Goal: Information Seeking & Learning: Learn about a topic

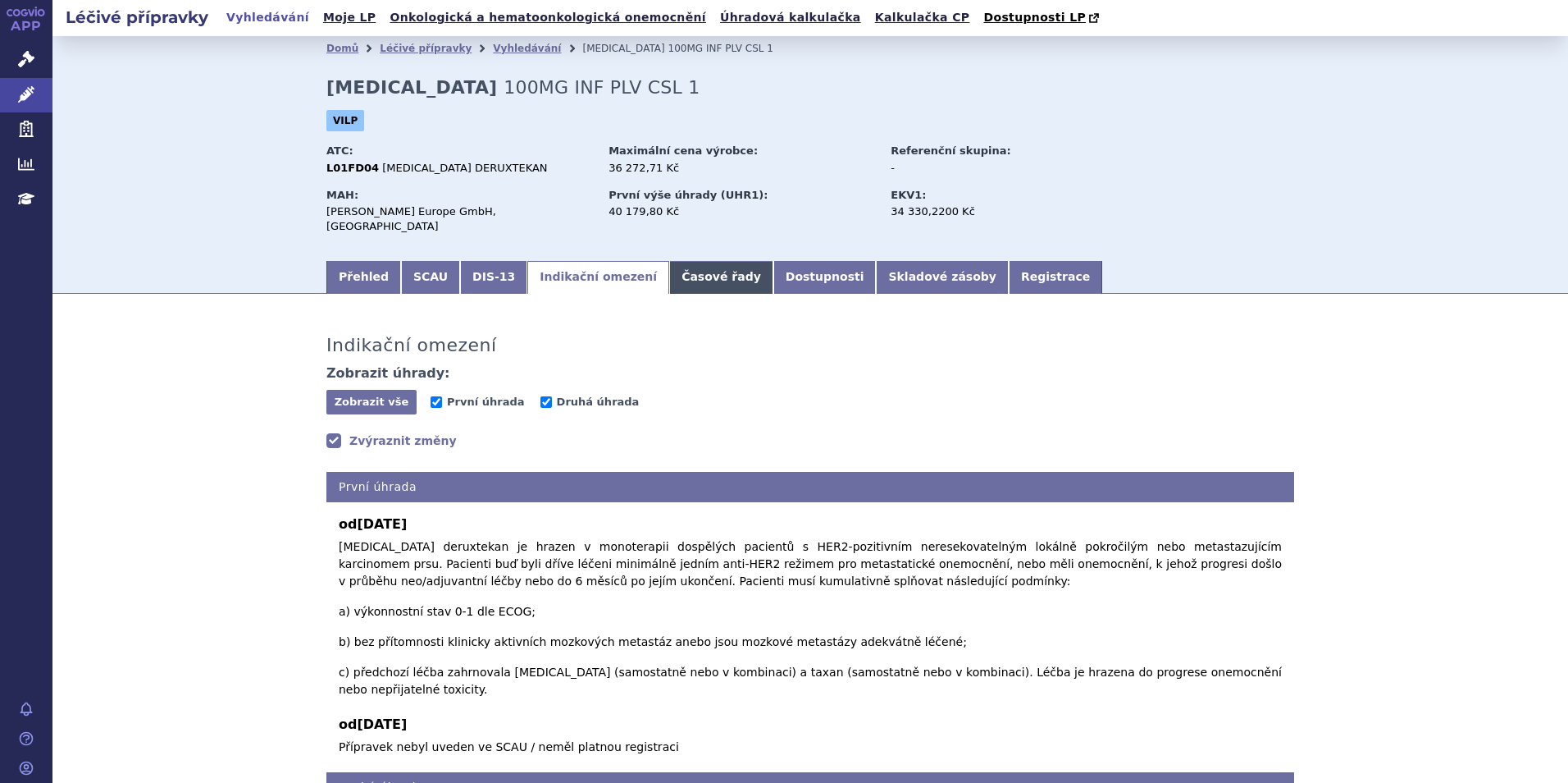
click at [669, 269] on link "Časové řady" at bounding box center [721, 277] width 104 height 33
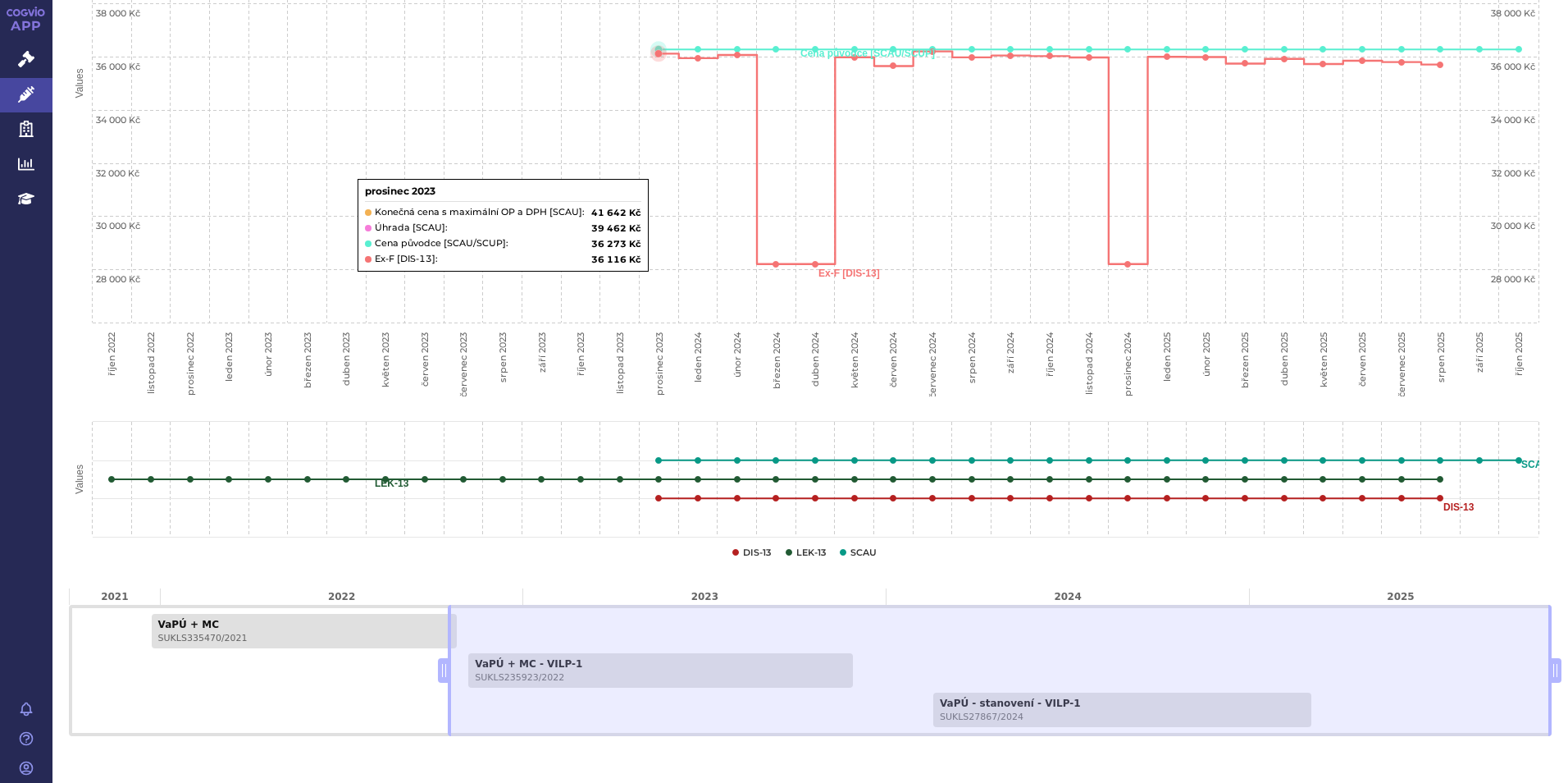
scroll to position [592, 0]
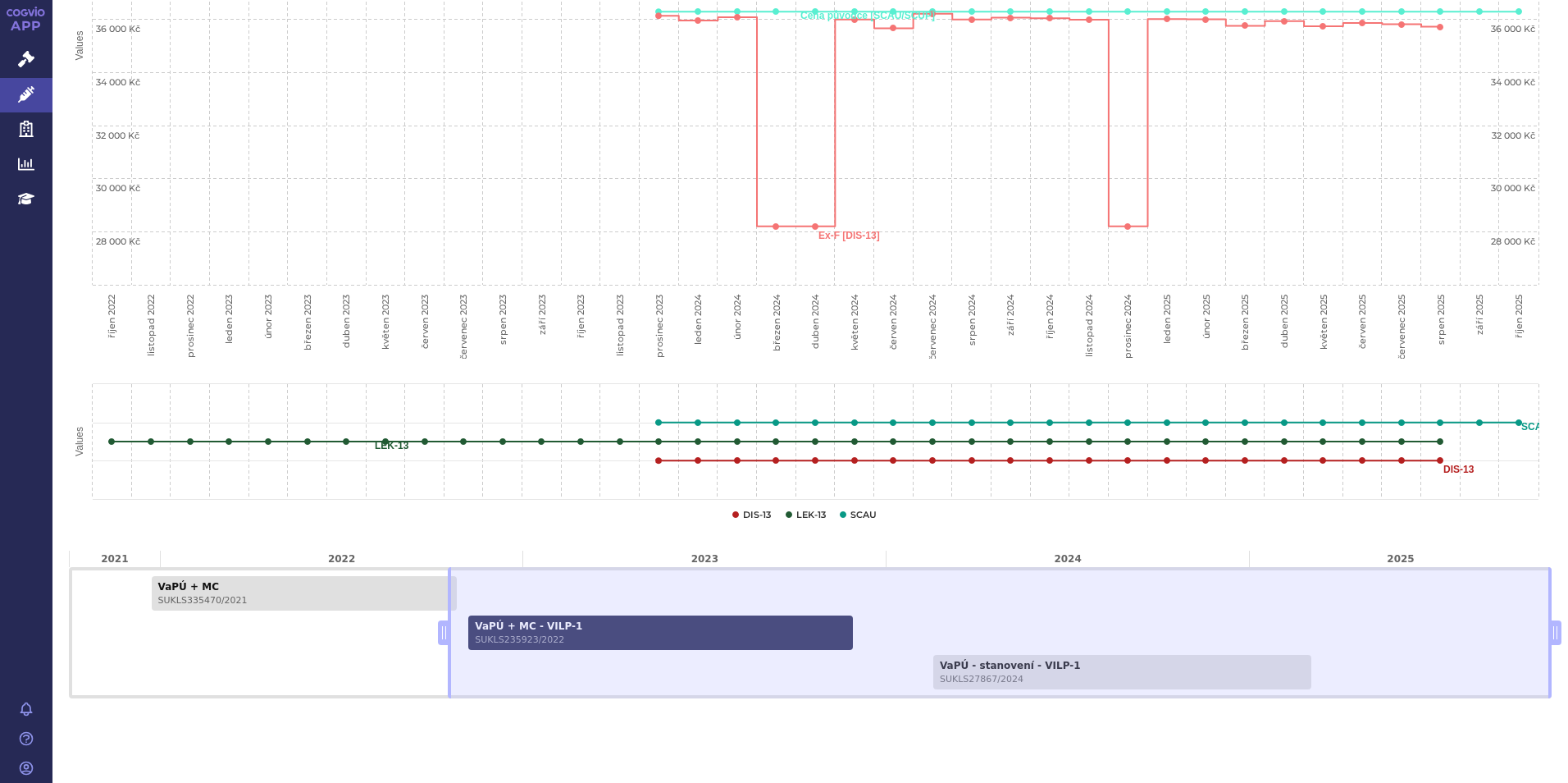
click at [530, 634] on span "SUKLS235923/2022" at bounding box center [660, 638] width 371 height 10
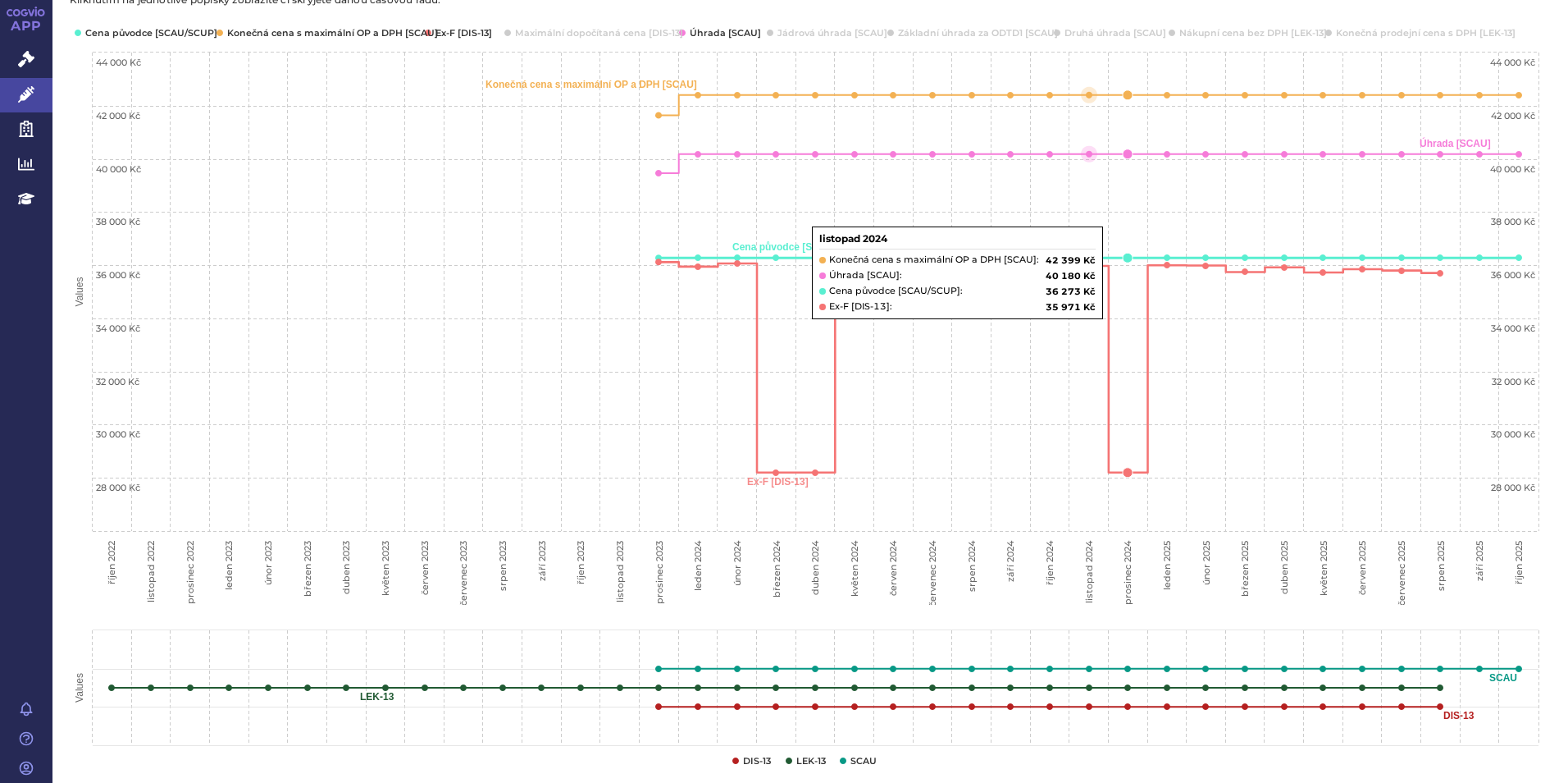
scroll to position [592, 0]
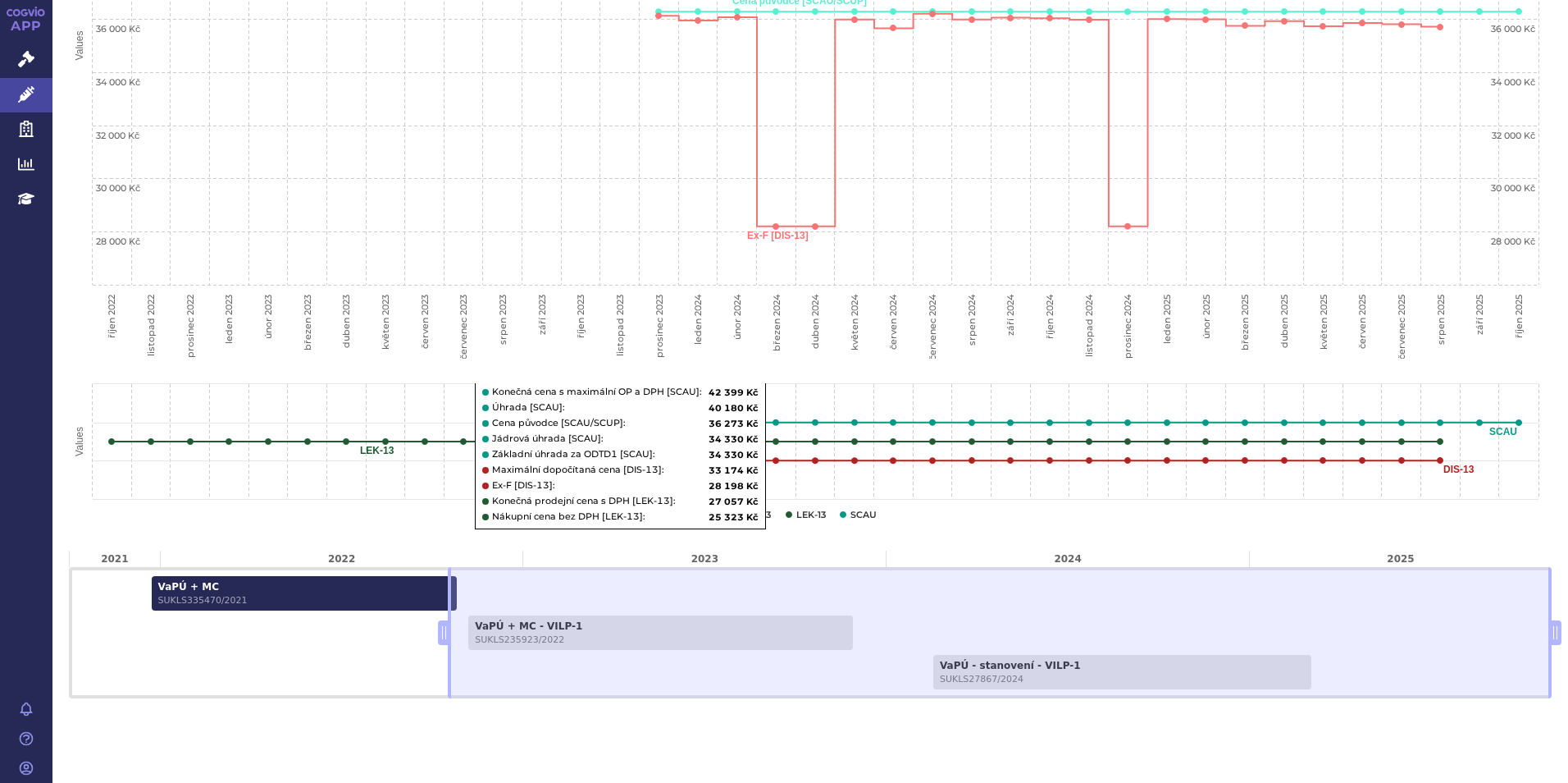
click at [215, 576] on link "VaPÚ + MC SUKLS335470/2021" at bounding box center [304, 593] width 305 height 35
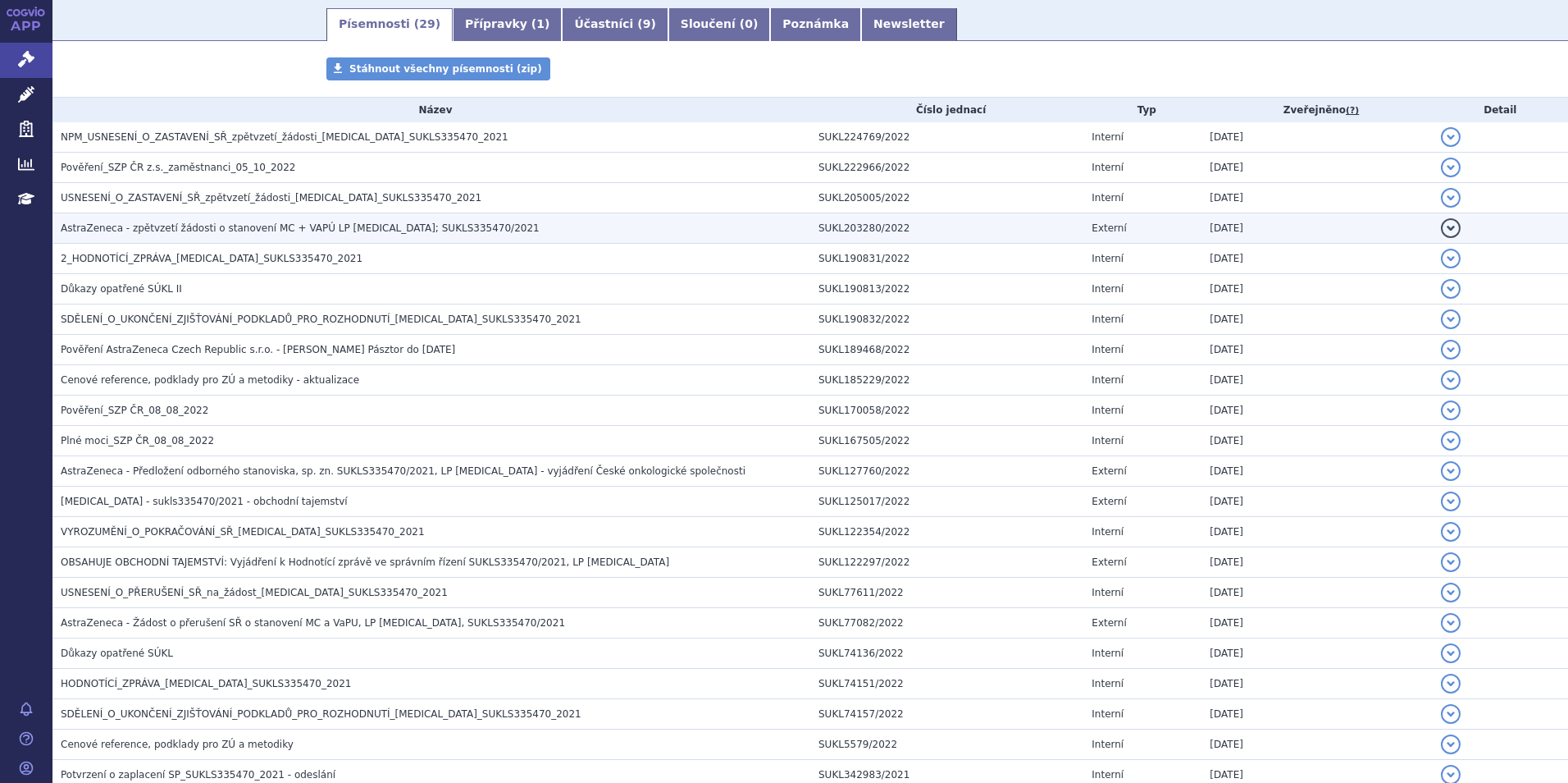
scroll to position [246, 0]
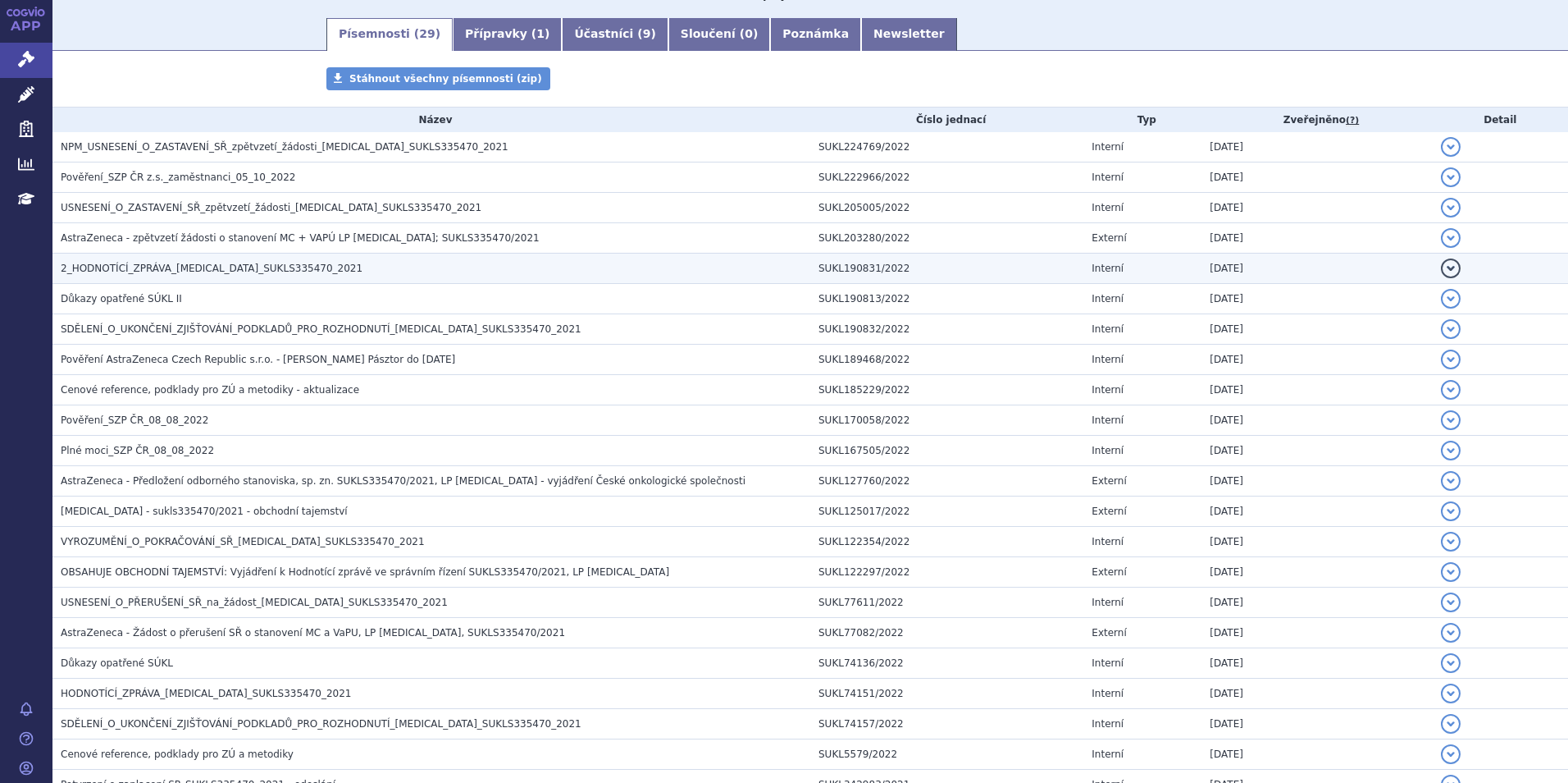
click at [243, 268] on span "2_HODNOTÍCÍ_ZPRÁVA_[MEDICAL_DATA]_SUKLS335470_2021" at bounding box center [211, 268] width 301 height 11
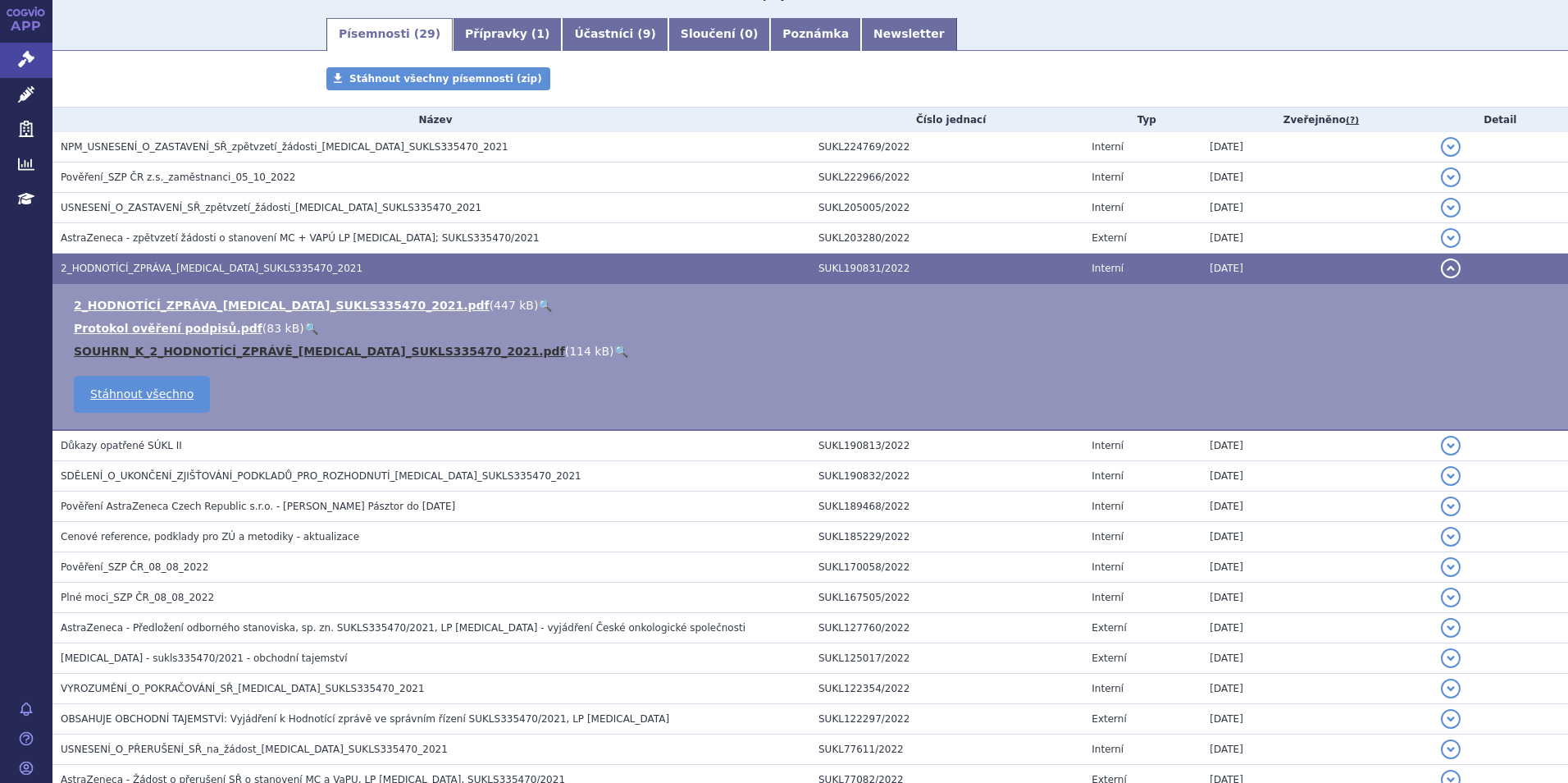
click at [132, 350] on link "SOUHRN_K_2_HODNOTÍCÍ_ZPRÁVĚ_ENHERTU_SUKLS335470_2021.pdf" at bounding box center [319, 351] width 492 height 13
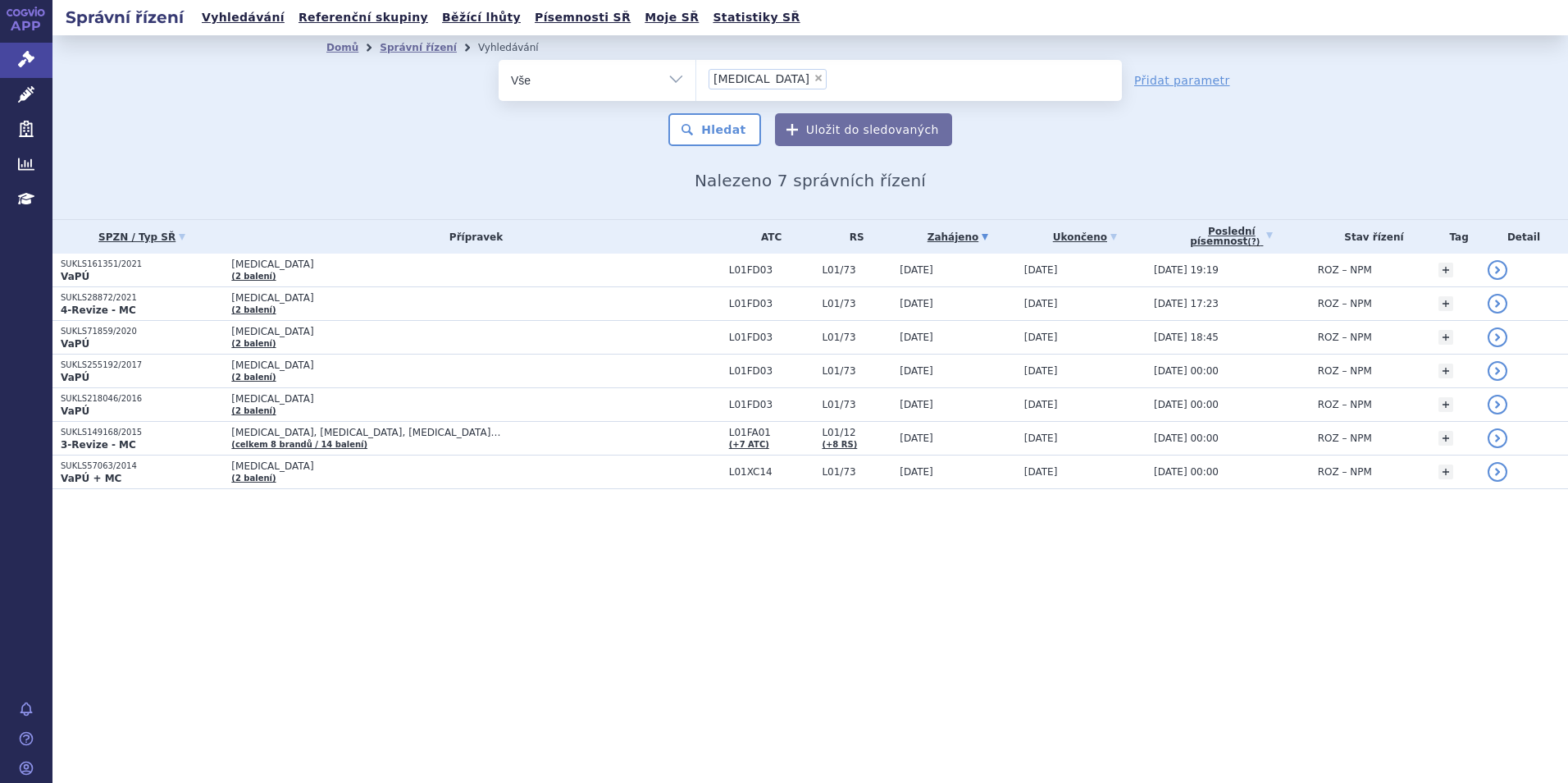
click at [813, 81] on span "×" at bounding box center [818, 77] width 10 height 10
click at [696, 81] on select "kadcyla" at bounding box center [695, 79] width 1 height 41
select select
click at [762, 77] on ul at bounding box center [909, 77] width 425 height 35
click at [696, 77] on select "kadcyla" at bounding box center [695, 79] width 1 height 41
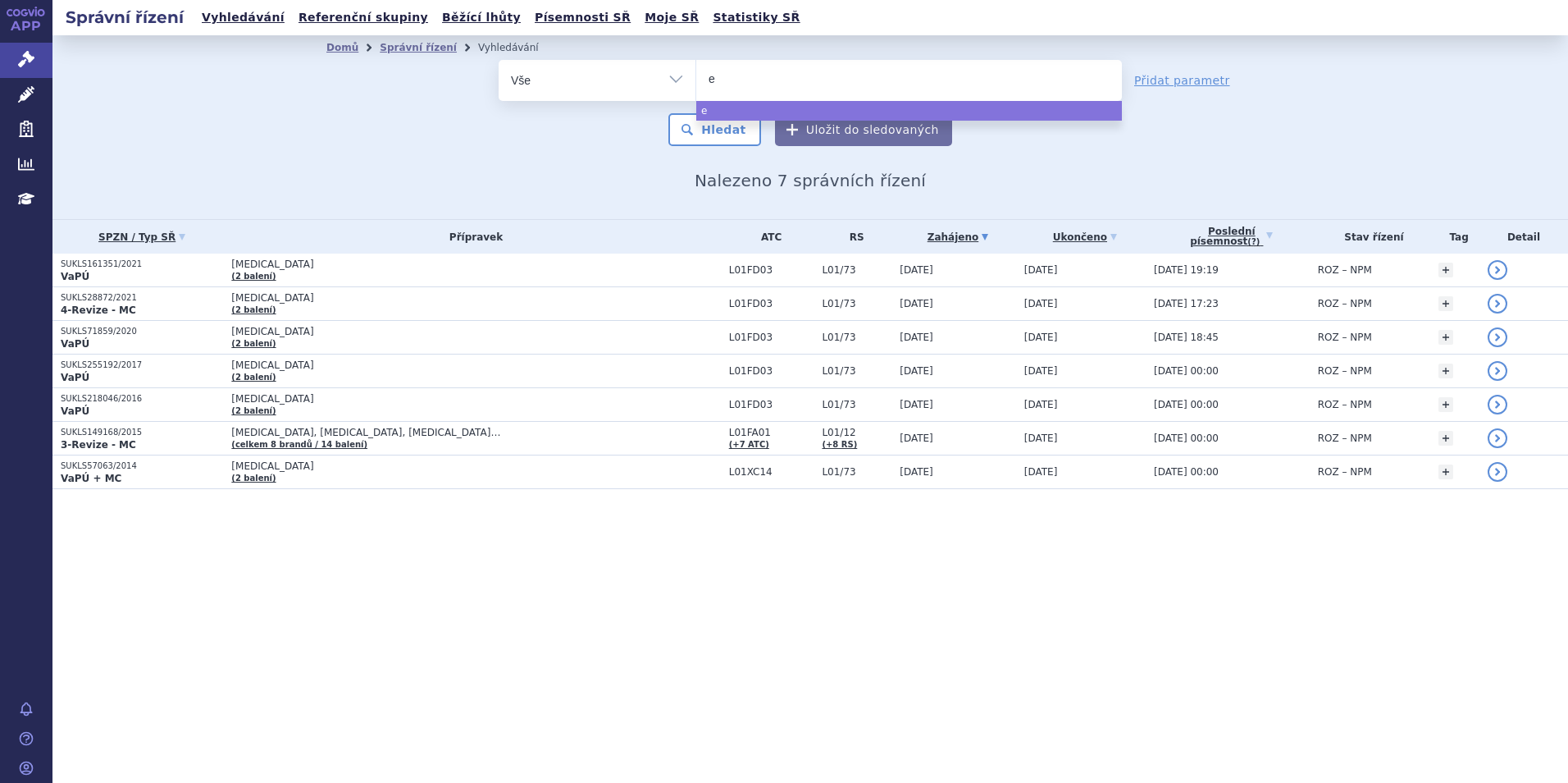
type input "en"
type input "enhe"
type input "enhert"
type input "enhertu"
select select "enhertu"
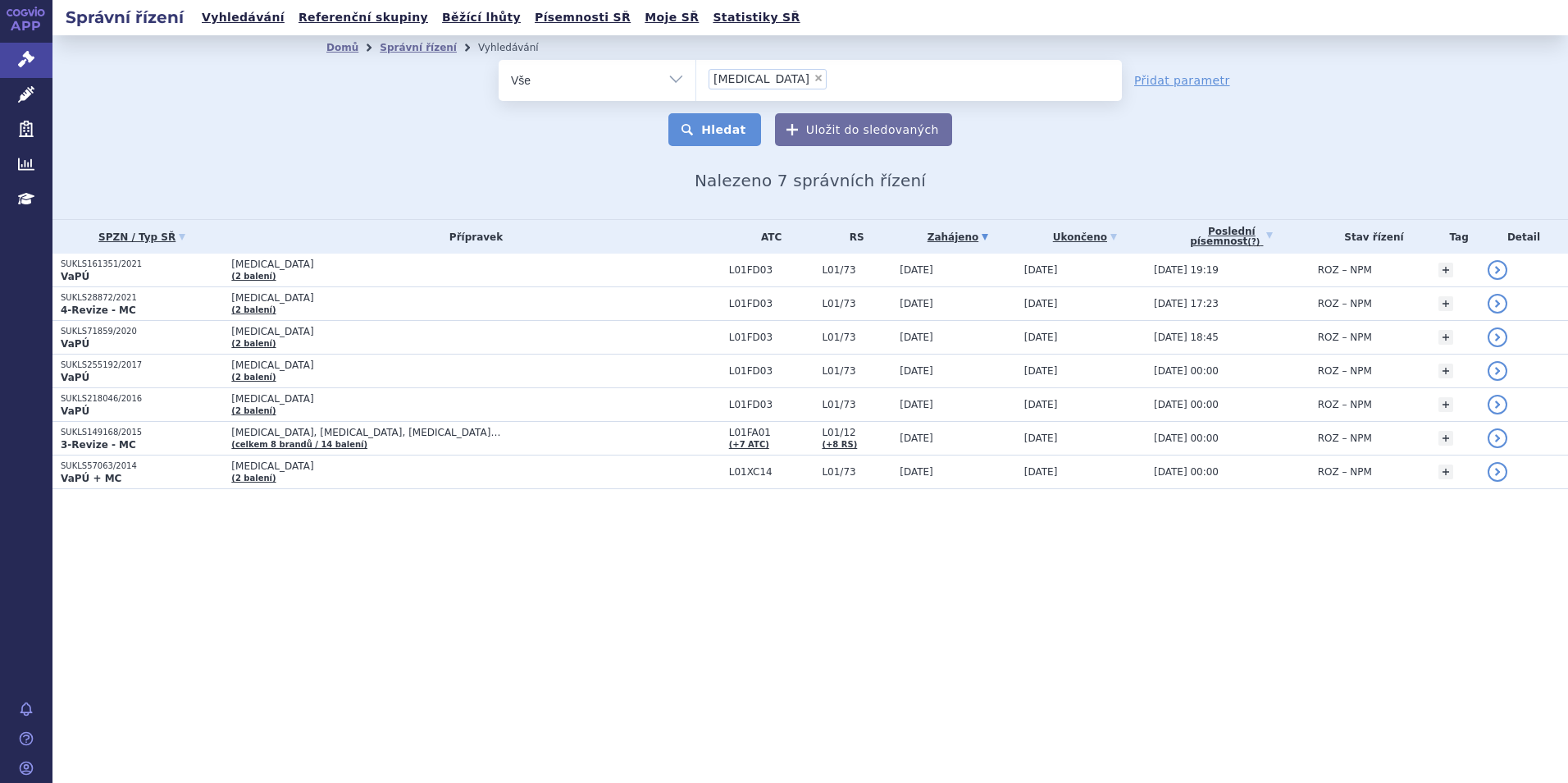
click at [742, 119] on button "Hledat" at bounding box center [714, 129] width 92 height 33
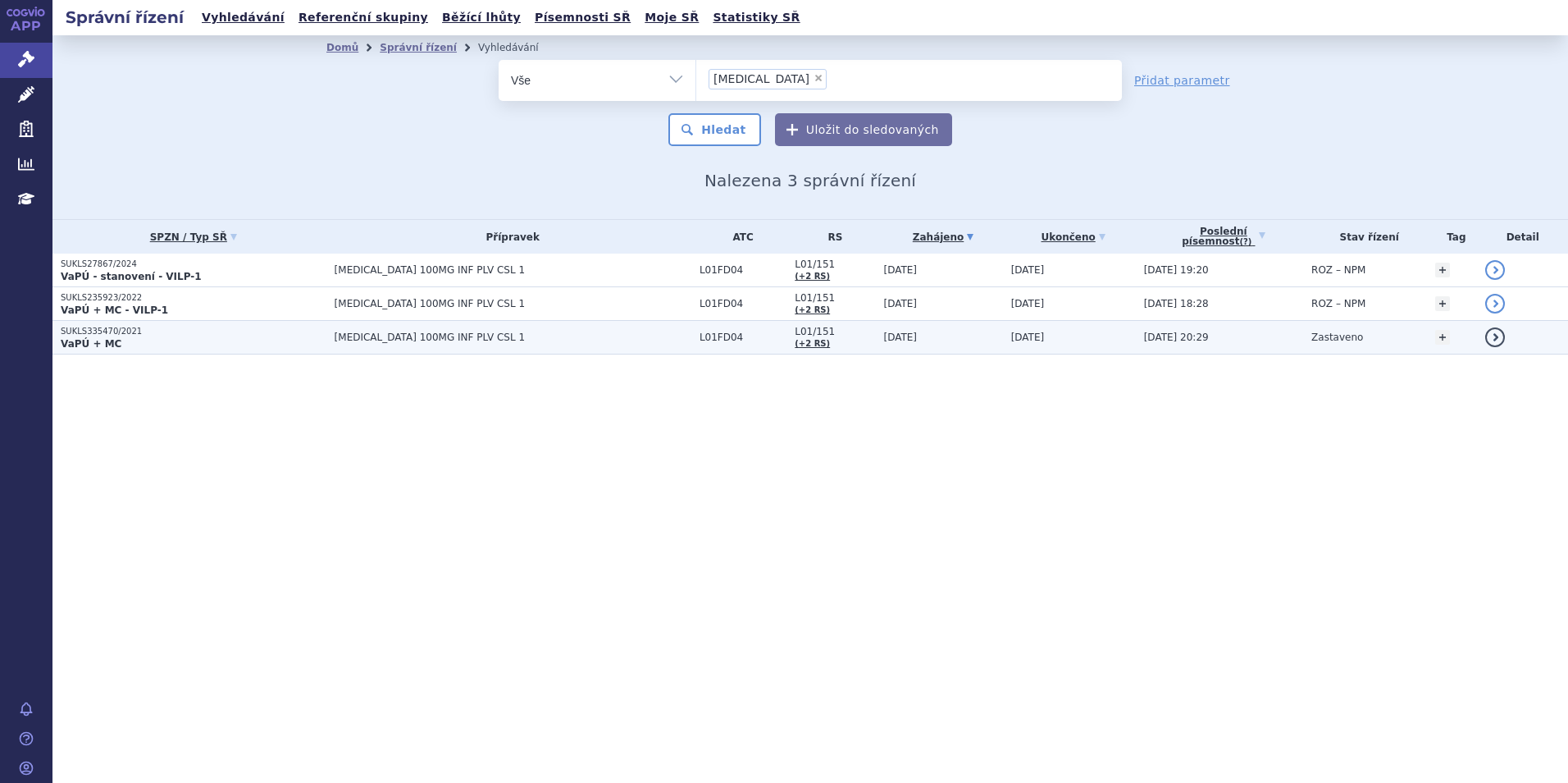
click at [167, 337] on p "VaPÚ + MC" at bounding box center [193, 343] width 266 height 13
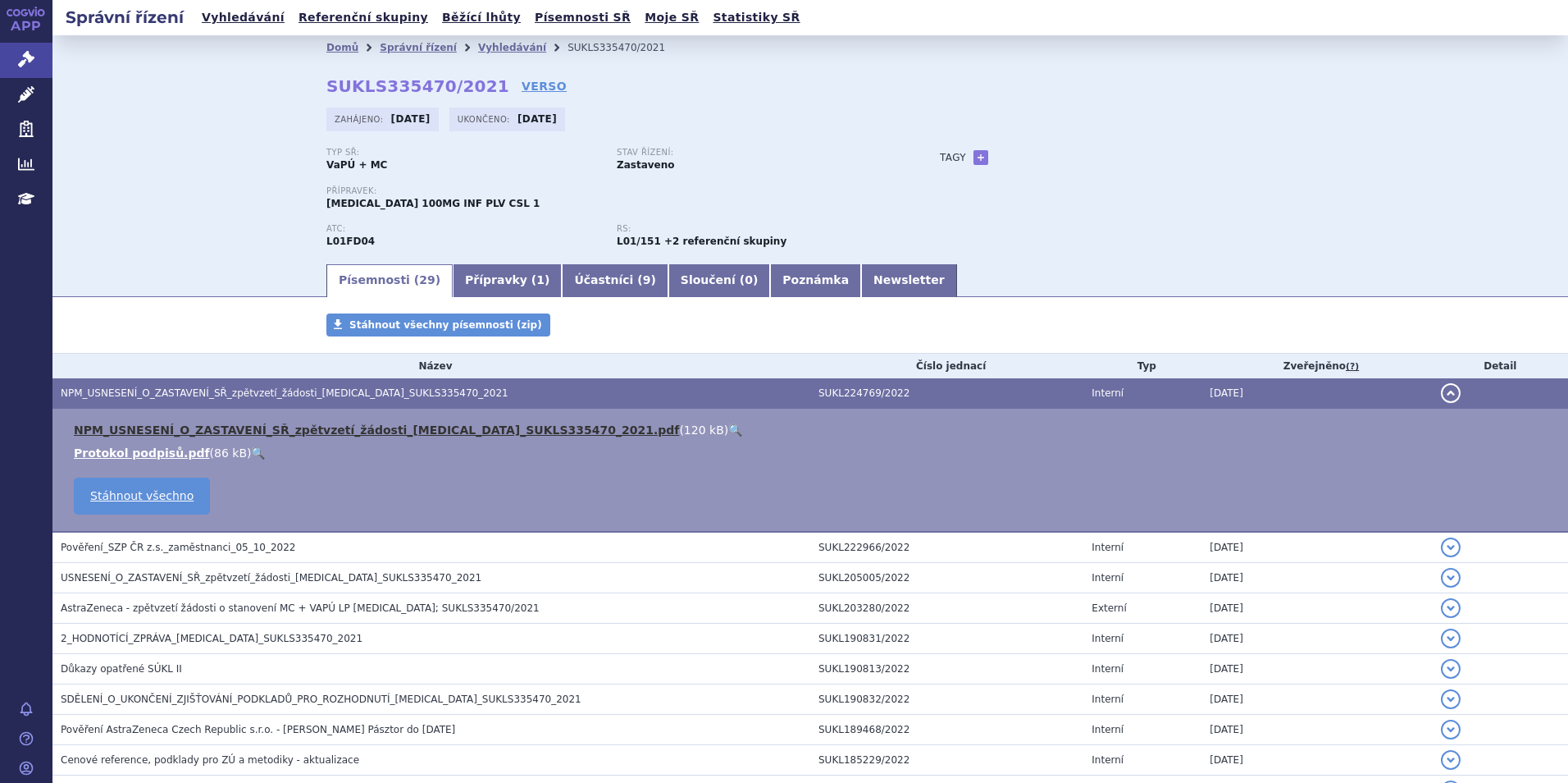
click at [149, 427] on link "NPM_USNESENÍ_O_ZASTAVENÍ_SŘ_zpětvzetí_žádosti_ENHERTU_SUKLS335470_2021.pdf" at bounding box center [376, 430] width 605 height 13
click at [406, 49] on link "Správní řízení" at bounding box center [418, 48] width 77 height 11
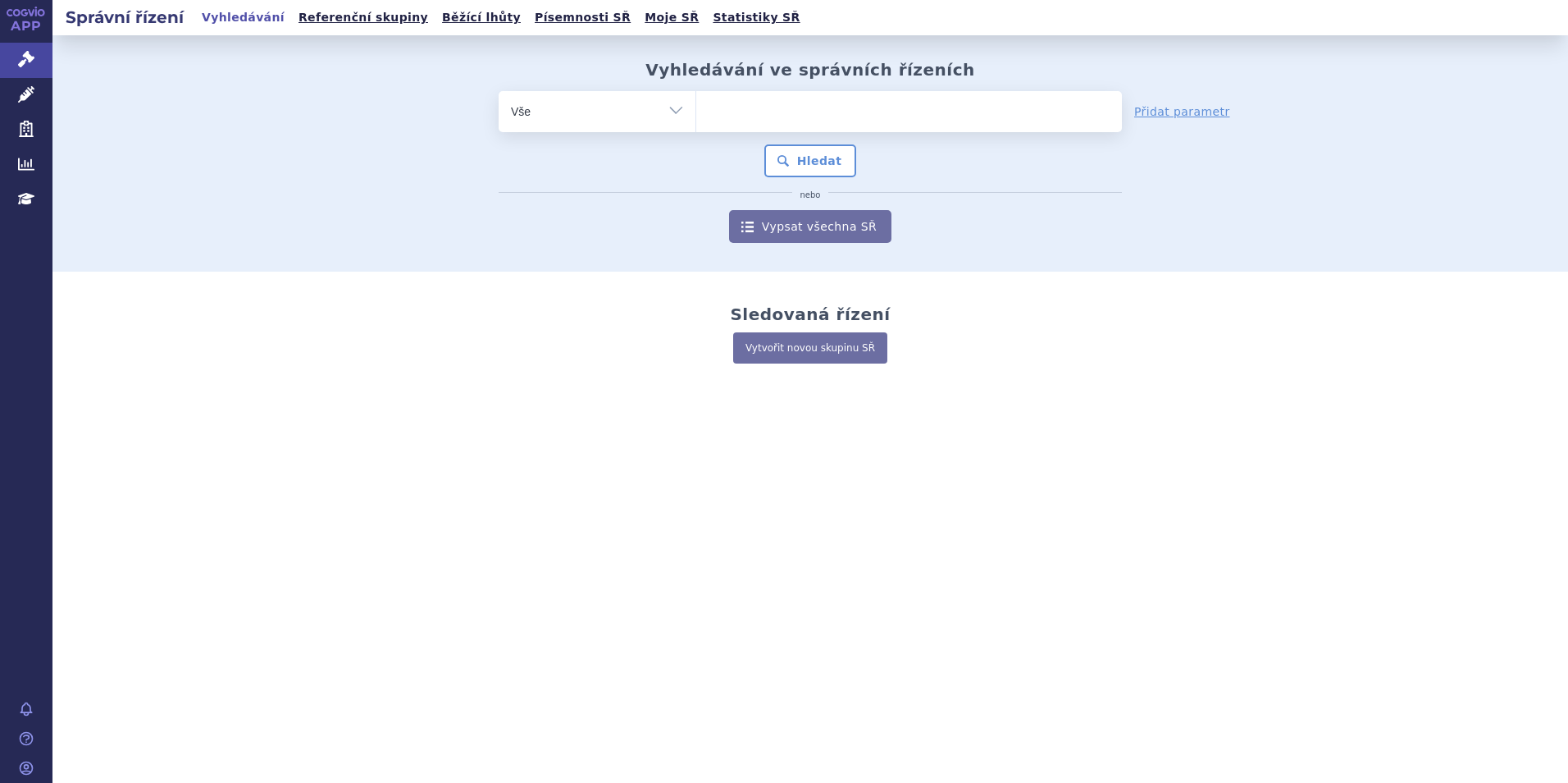
click at [864, 114] on ul at bounding box center [909, 108] width 425 height 35
click at [696, 114] on select at bounding box center [695, 111] width 1 height 41
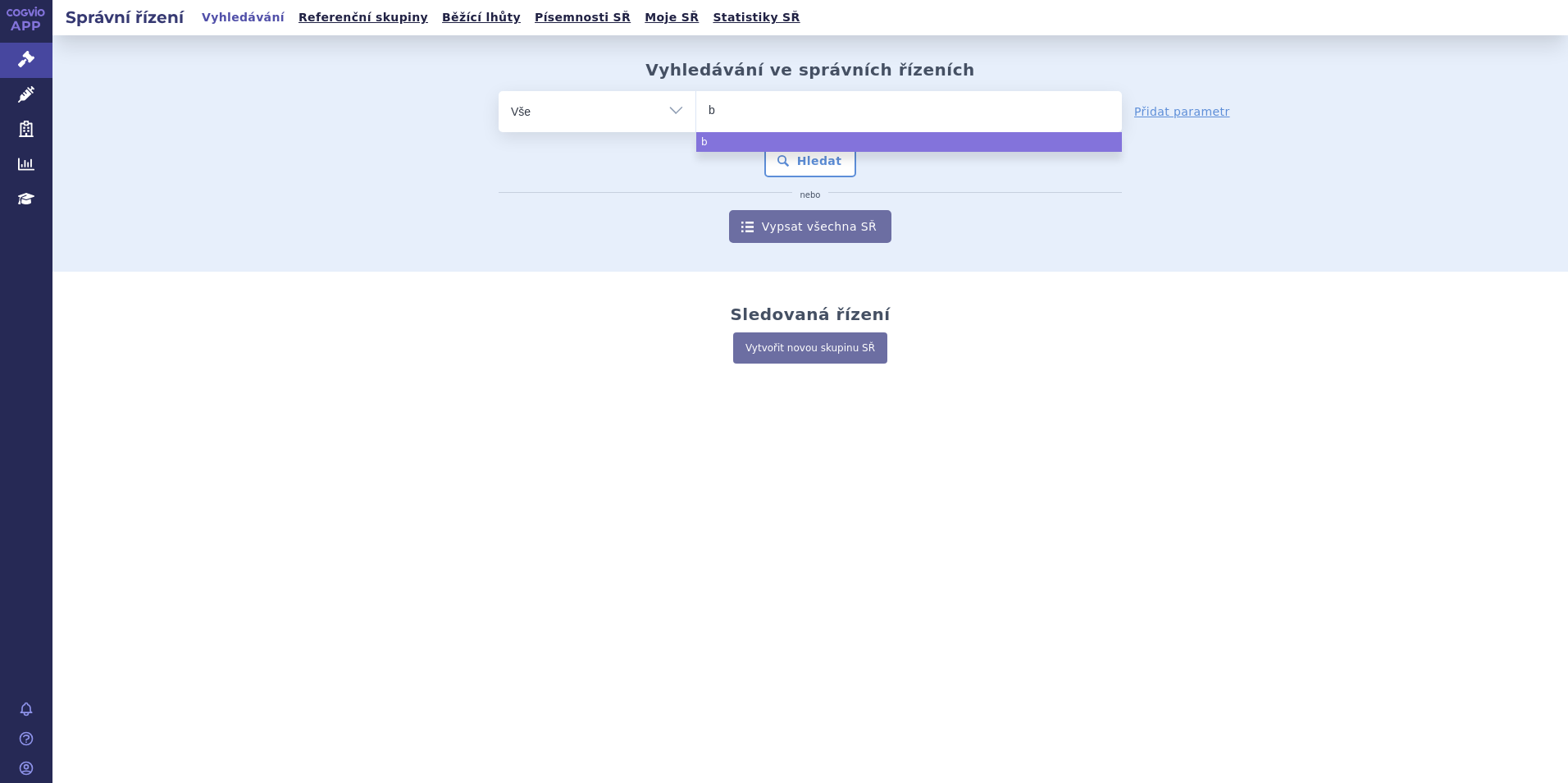
type input "br"
type input "bran"
type input "brance"
type input "branc"
type input "bra"
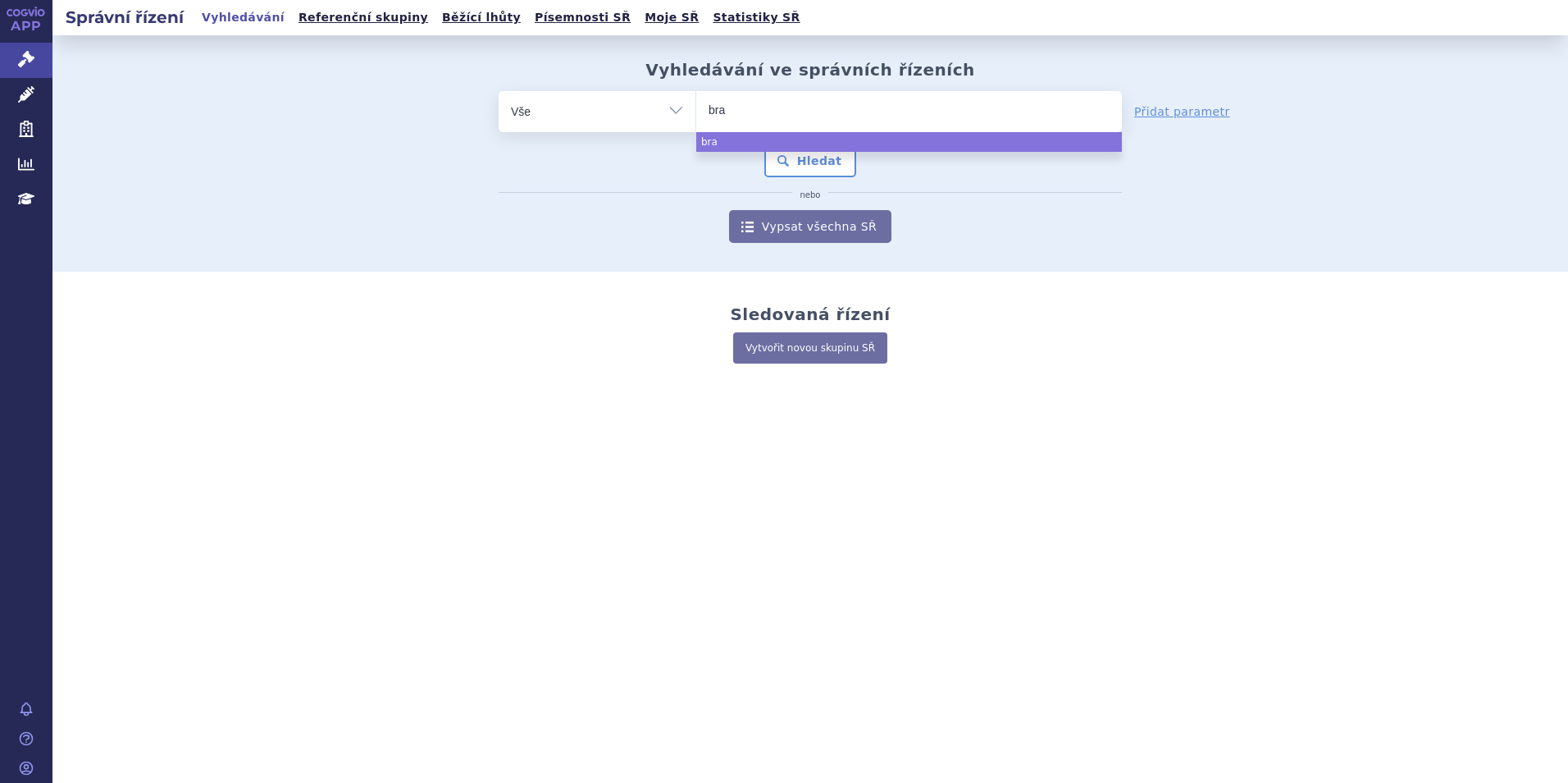
type input "br"
type input "b"
type input "ibr"
type input "ibra"
type input "ibranc"
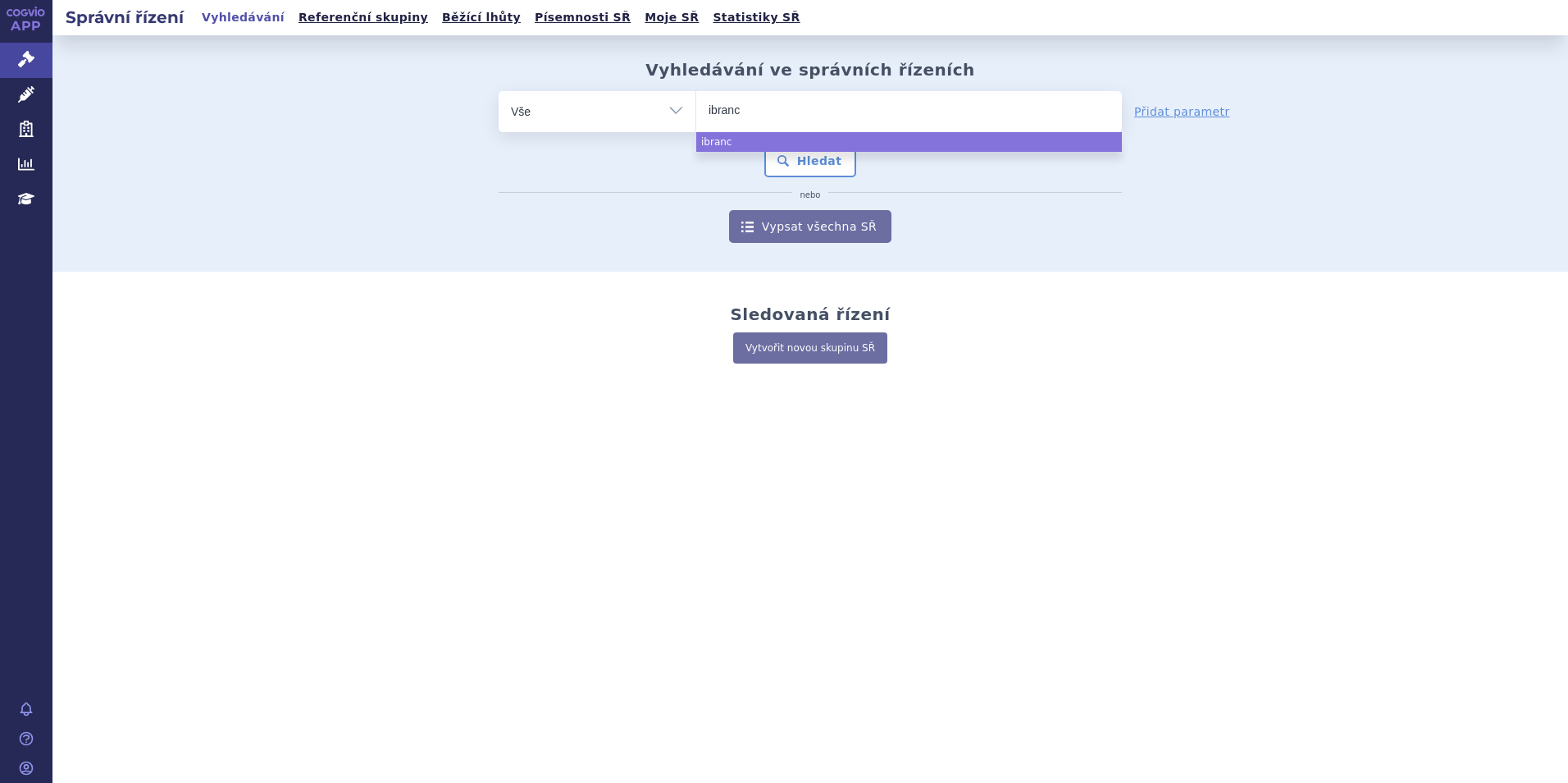
type input "[MEDICAL_DATA]"
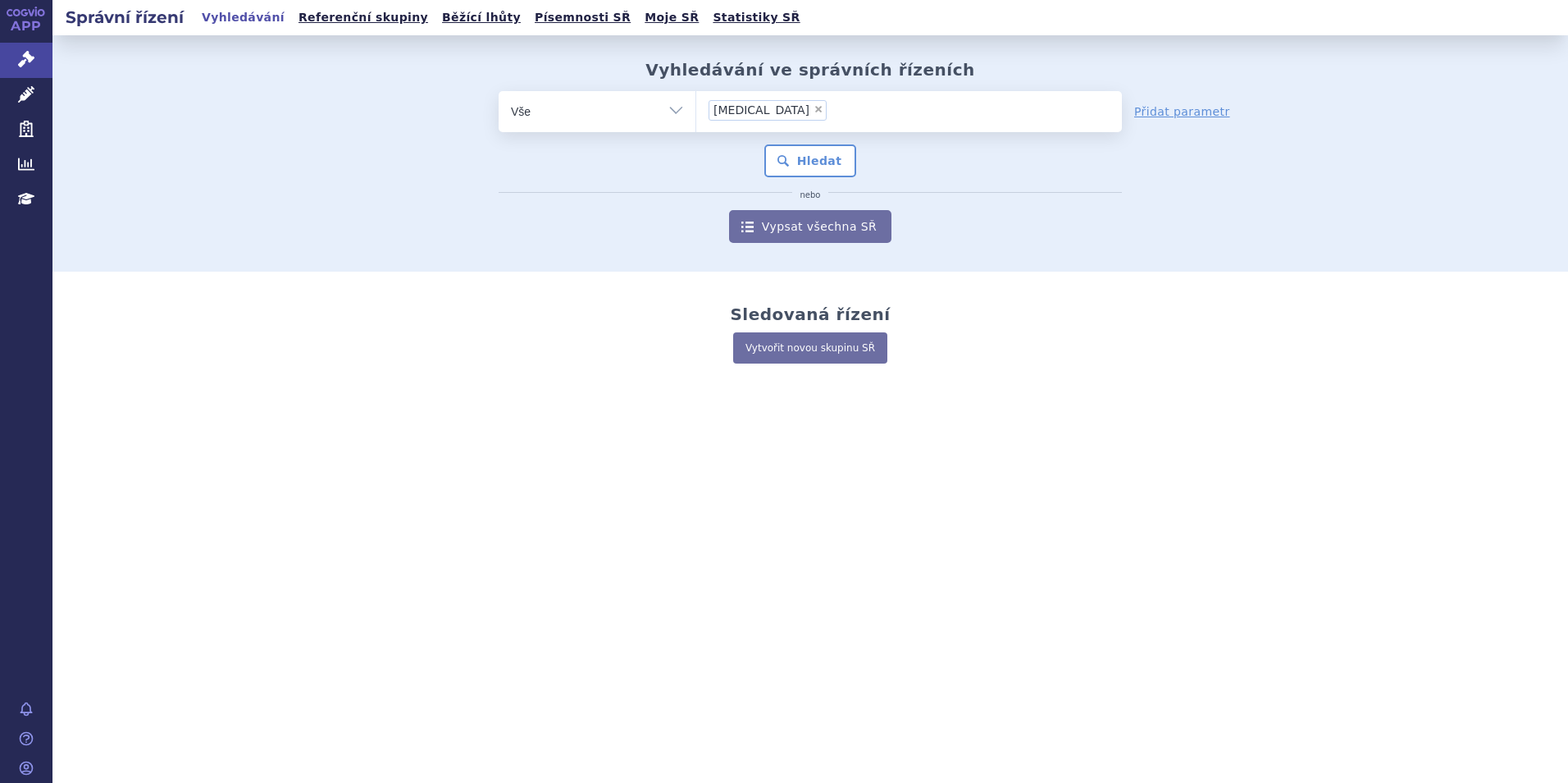
select select "[MEDICAL_DATA]"
click at [809, 170] on button "Hledat" at bounding box center [810, 161] width 92 height 33
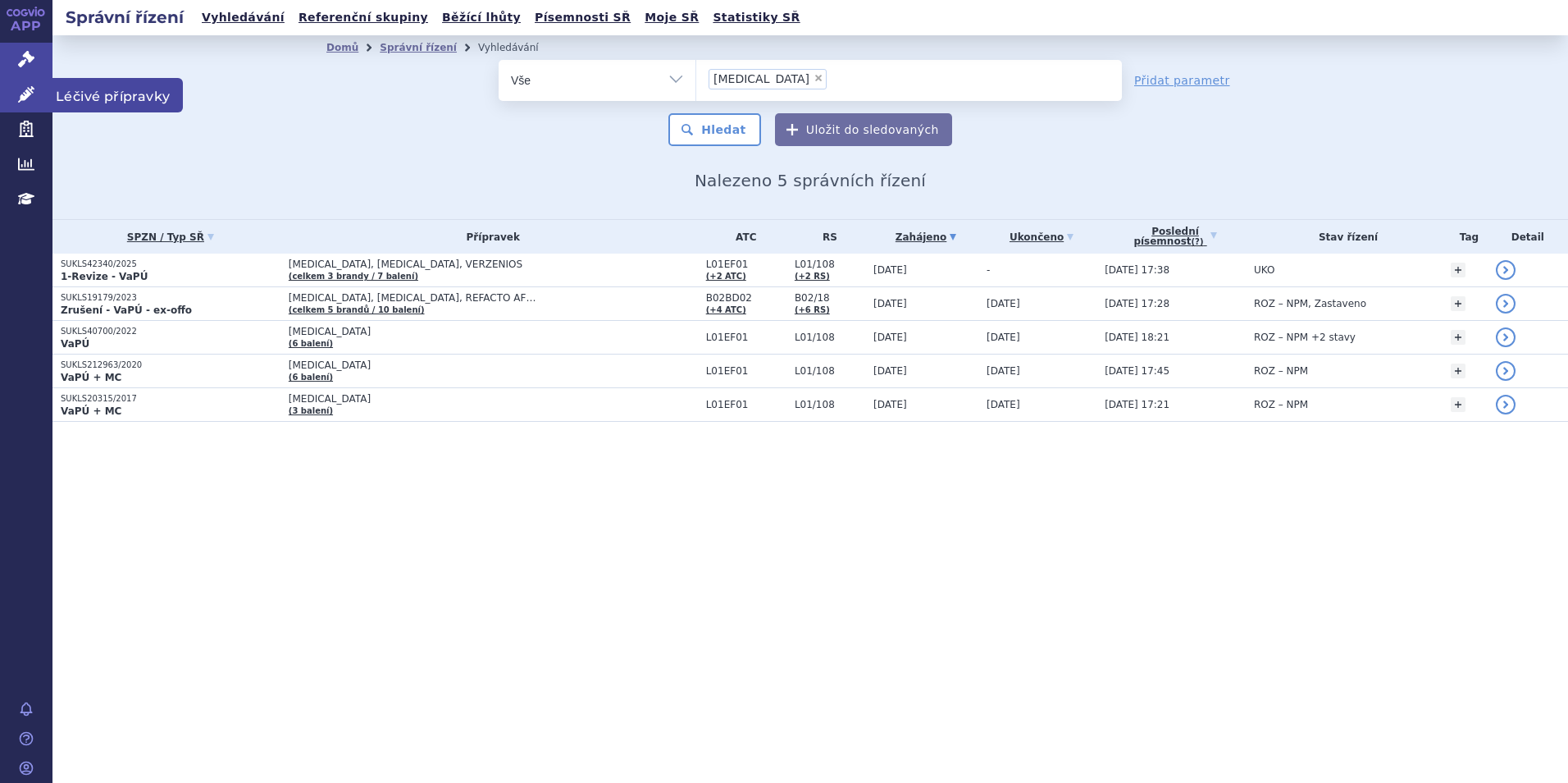
click at [35, 94] on link "Léčivé přípravky" at bounding box center [26, 95] width 52 height 35
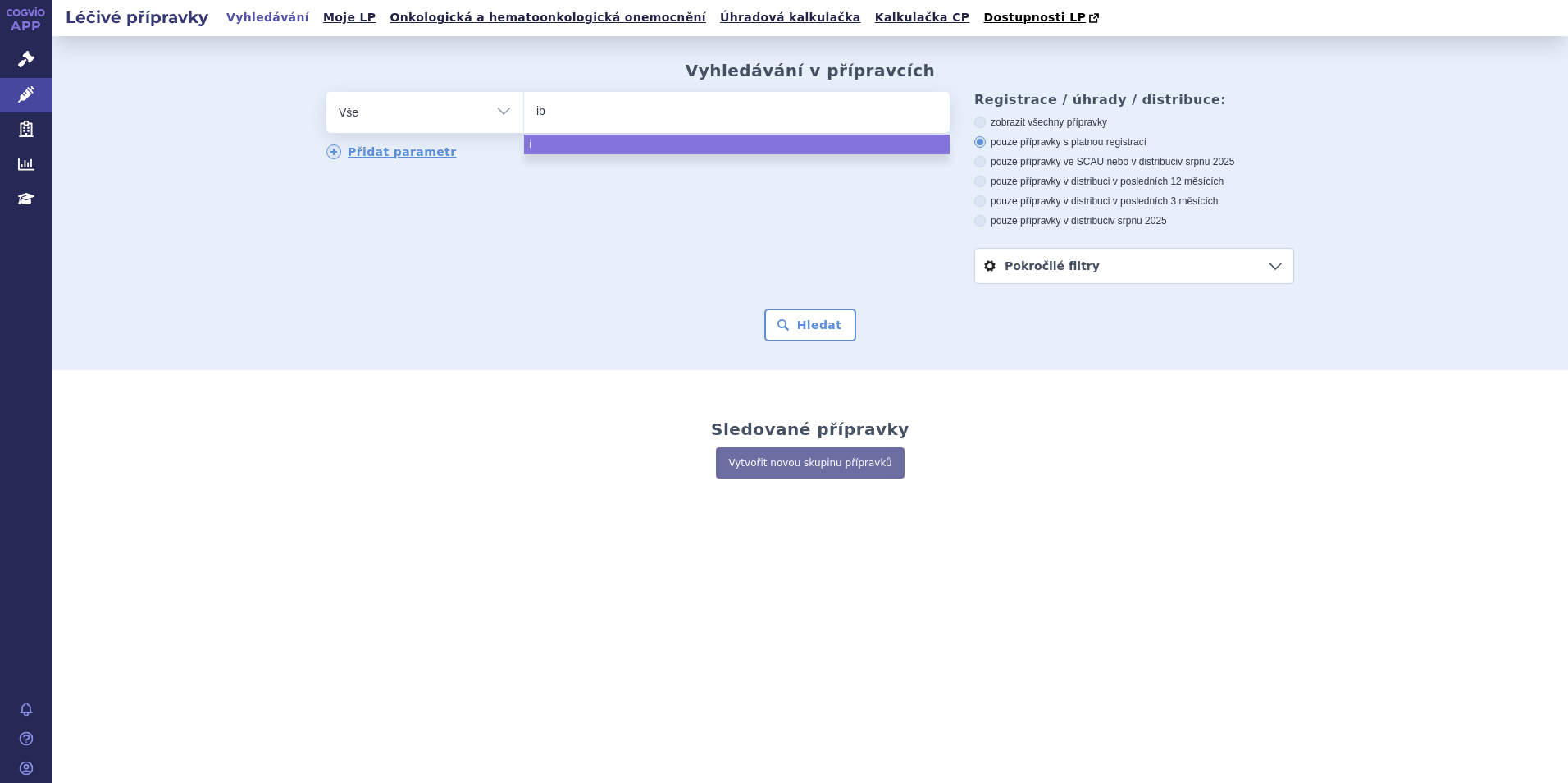
type input "ibr"
type input "ibran"
type input "[MEDICAL_DATA]"
select select "[MEDICAL_DATA]"
click at [536, 260] on div "odstranit Vše Přípravek/SUKL kód MAH VPOIS ATC/Aktivní látka" at bounding box center [810, 188] width 967 height 192
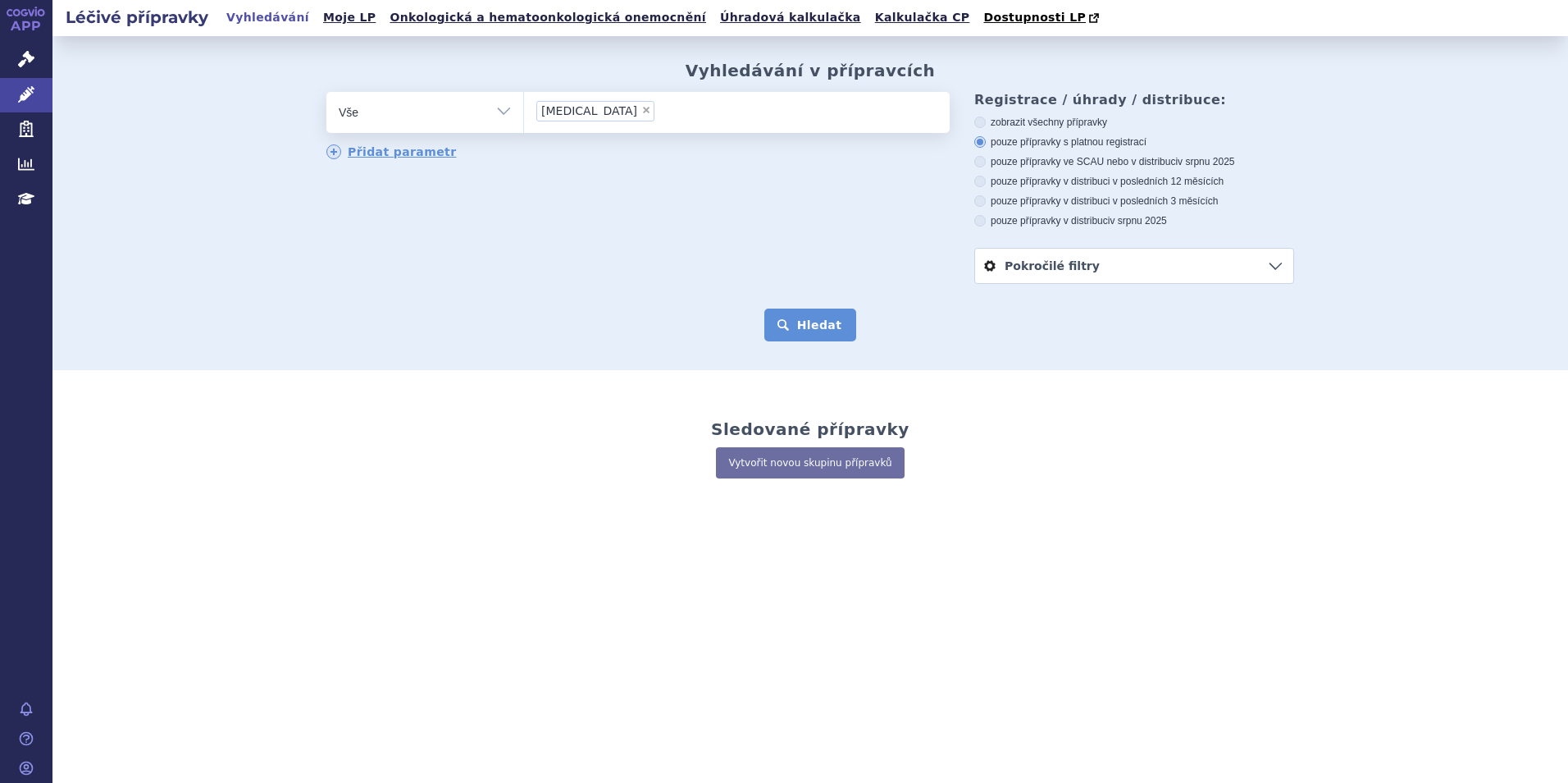
click at [812, 314] on button "Hledat" at bounding box center [810, 324] width 92 height 33
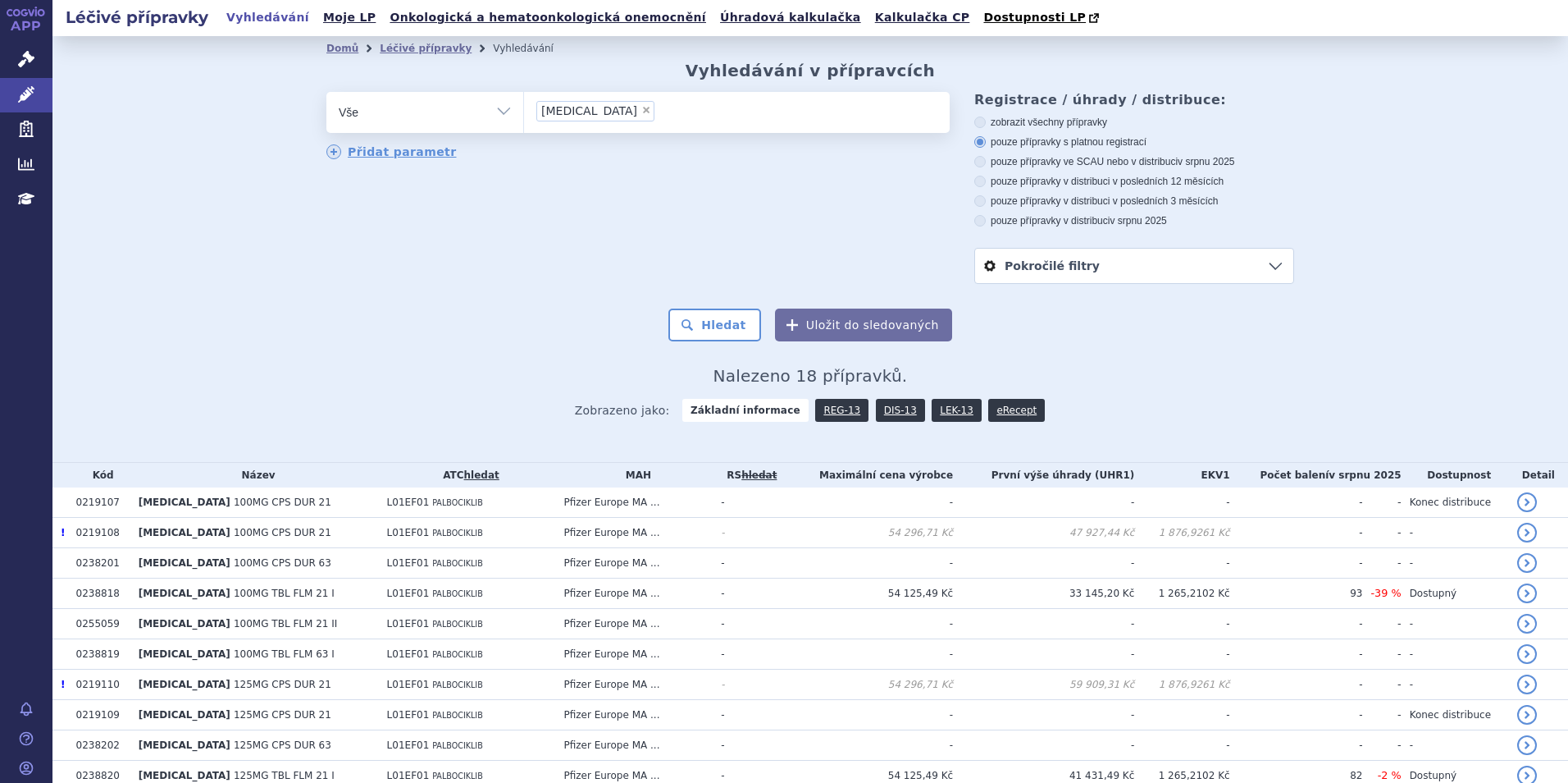
scroll to position [318, 0]
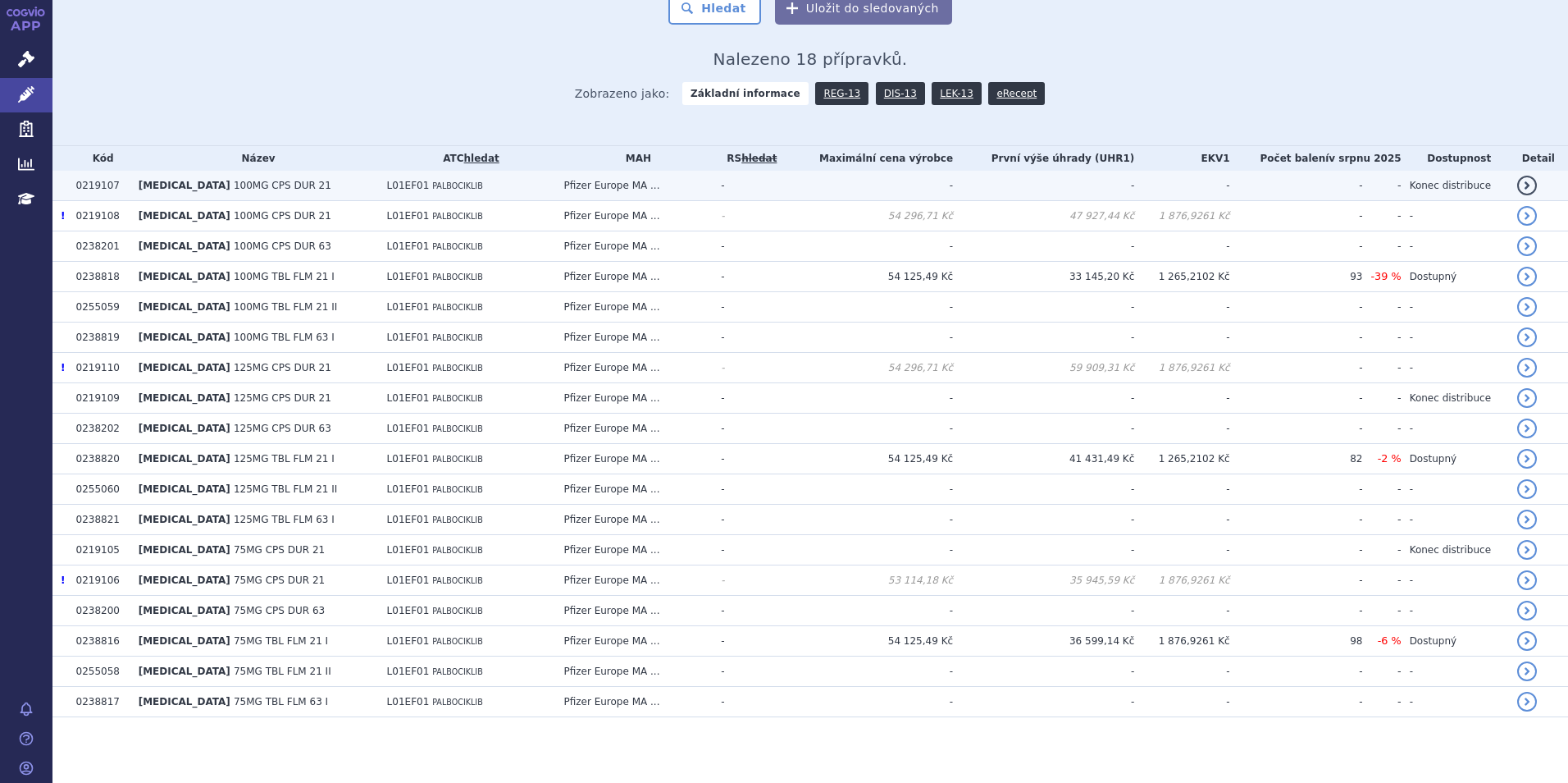
click at [139, 187] on span "[MEDICAL_DATA]" at bounding box center [185, 185] width 91 height 11
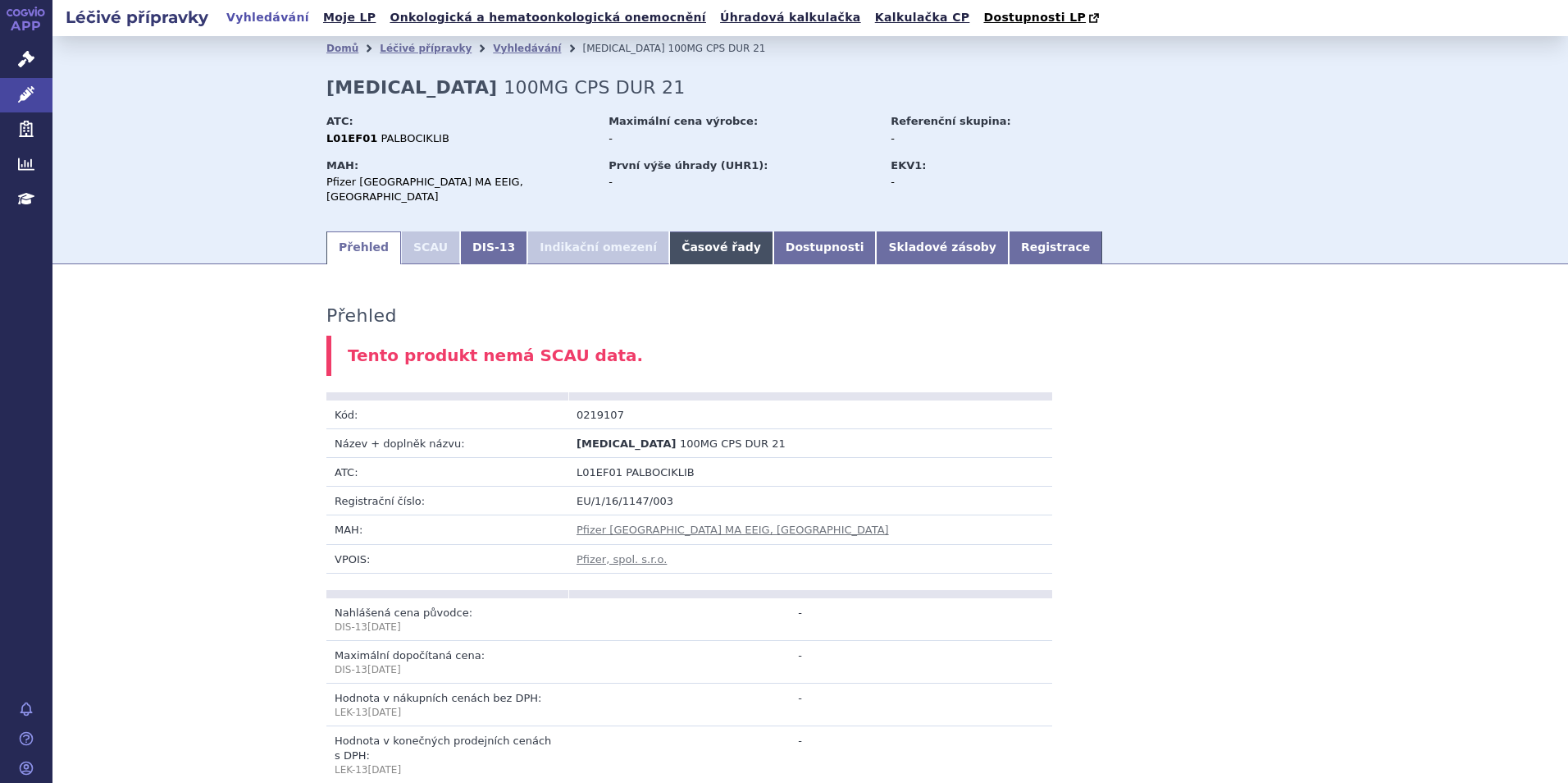
click at [682, 246] on link "Časové řady" at bounding box center [721, 247] width 104 height 33
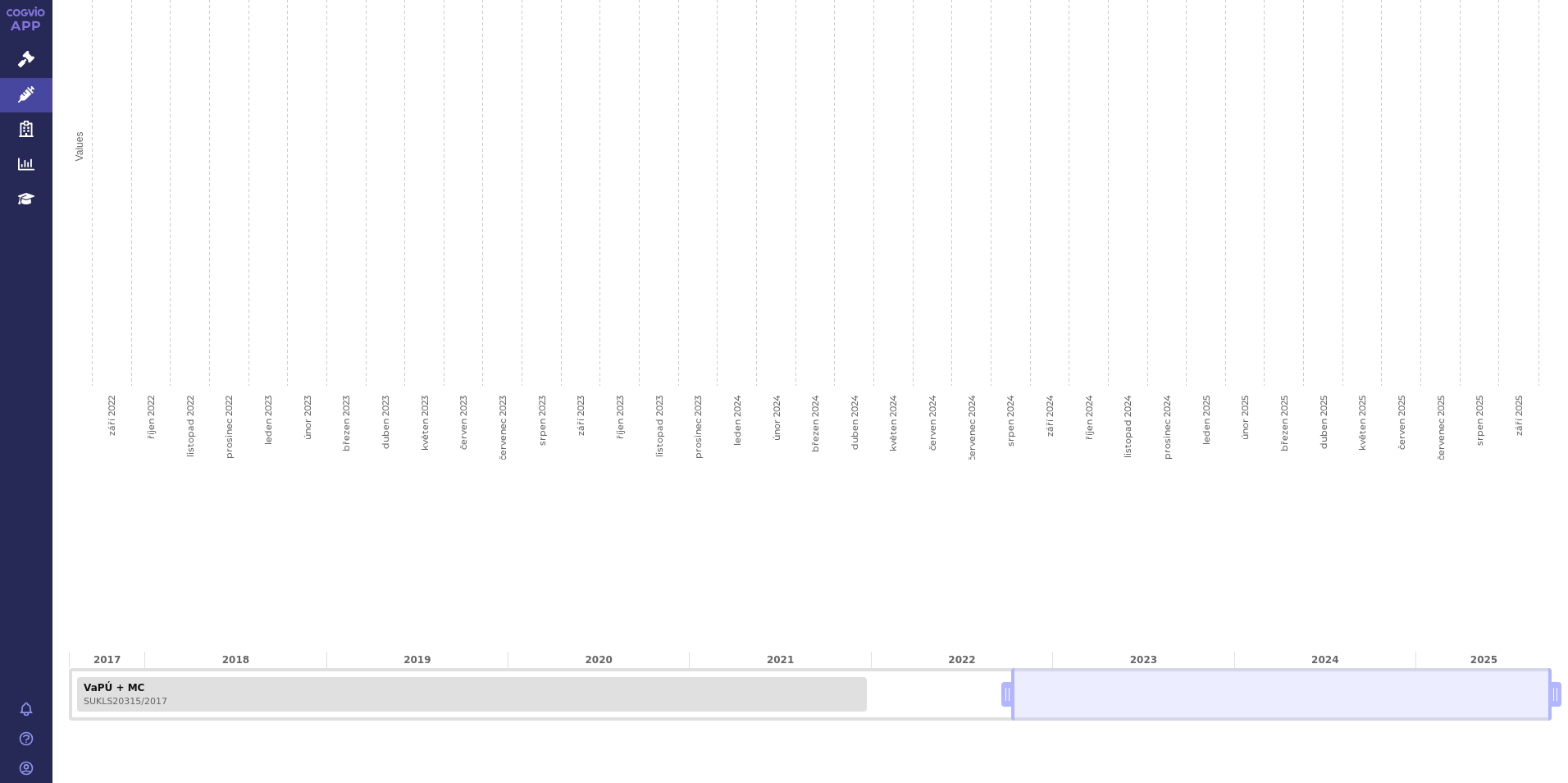
scroll to position [539, 0]
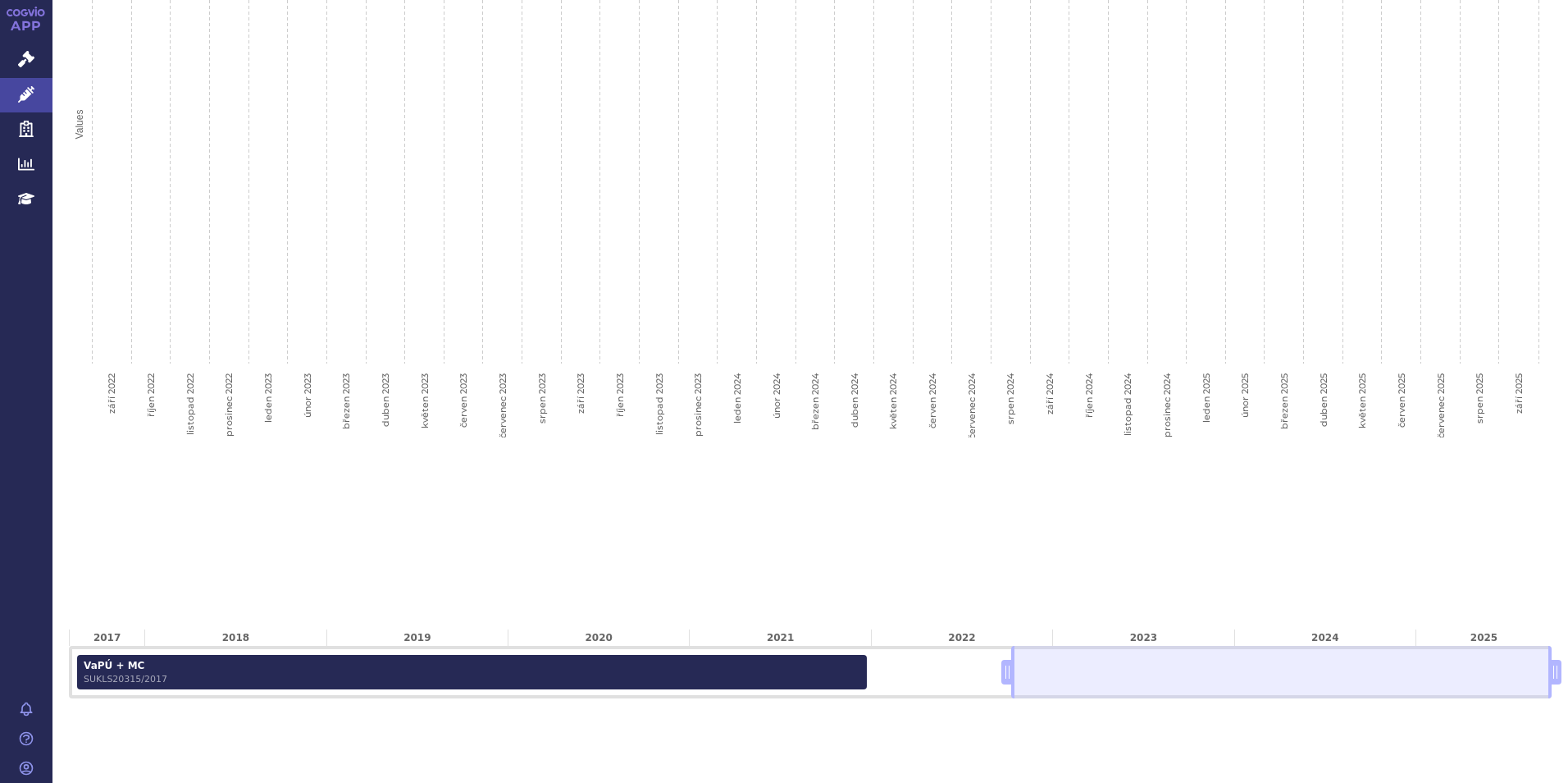
click at [215, 674] on span "SUKLS20315/2017" at bounding box center [472, 678] width 776 height 10
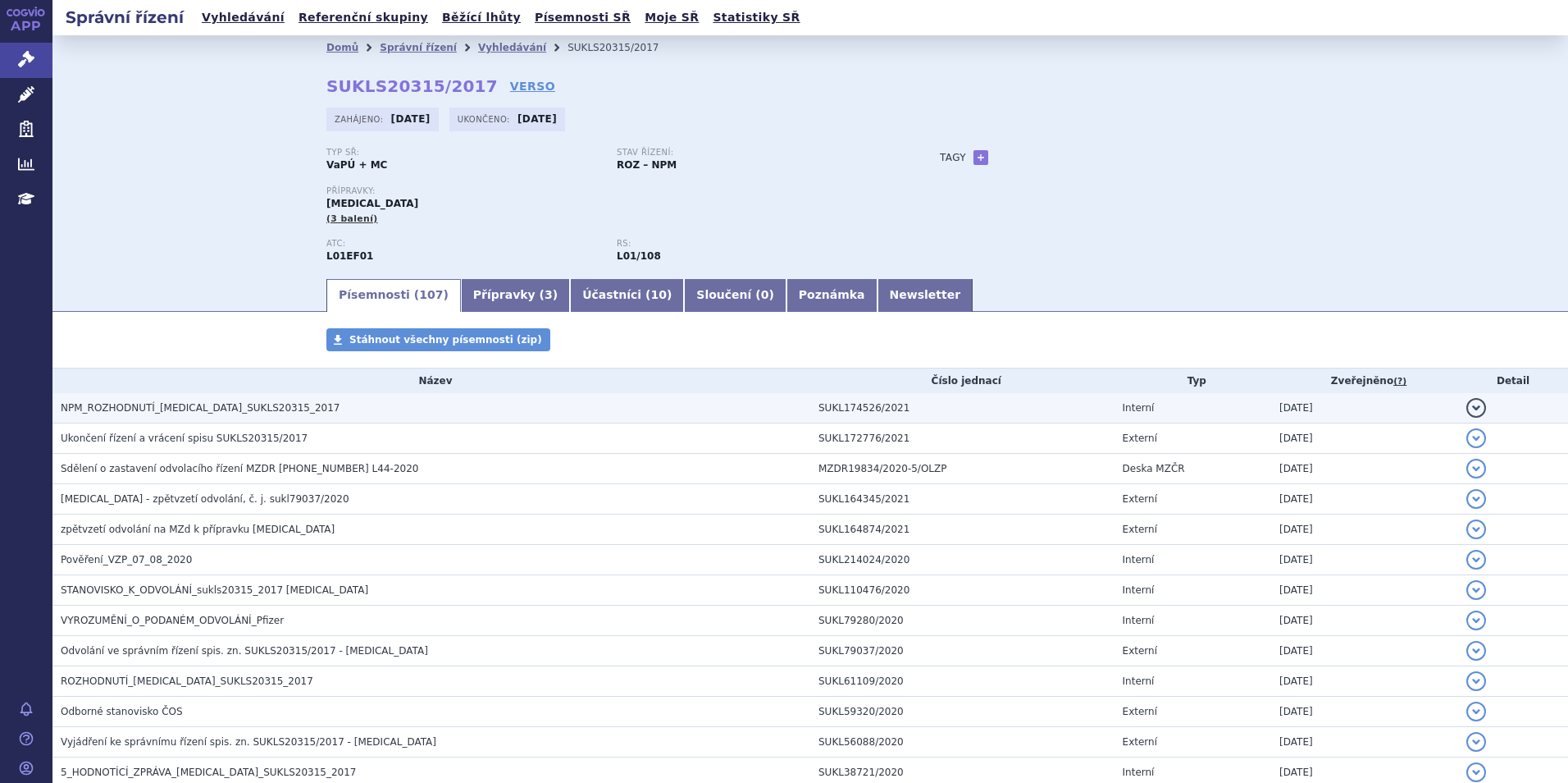
click at [230, 412] on span "NPM_ROZHODNUTÍ_IBRANCE_SUKLS20315_2017" at bounding box center [200, 408] width 279 height 11
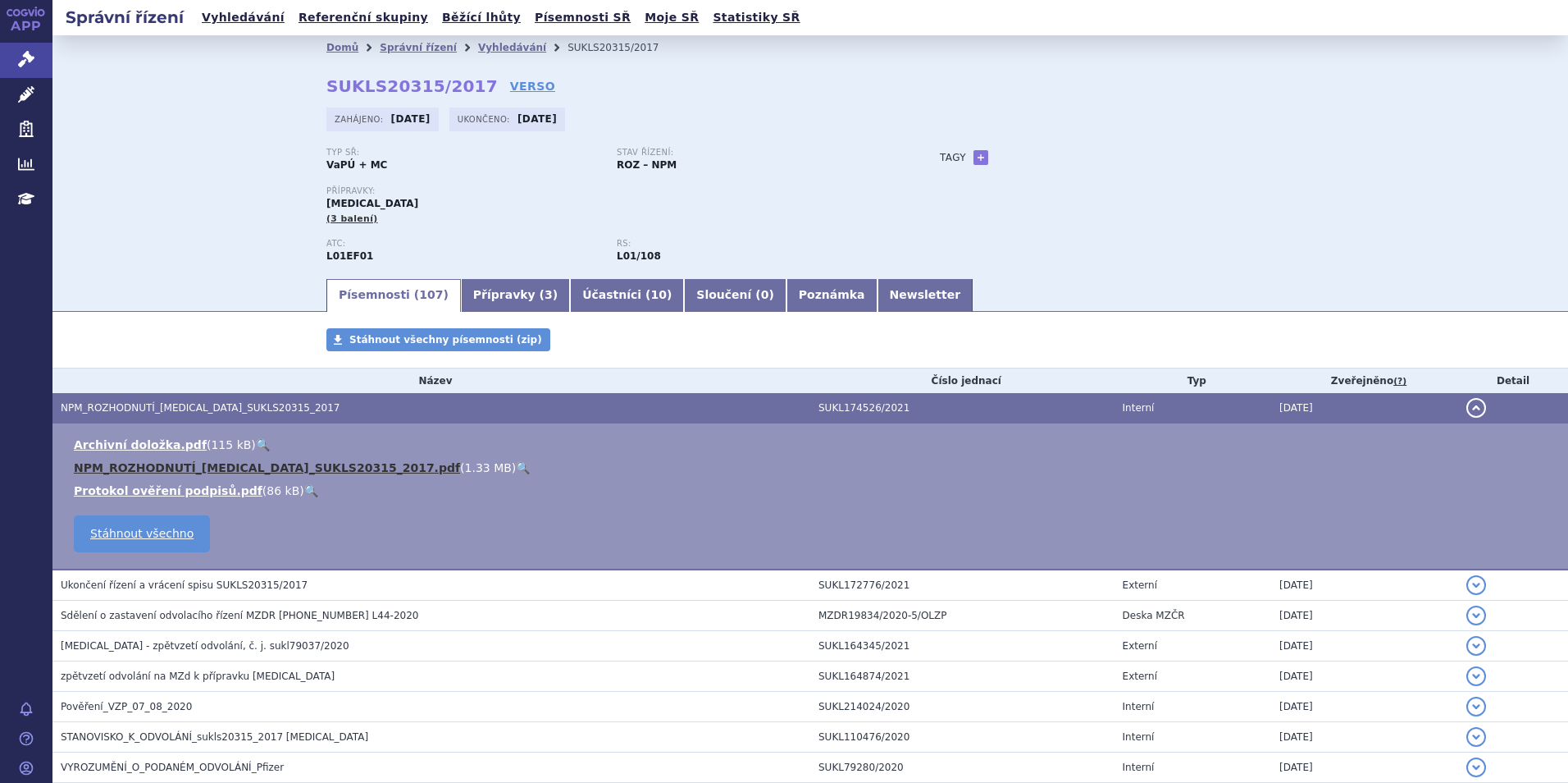
click at [193, 462] on link "NPM_ROZHODNUTÍ_IBRANCE_SUKLS20315_2017.pdf" at bounding box center [267, 468] width 386 height 13
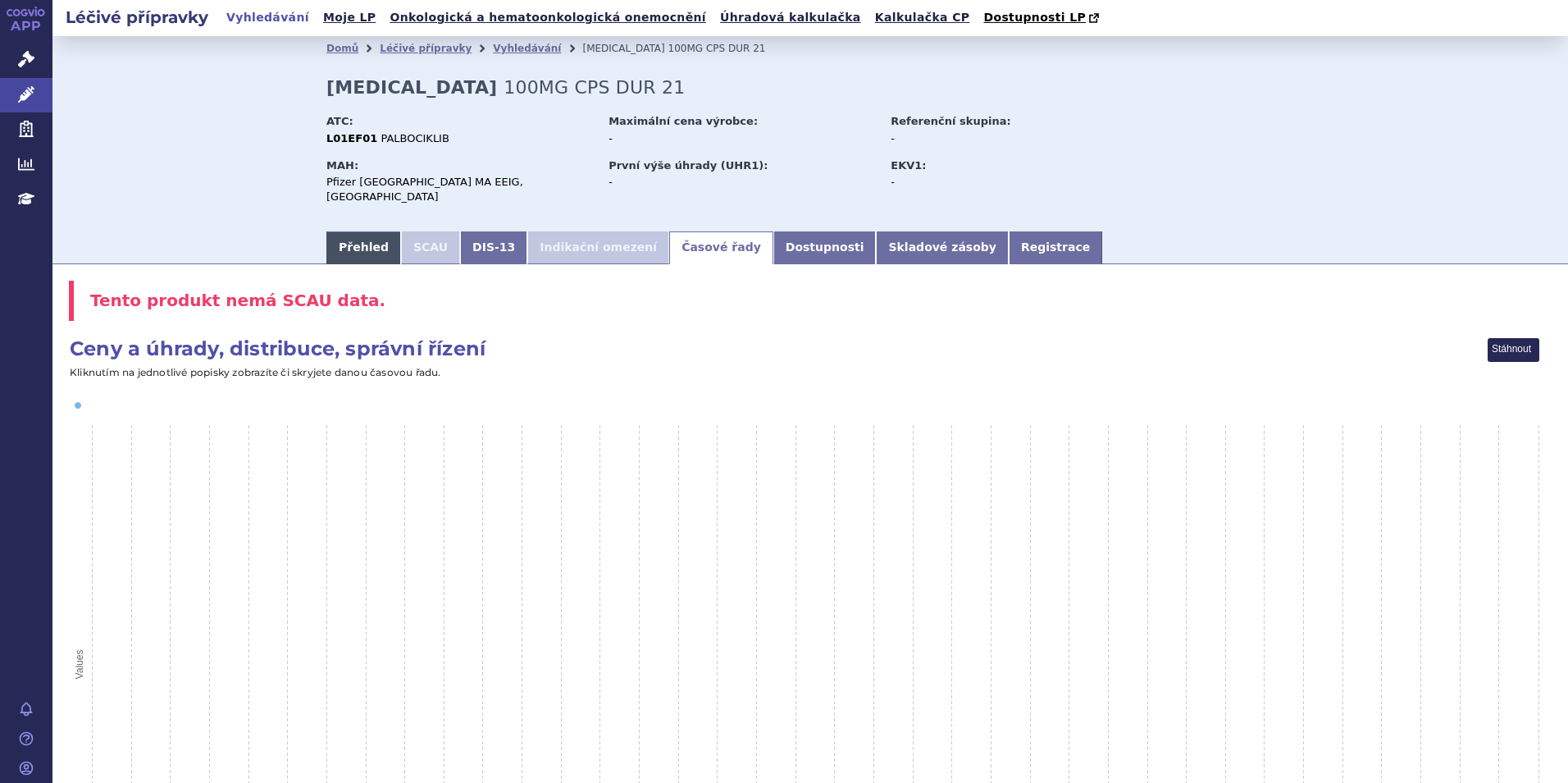
click at [351, 235] on link "Přehled" at bounding box center [364, 247] width 75 height 33
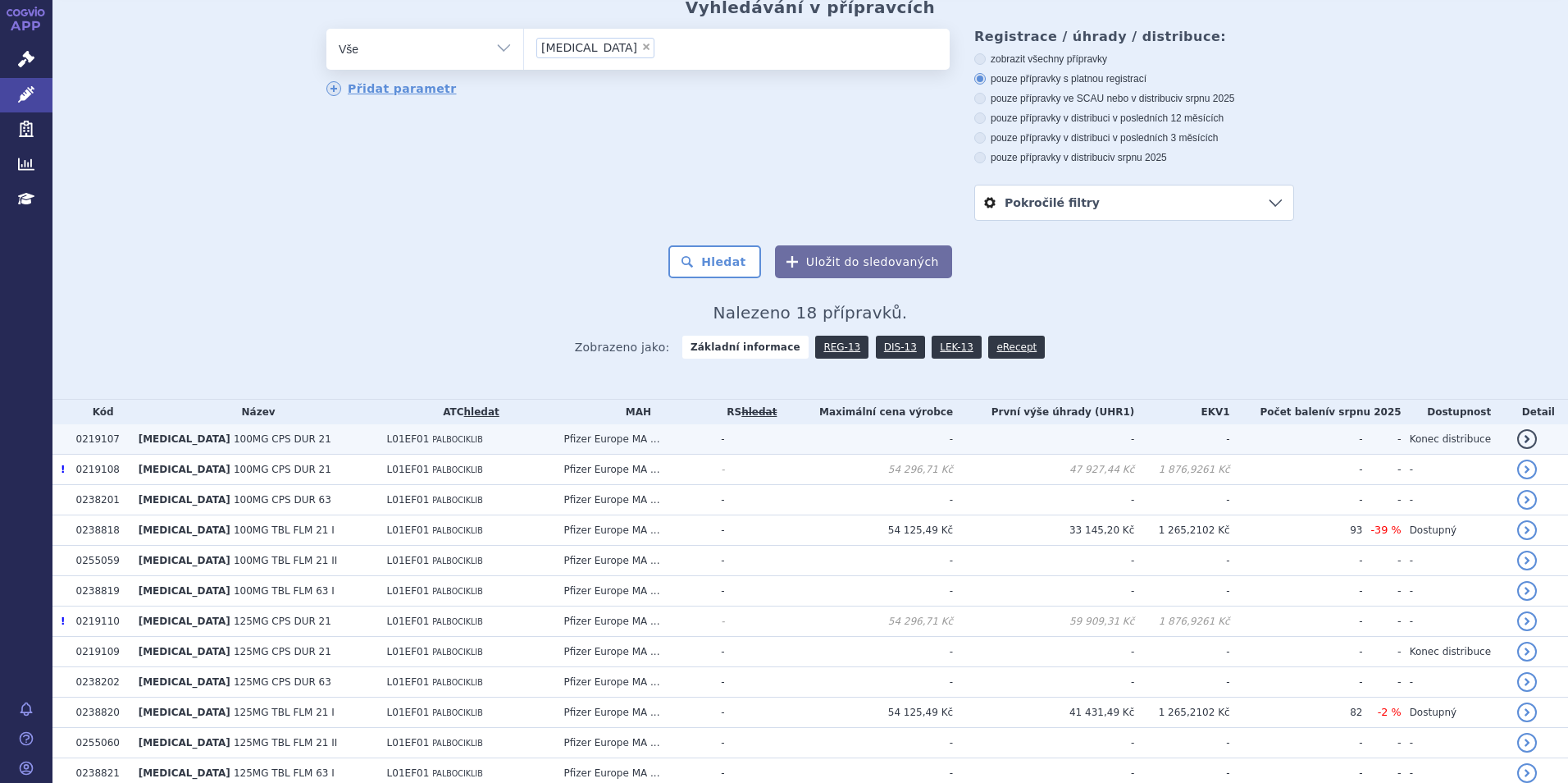
scroll to position [82, 0]
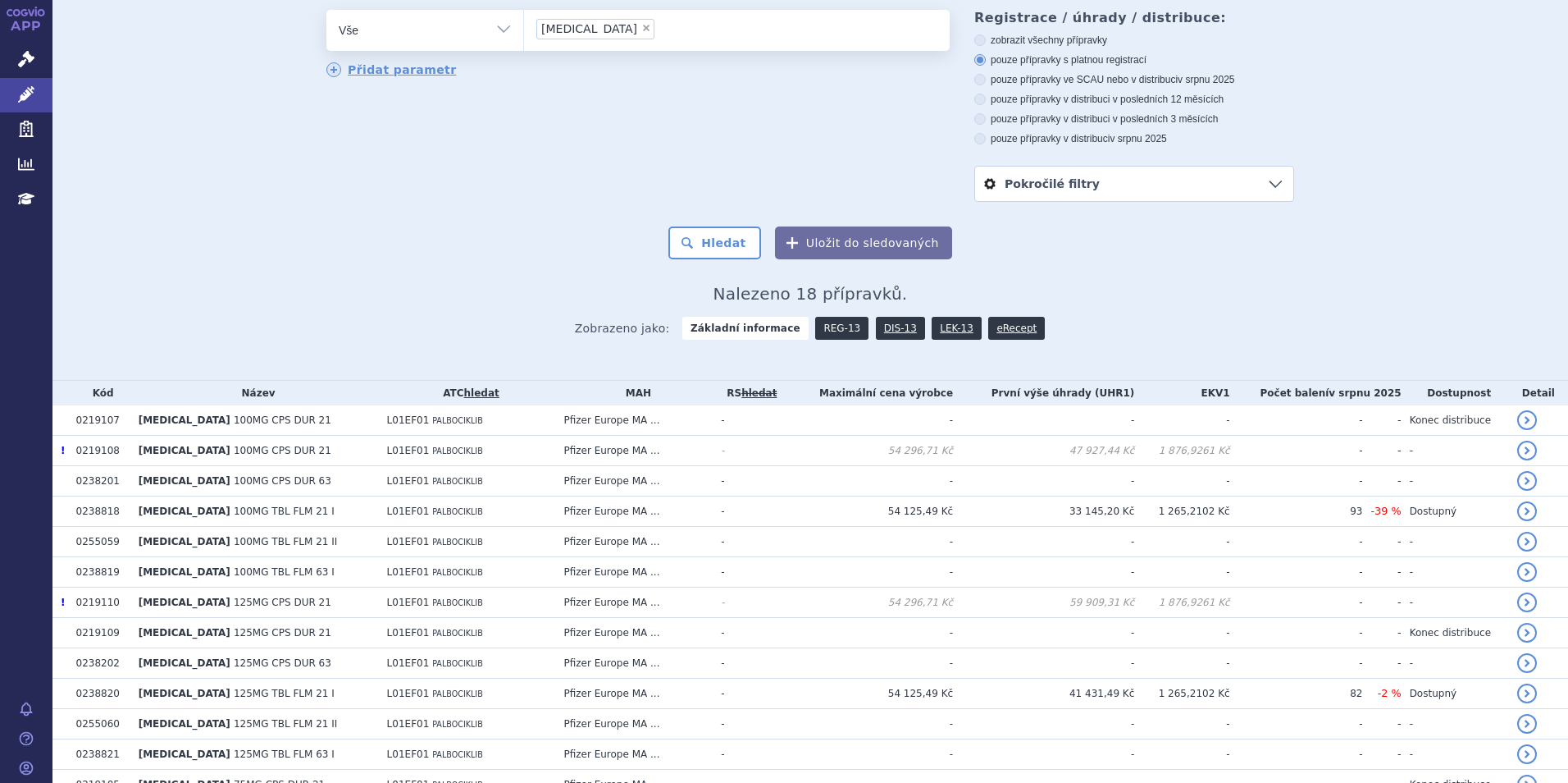
click at [840, 335] on link "REG-13" at bounding box center [841, 328] width 53 height 23
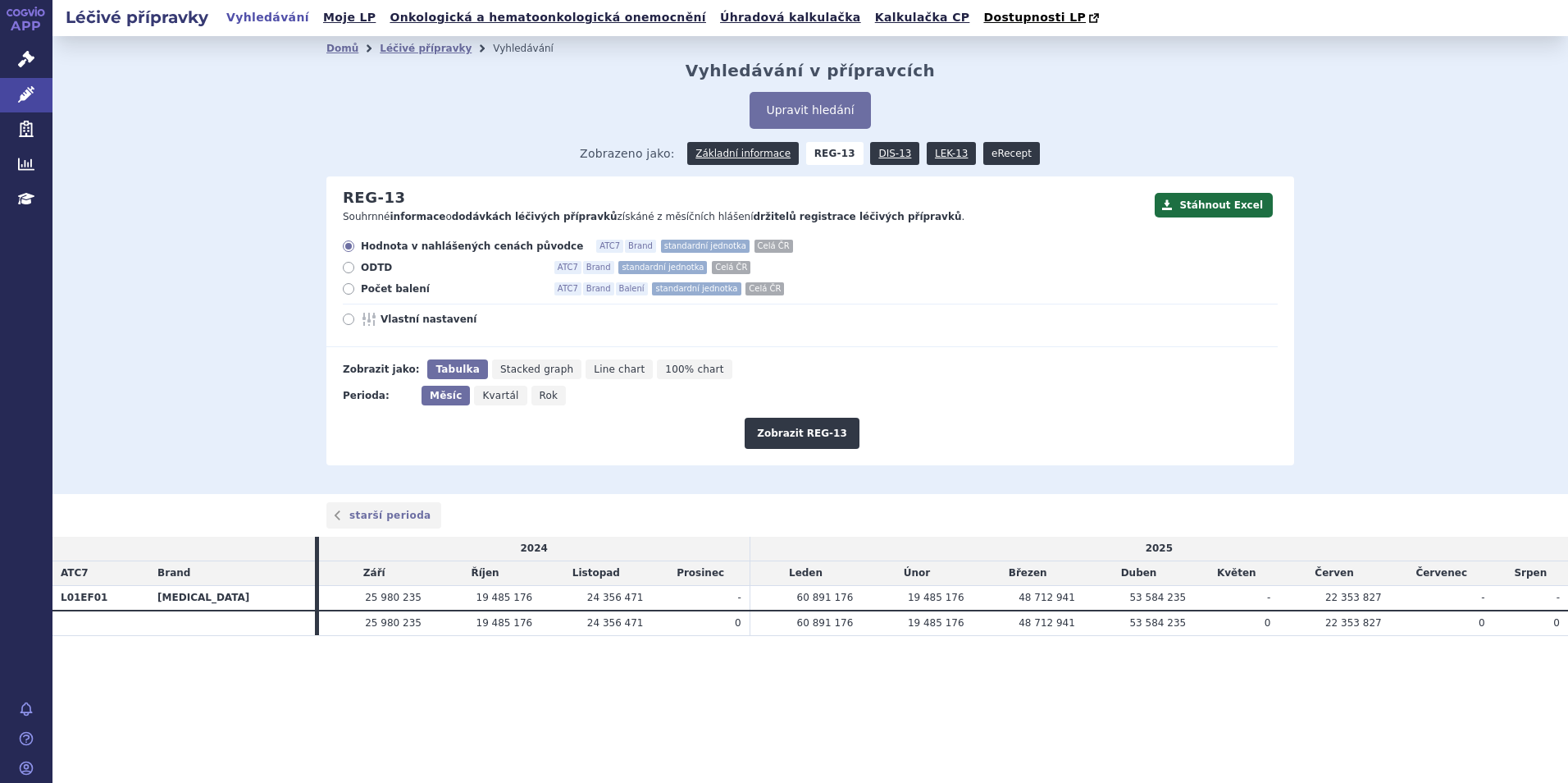
click at [992, 154] on link "eRecept" at bounding box center [1011, 153] width 57 height 23
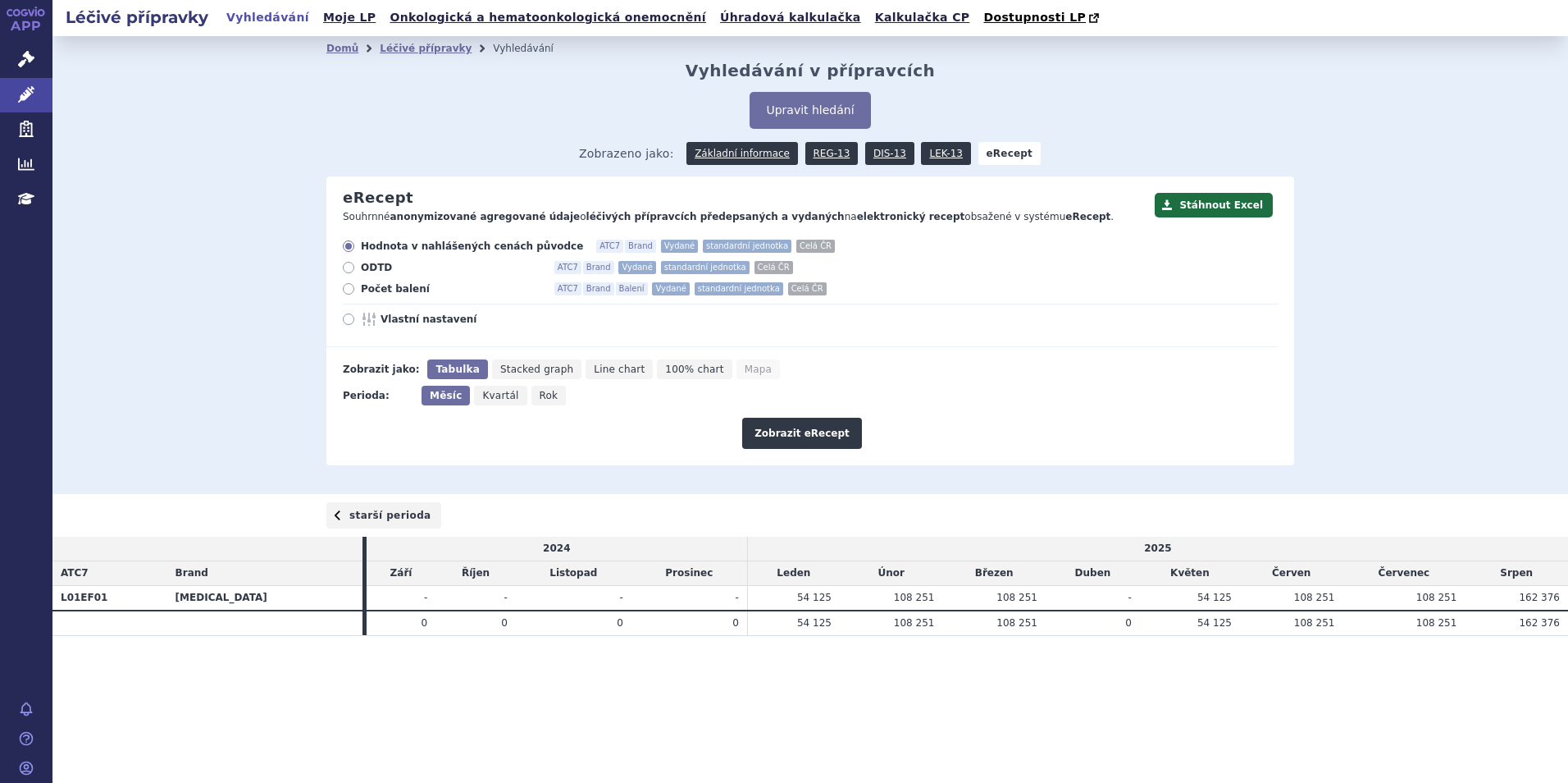
click at [366, 524] on link "starší perioda" at bounding box center [383, 515] width 115 height 26
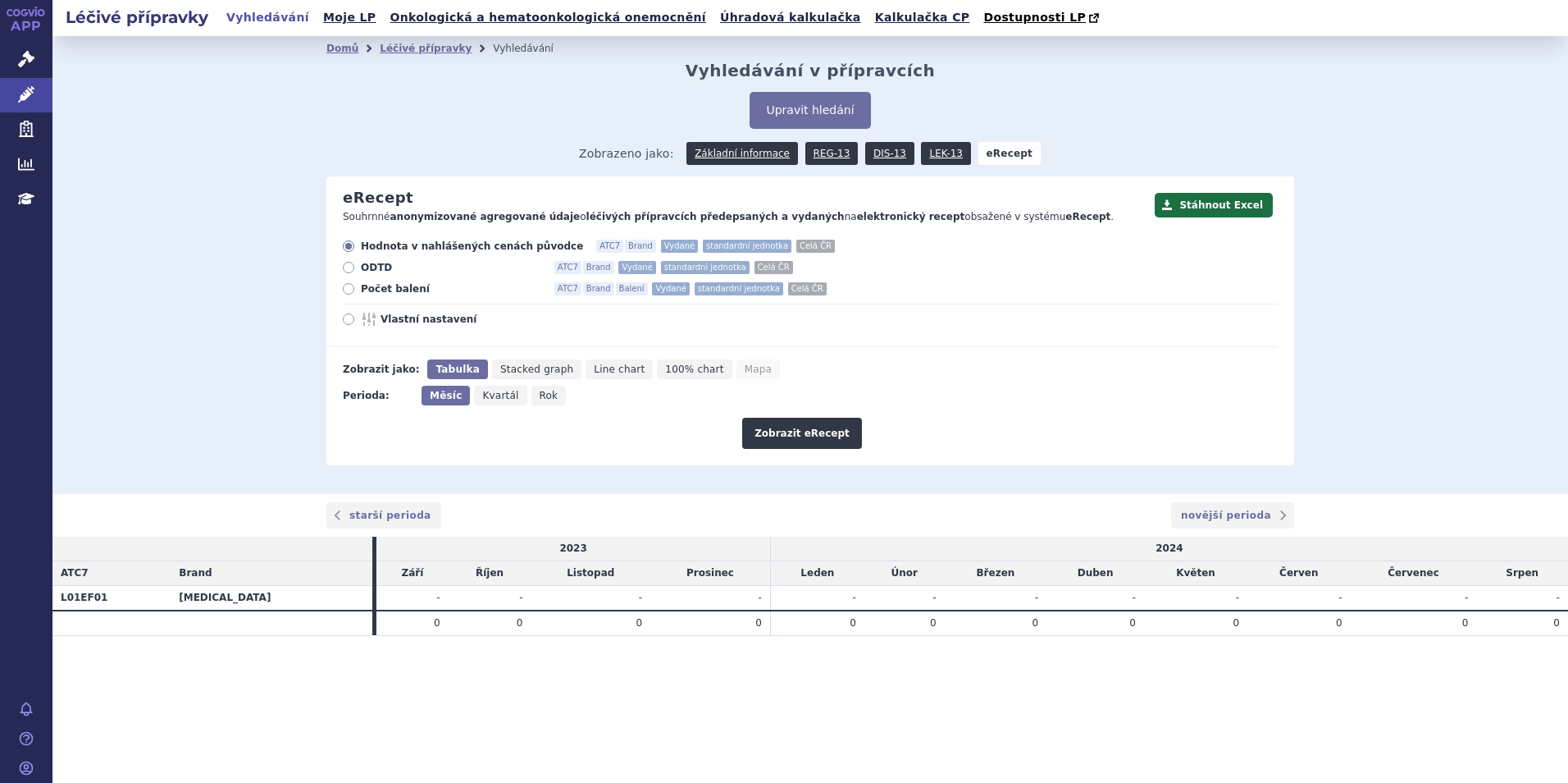
click at [369, 512] on link "starší perioda" at bounding box center [383, 515] width 115 height 26
click at [925, 154] on link "LEK-13" at bounding box center [945, 153] width 49 height 23
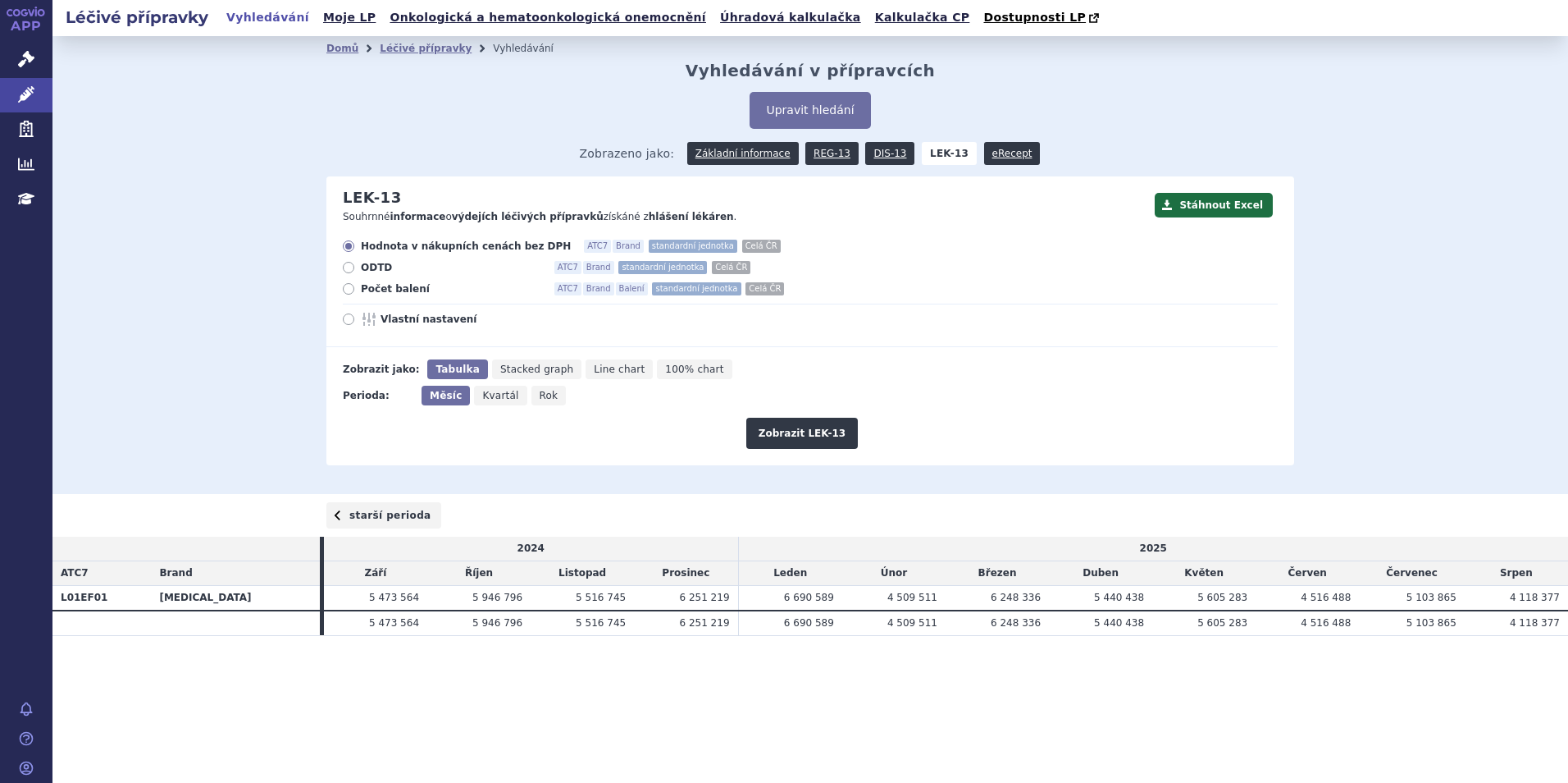
click at [377, 506] on link "starší perioda" at bounding box center [383, 515] width 115 height 26
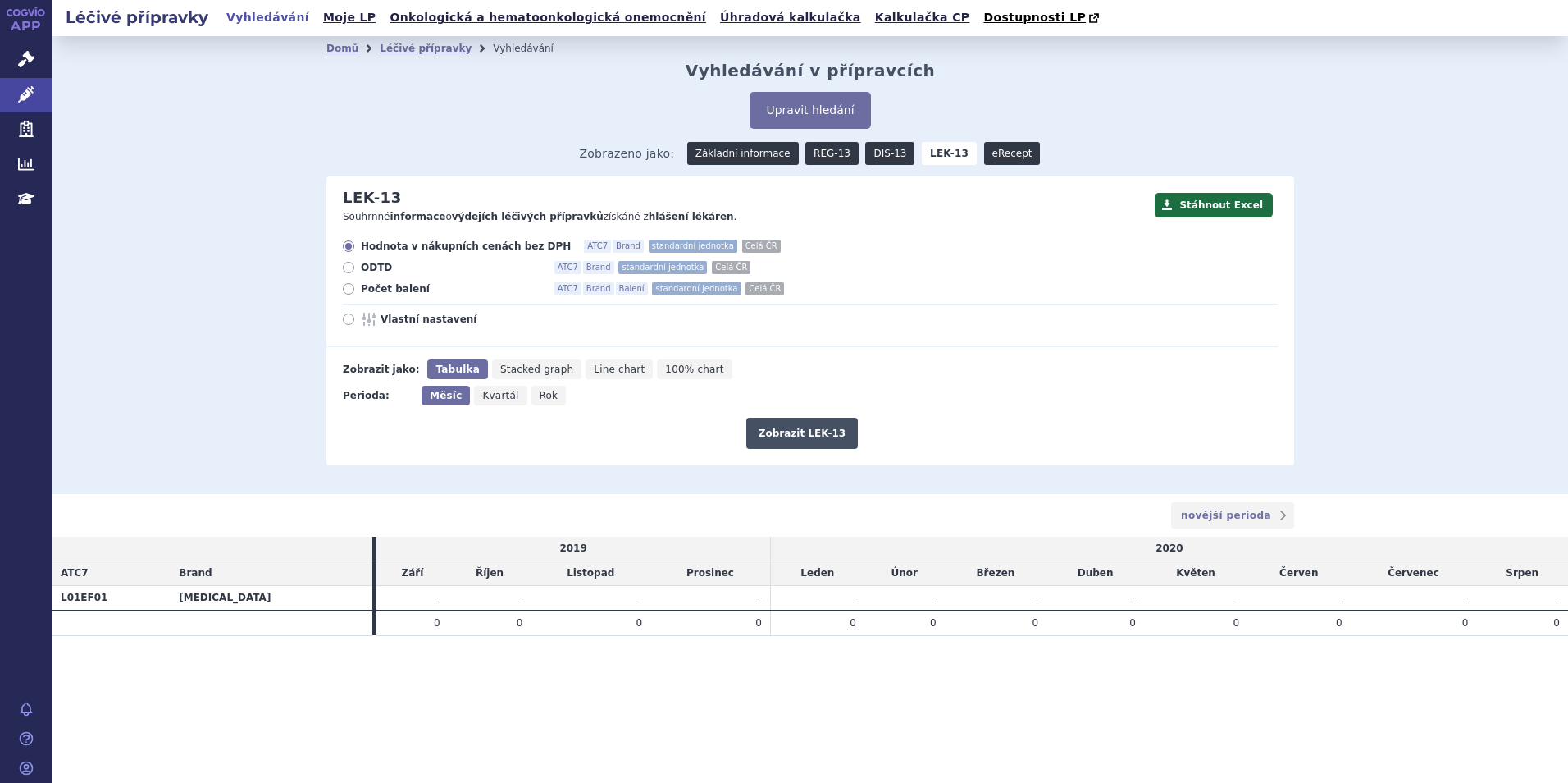
click at [784, 433] on button "Zobrazit LEK-13" at bounding box center [802, 432] width 112 height 31
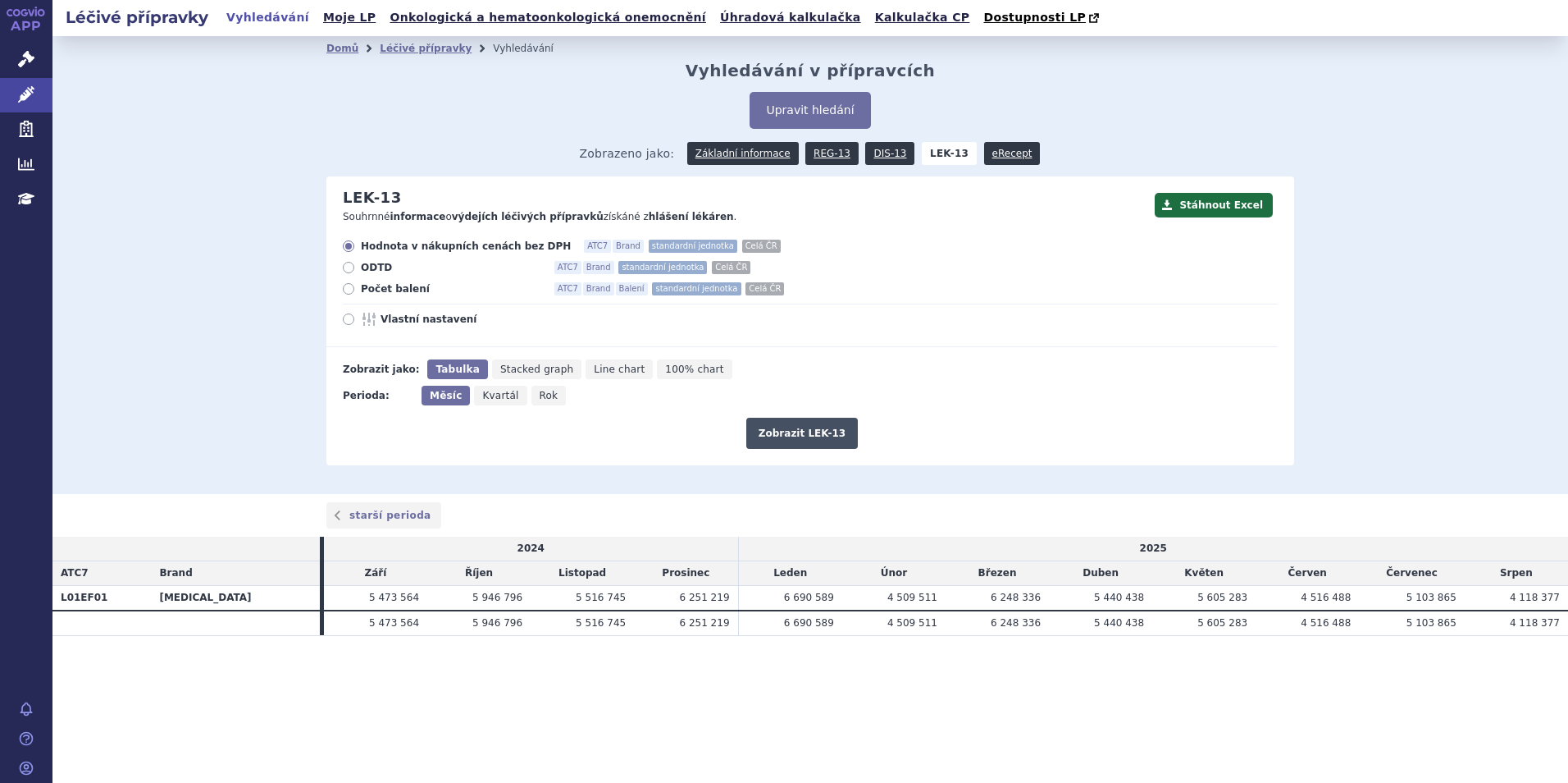
click at [798, 437] on button "Zobrazit LEK-13" at bounding box center [802, 432] width 112 height 31
click at [416, 58] on li "Léčivé přípravky" at bounding box center [436, 49] width 113 height 24
click at [425, 51] on link "Léčivé přípravky" at bounding box center [425, 49] width 91 height 11
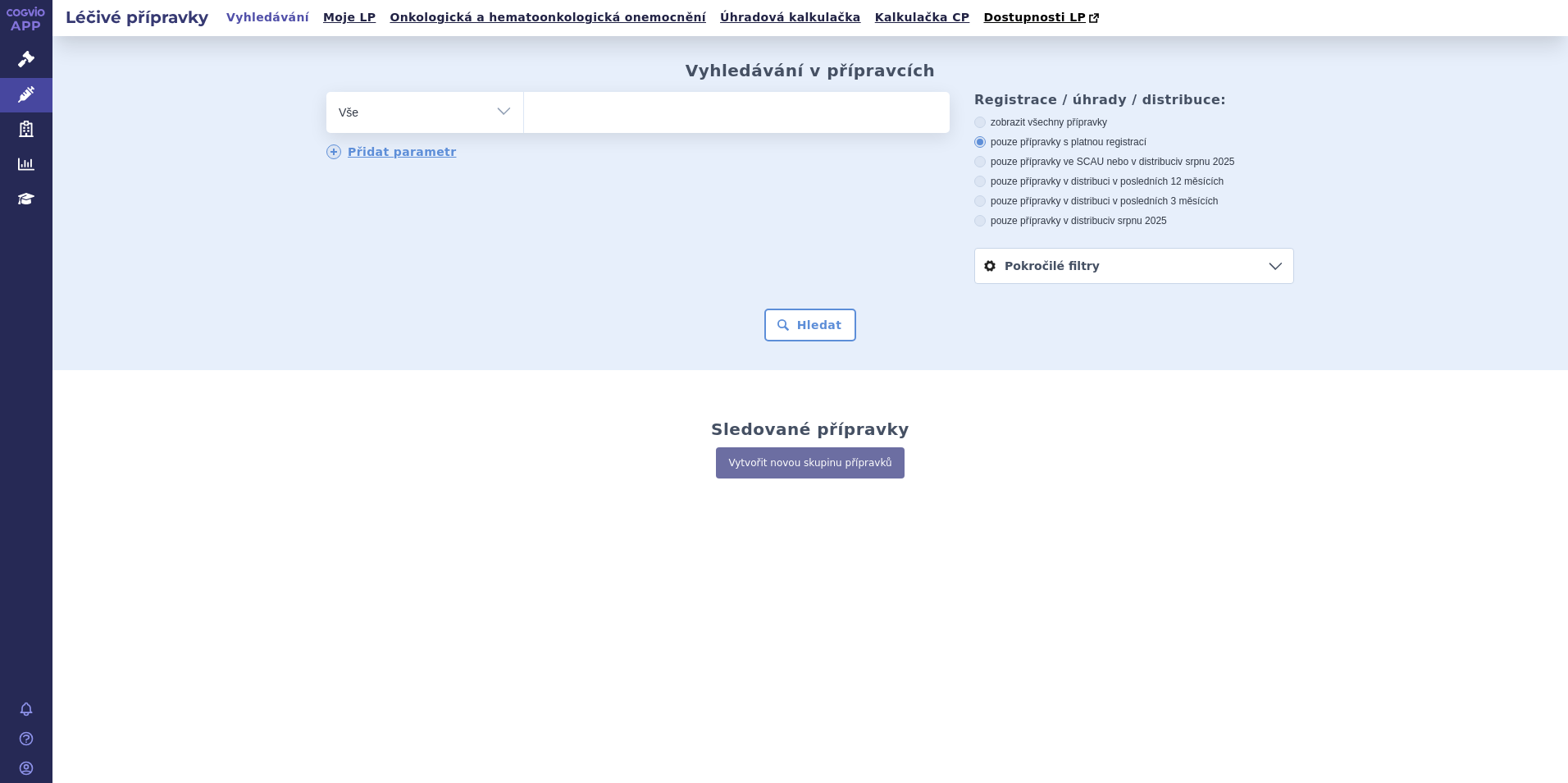
click at [557, 112] on ul at bounding box center [737, 108] width 425 height 35
click at [524, 112] on select at bounding box center [523, 112] width 1 height 41
type input "ib"
type input "ibra"
type input "ibranc"
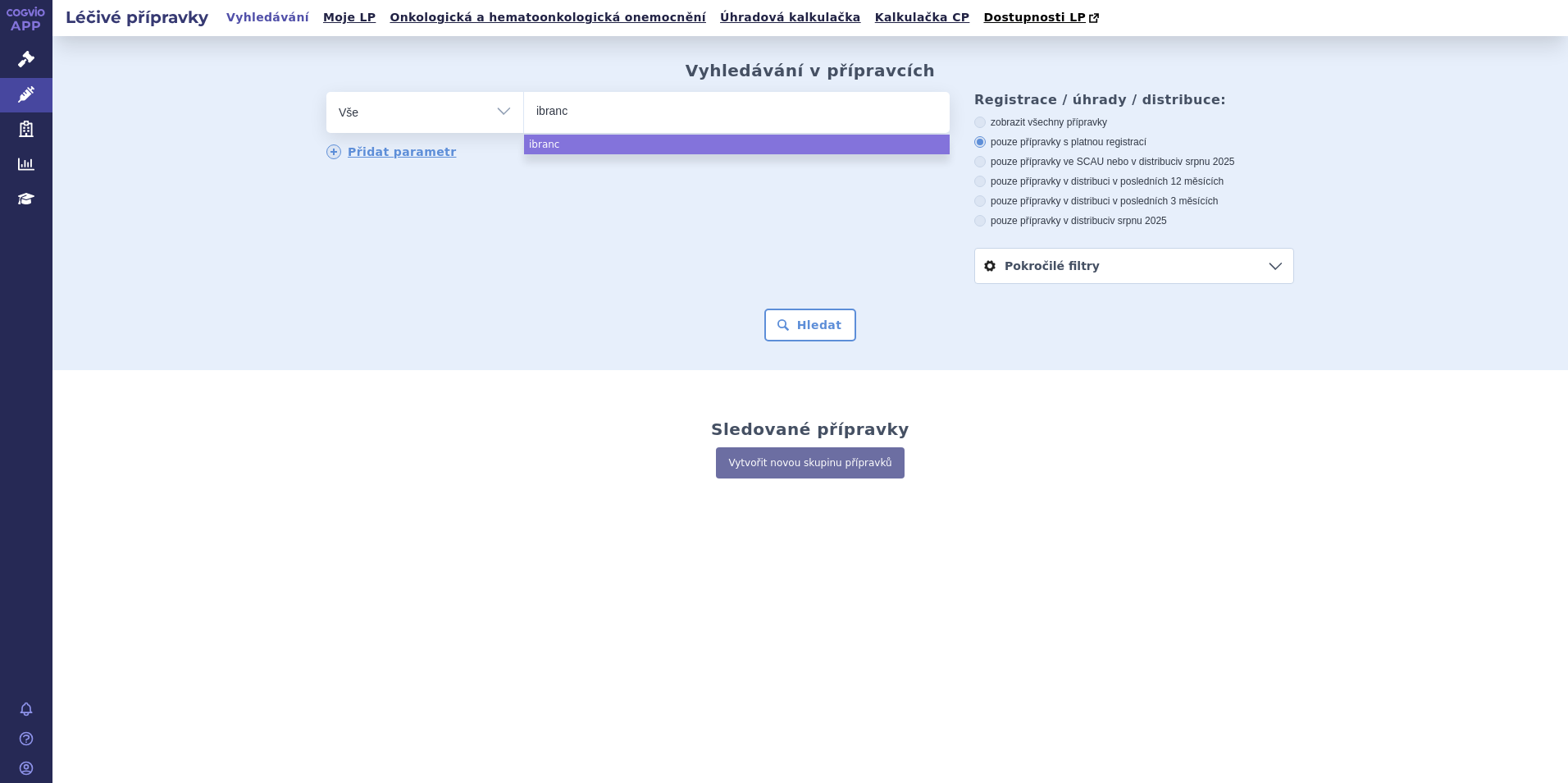
type input "[MEDICAL_DATA]"
select select "[MEDICAL_DATA]"
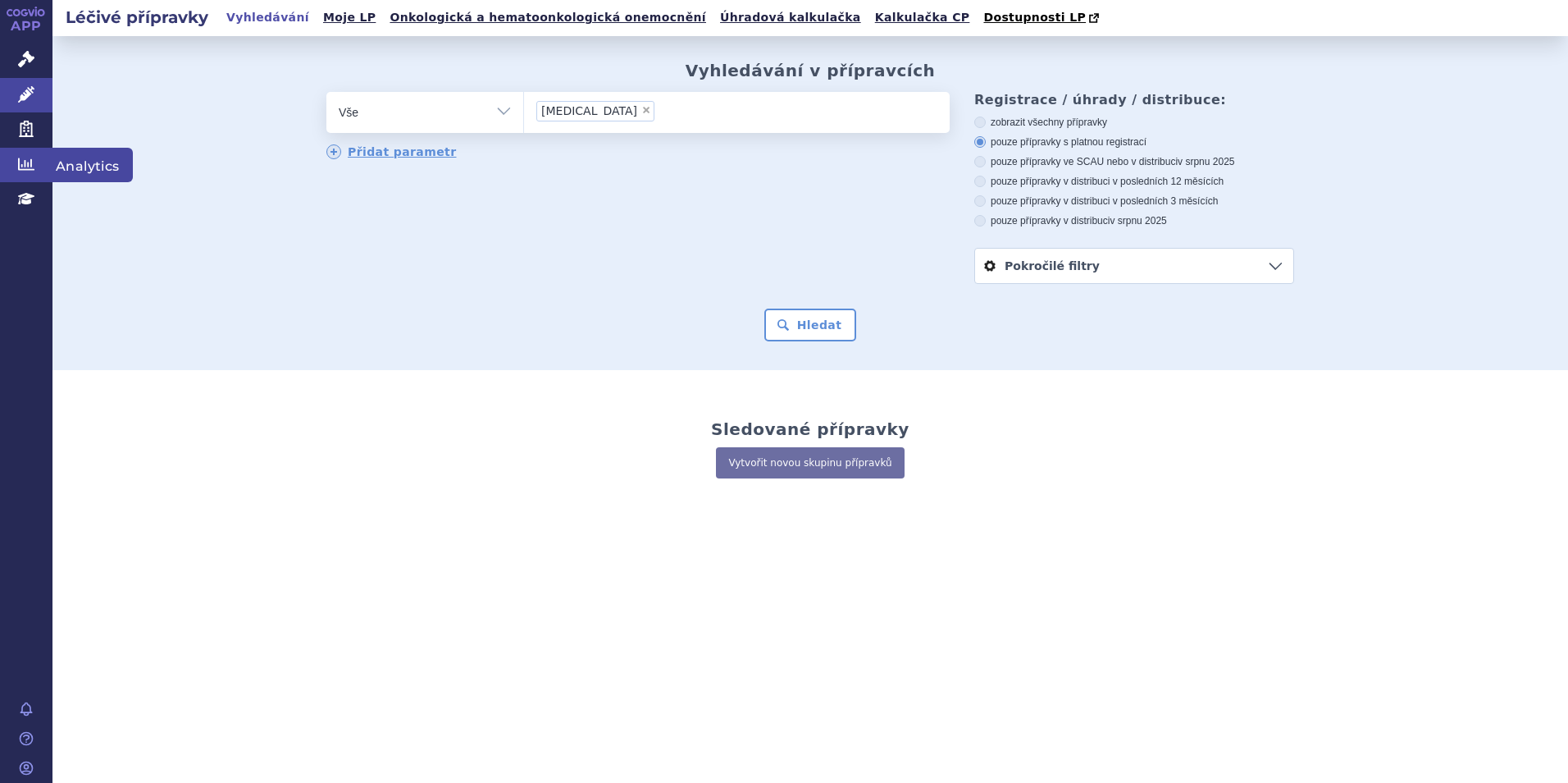
click at [29, 162] on icon at bounding box center [26, 163] width 17 height 12
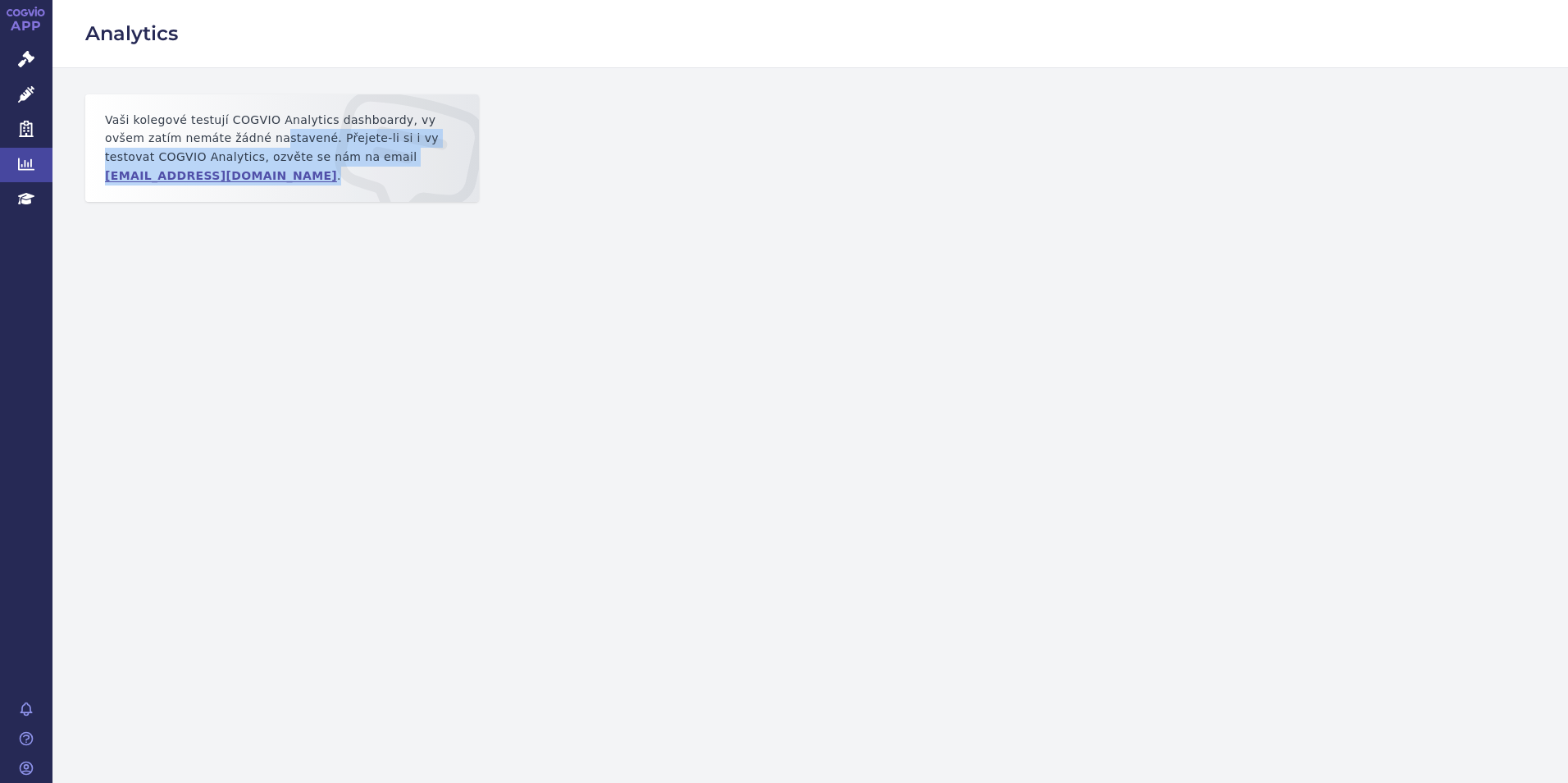
drag, startPoint x: 227, startPoint y: 134, endPoint x: 437, endPoint y: 160, distance: 211.6
click at [437, 160] on p "Vaši kolegové testují COGVIO Analytics dashboardy, vy ovšem zatím nemáte žádné …" at bounding box center [282, 147] width 368 height 81
click at [25, 54] on icon at bounding box center [26, 59] width 17 height 17
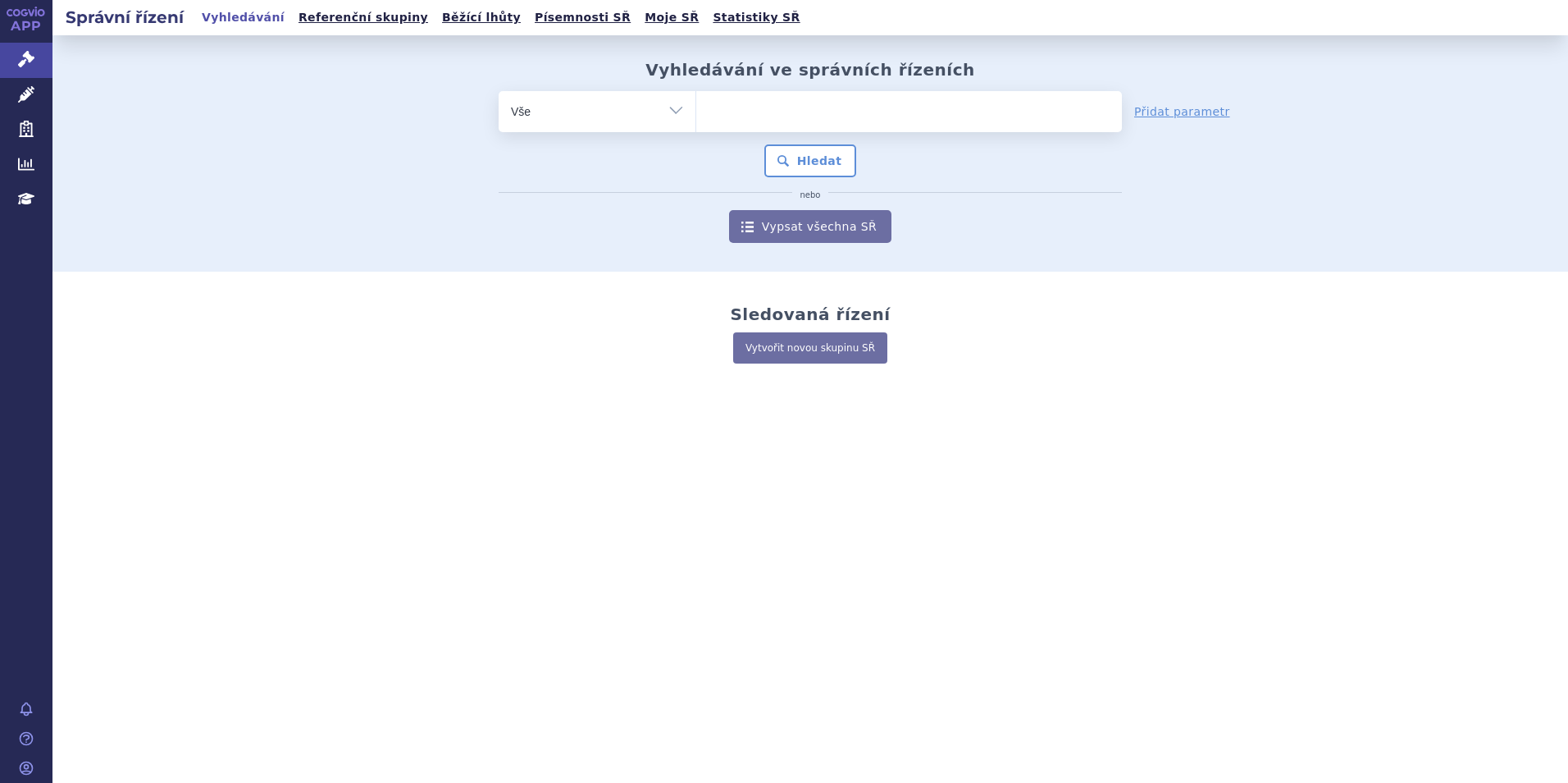
click at [824, 114] on ul at bounding box center [909, 108] width 425 height 35
click at [696, 114] on select at bounding box center [695, 111] width 1 height 41
click at [28, 93] on icon at bounding box center [26, 94] width 17 height 17
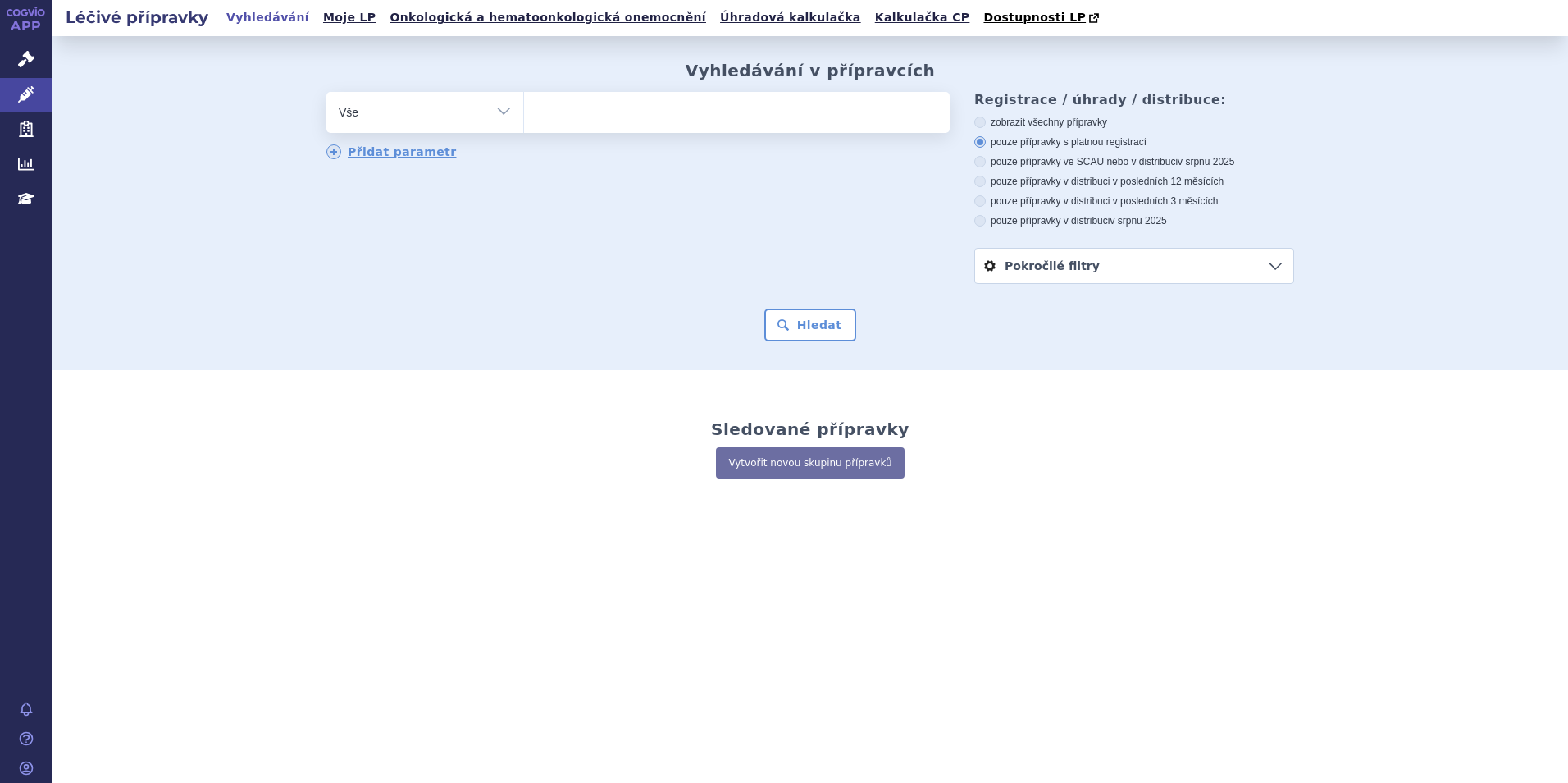
click at [654, 126] on ul at bounding box center [737, 108] width 425 height 35
click at [524, 126] on select at bounding box center [523, 112] width 1 height 41
click at [586, 110] on ul at bounding box center [737, 108] width 425 height 35
click at [524, 110] on select at bounding box center [523, 112] width 1 height 41
type input "ib"
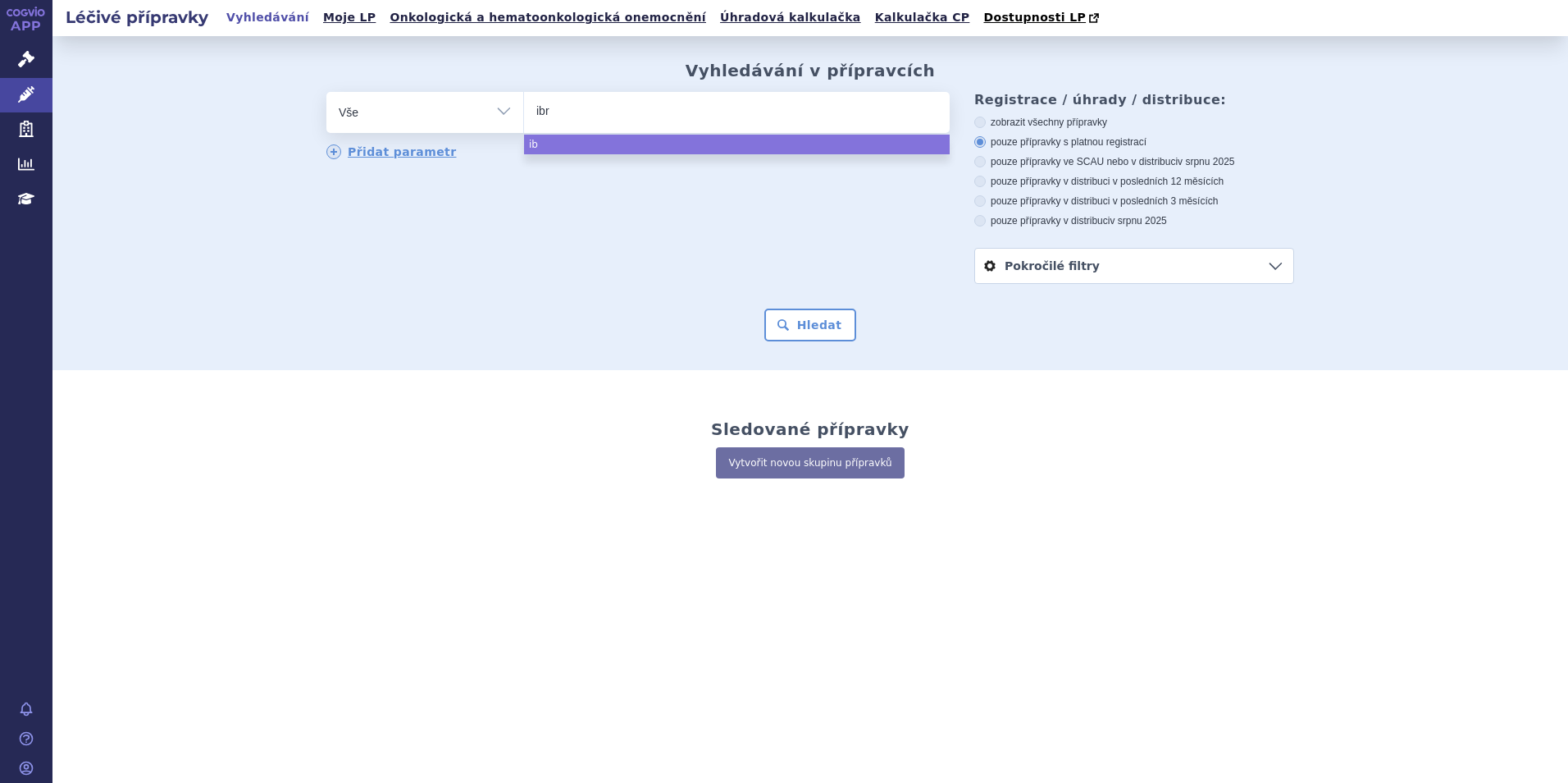
type input "ibra"
type input "ibranc"
type input "[MEDICAL_DATA]"
select select "[MEDICAL_DATA]"
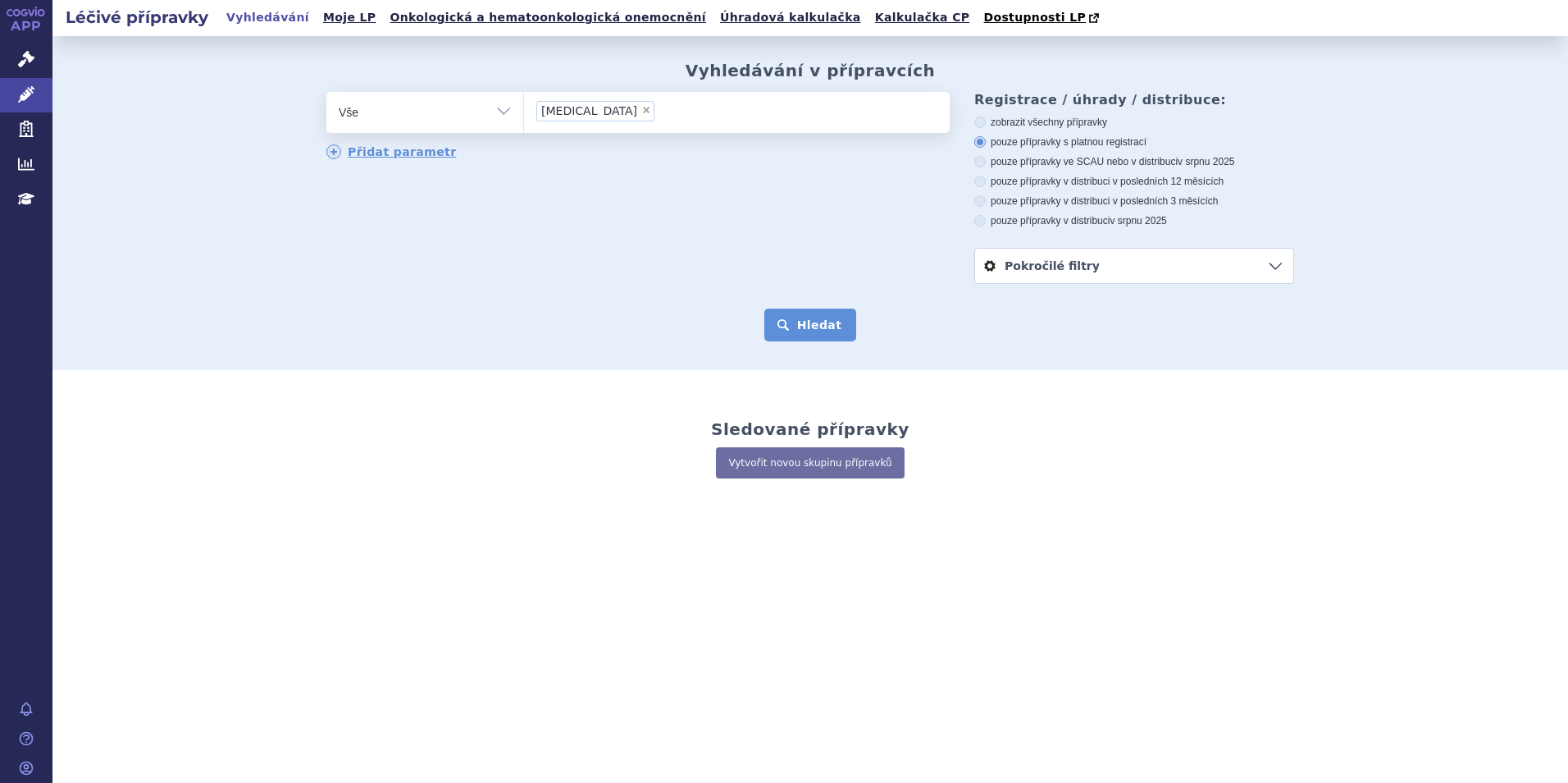
click at [789, 329] on button "Hledat" at bounding box center [810, 324] width 92 height 33
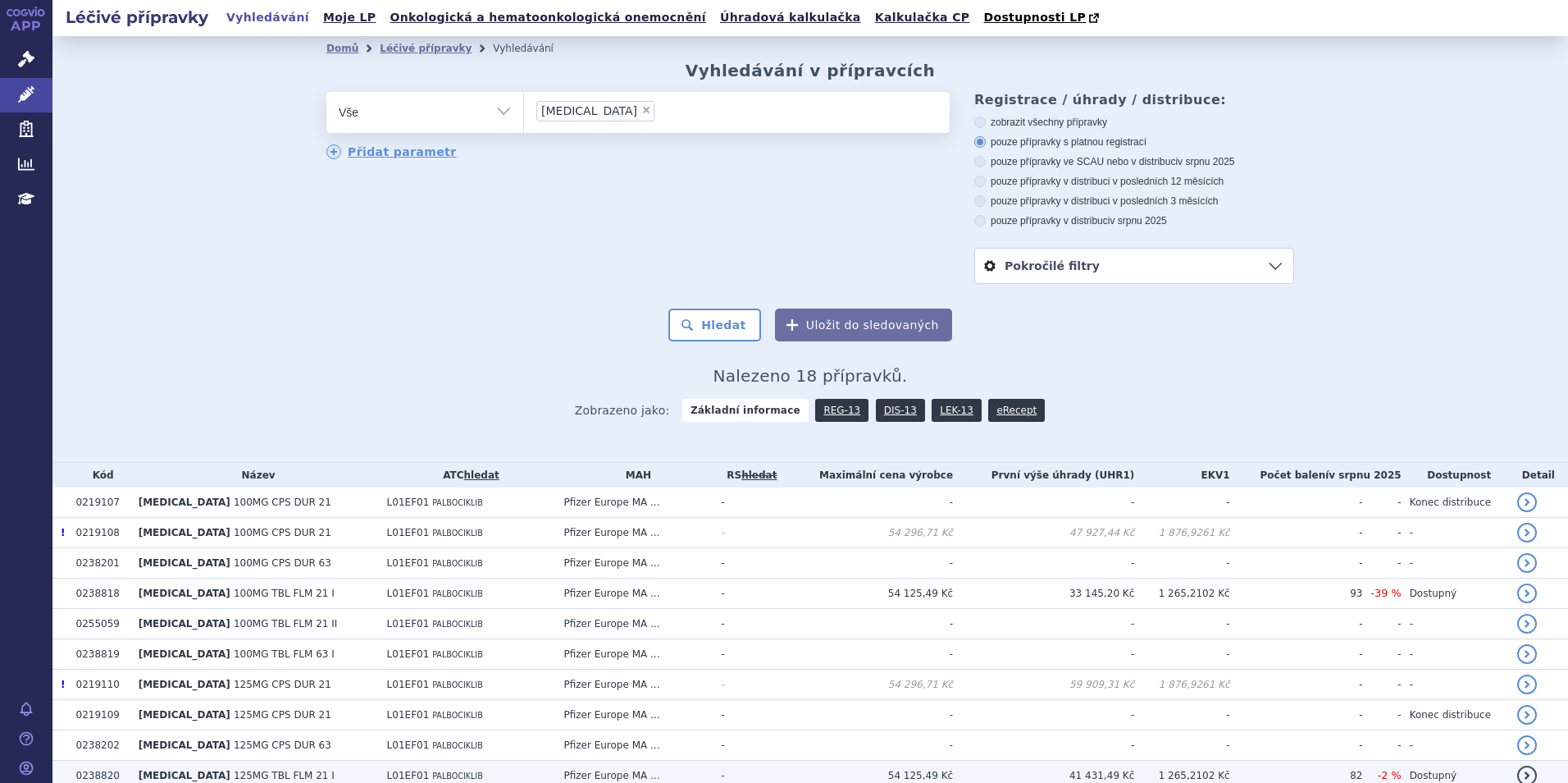
scroll to position [246, 0]
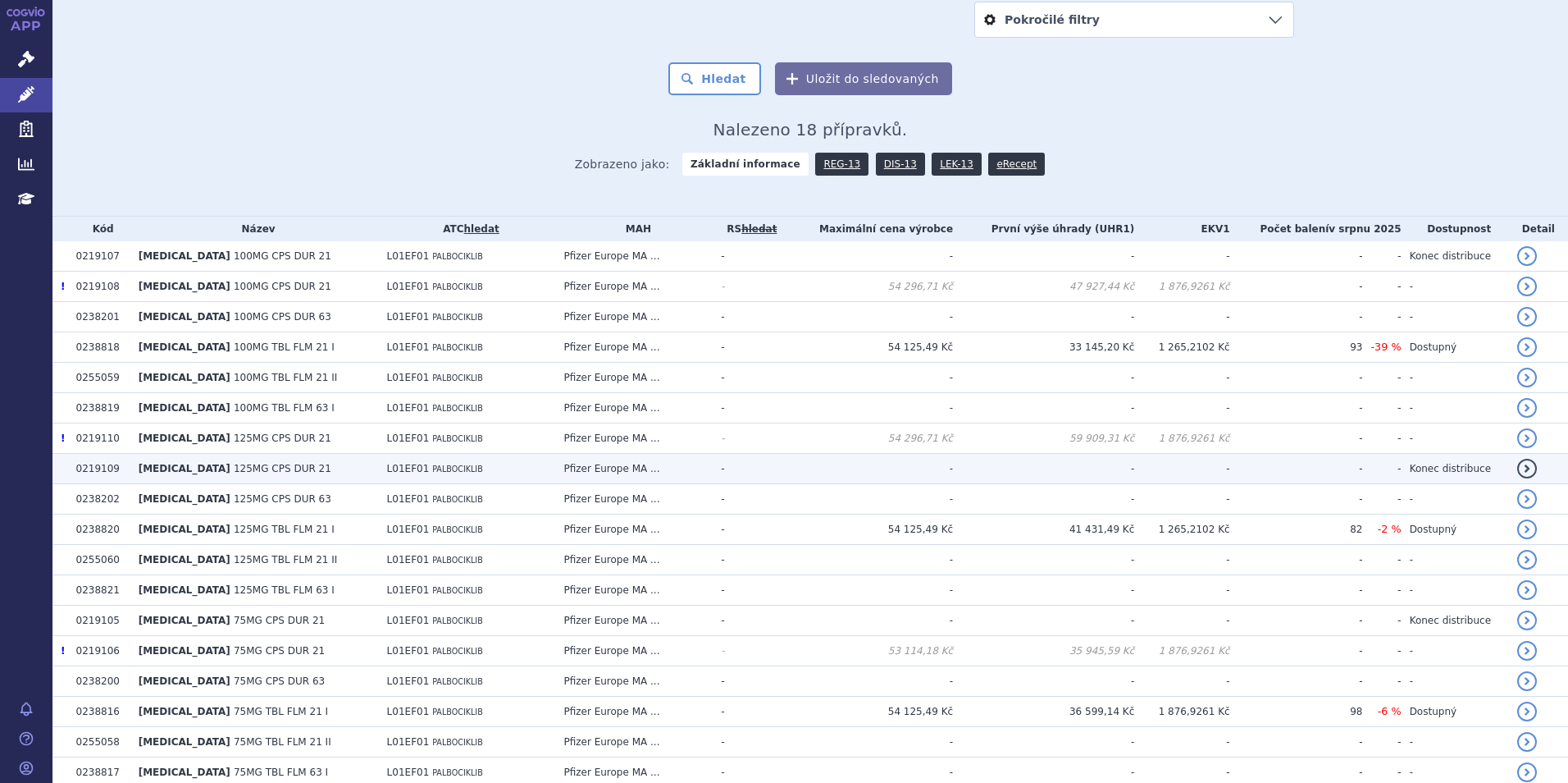
click at [169, 472] on span "[MEDICAL_DATA]" at bounding box center [185, 468] width 91 height 11
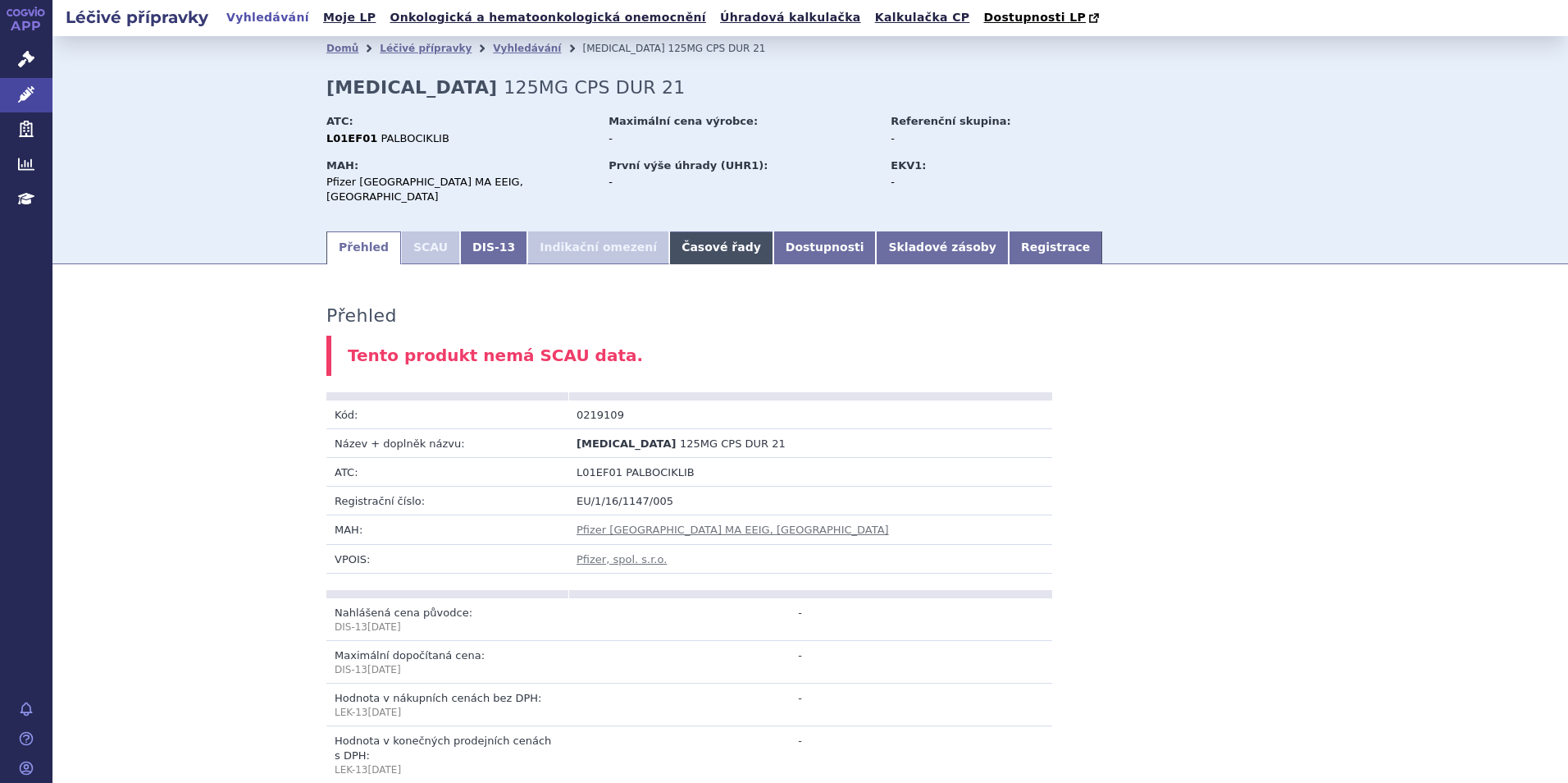
click at [669, 231] on link "Časové řady" at bounding box center [721, 247] width 104 height 33
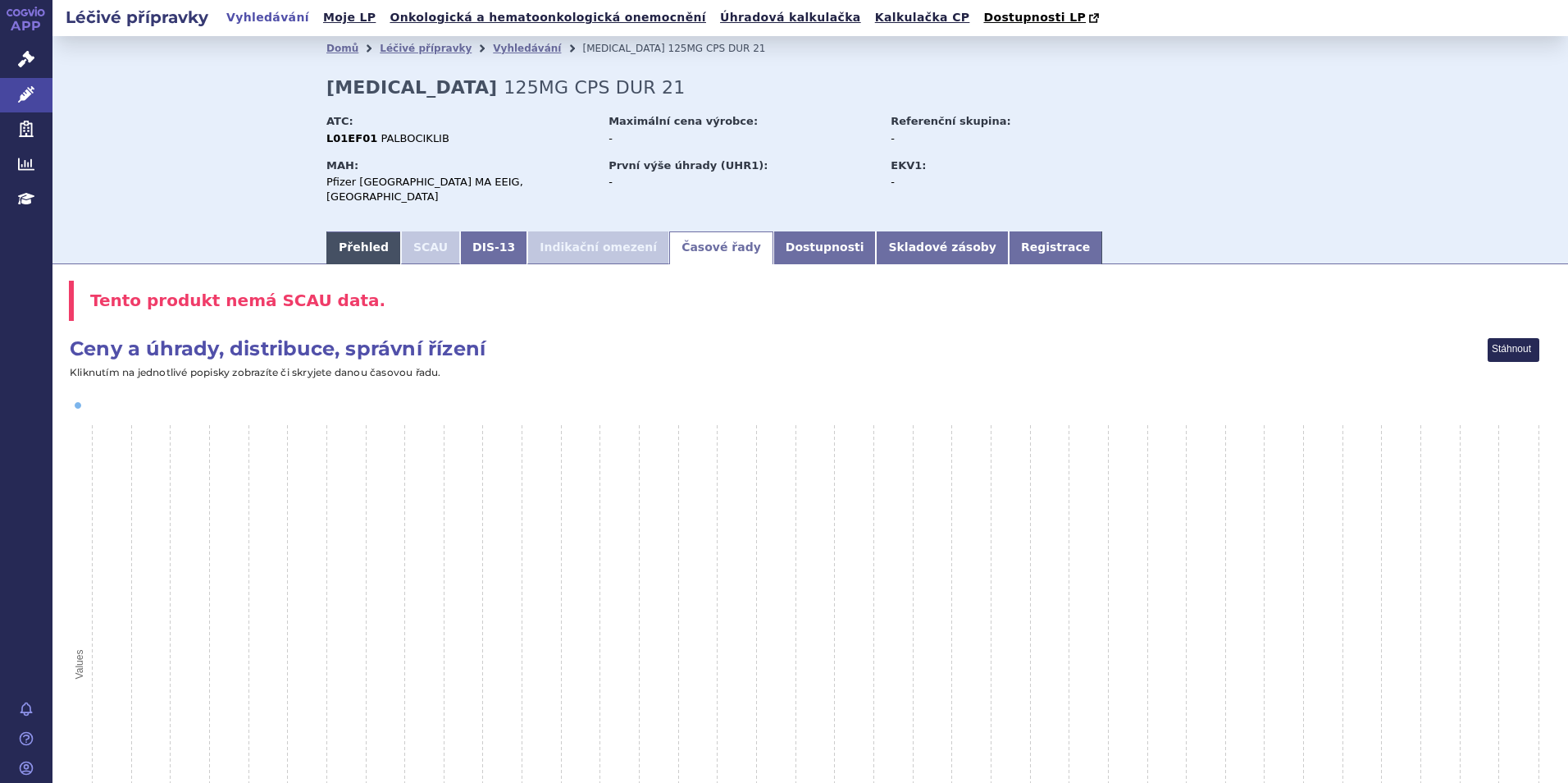
click at [340, 231] on link "Přehled" at bounding box center [364, 247] width 75 height 33
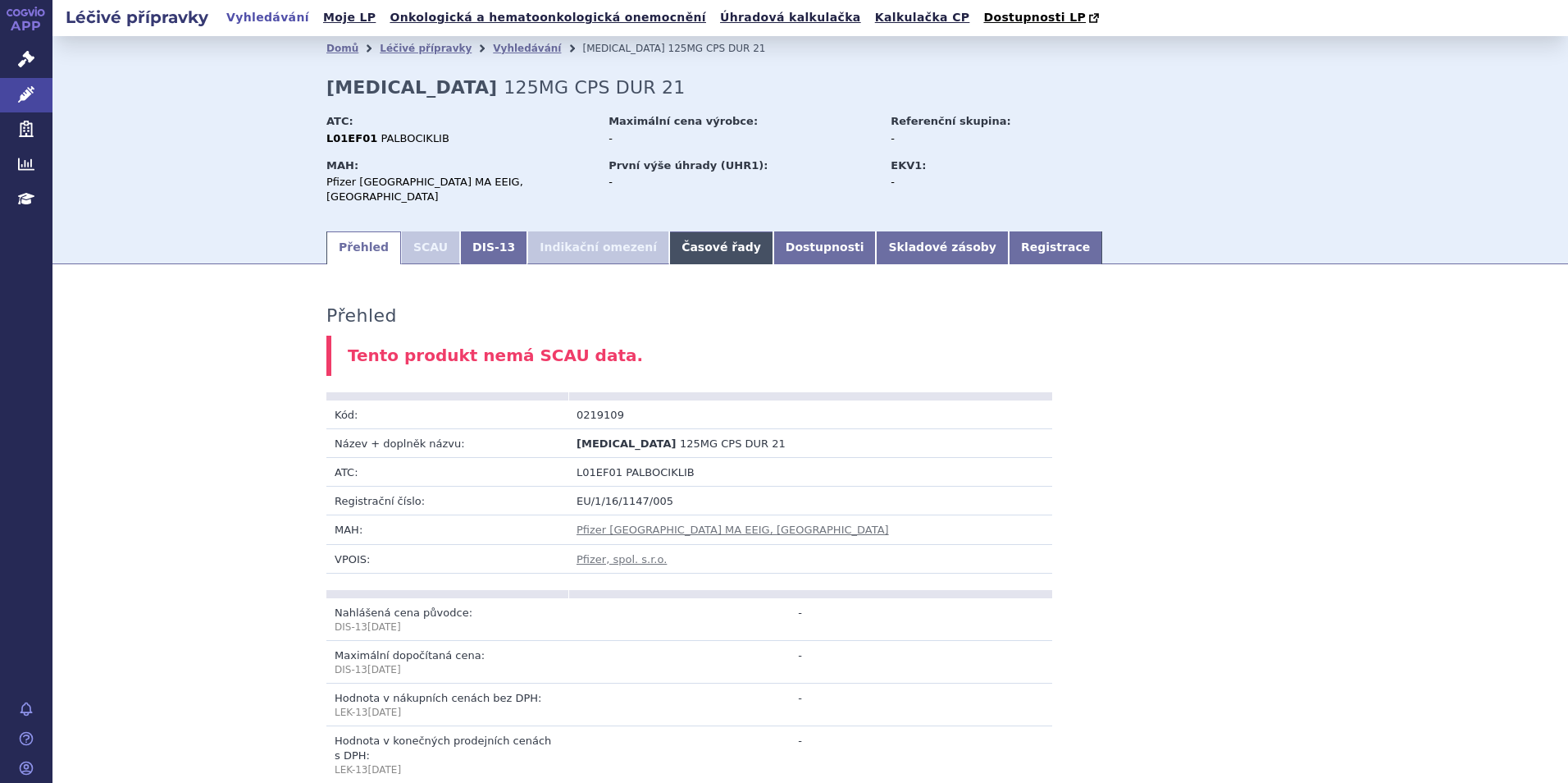
click at [669, 231] on link "Časové řady" at bounding box center [721, 247] width 104 height 33
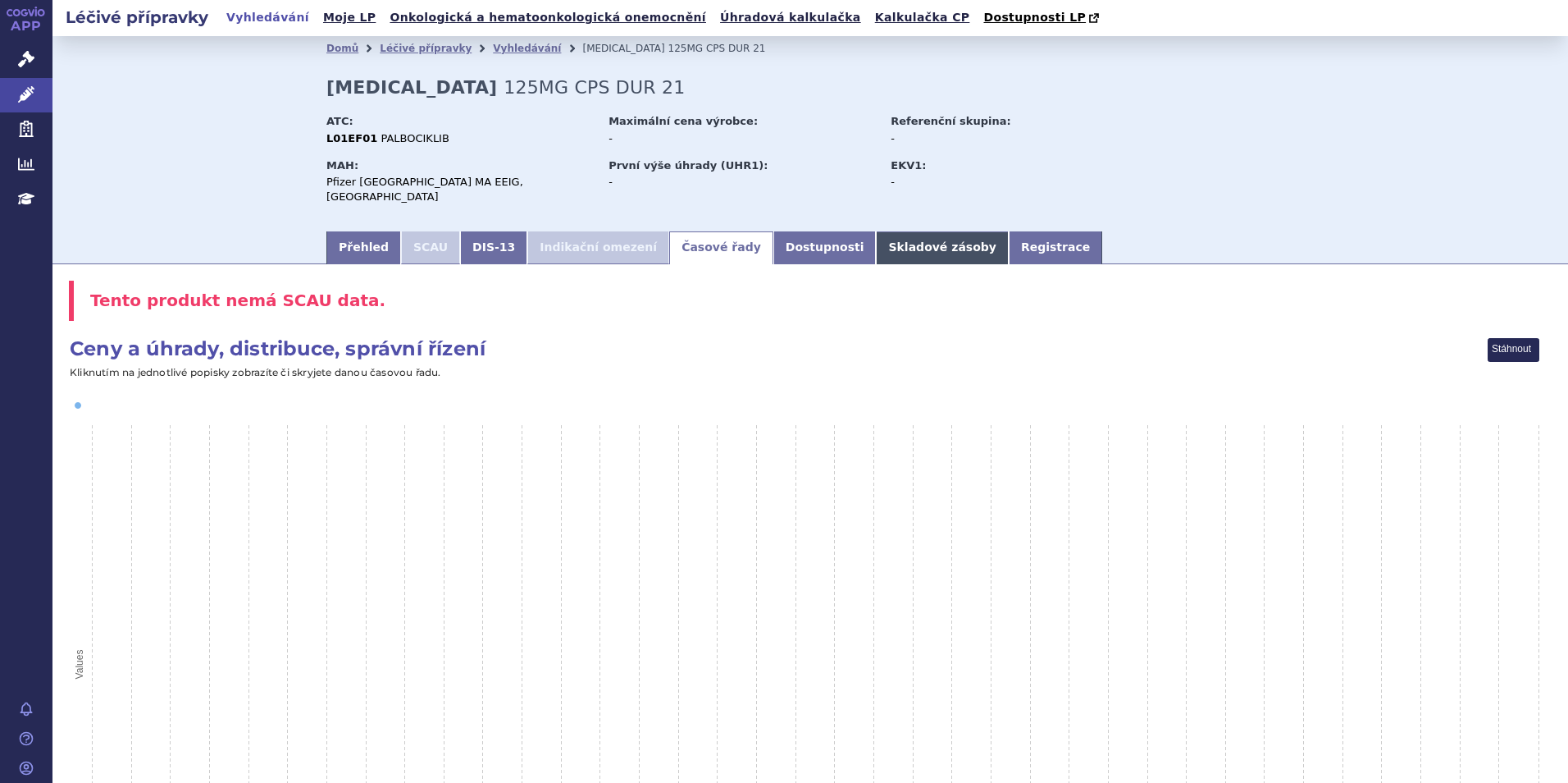
click at [876, 231] on link "Skladové zásoby" at bounding box center [942, 247] width 132 height 33
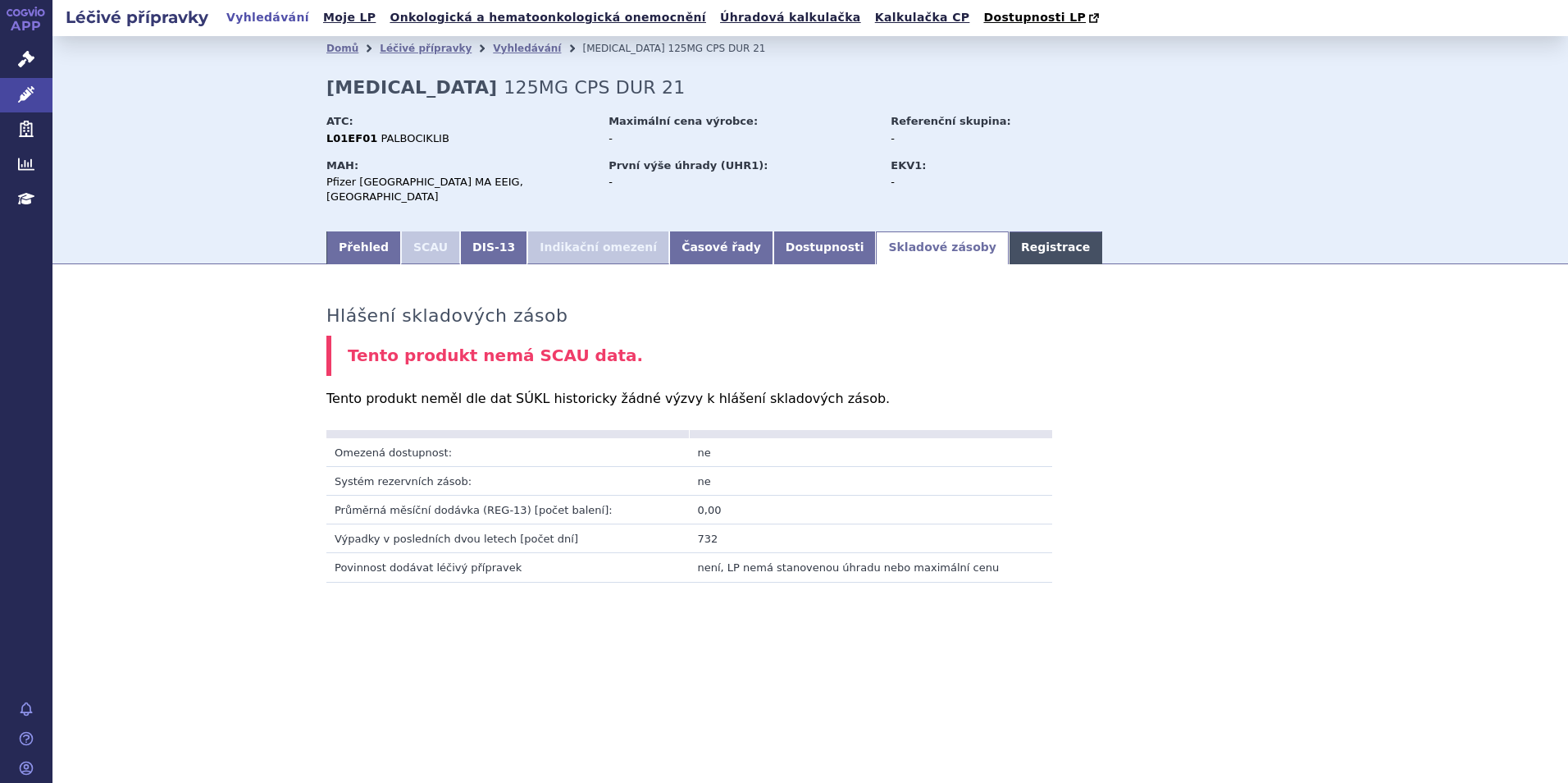
click at [1008, 234] on link "Registrace" at bounding box center [1055, 247] width 93 height 33
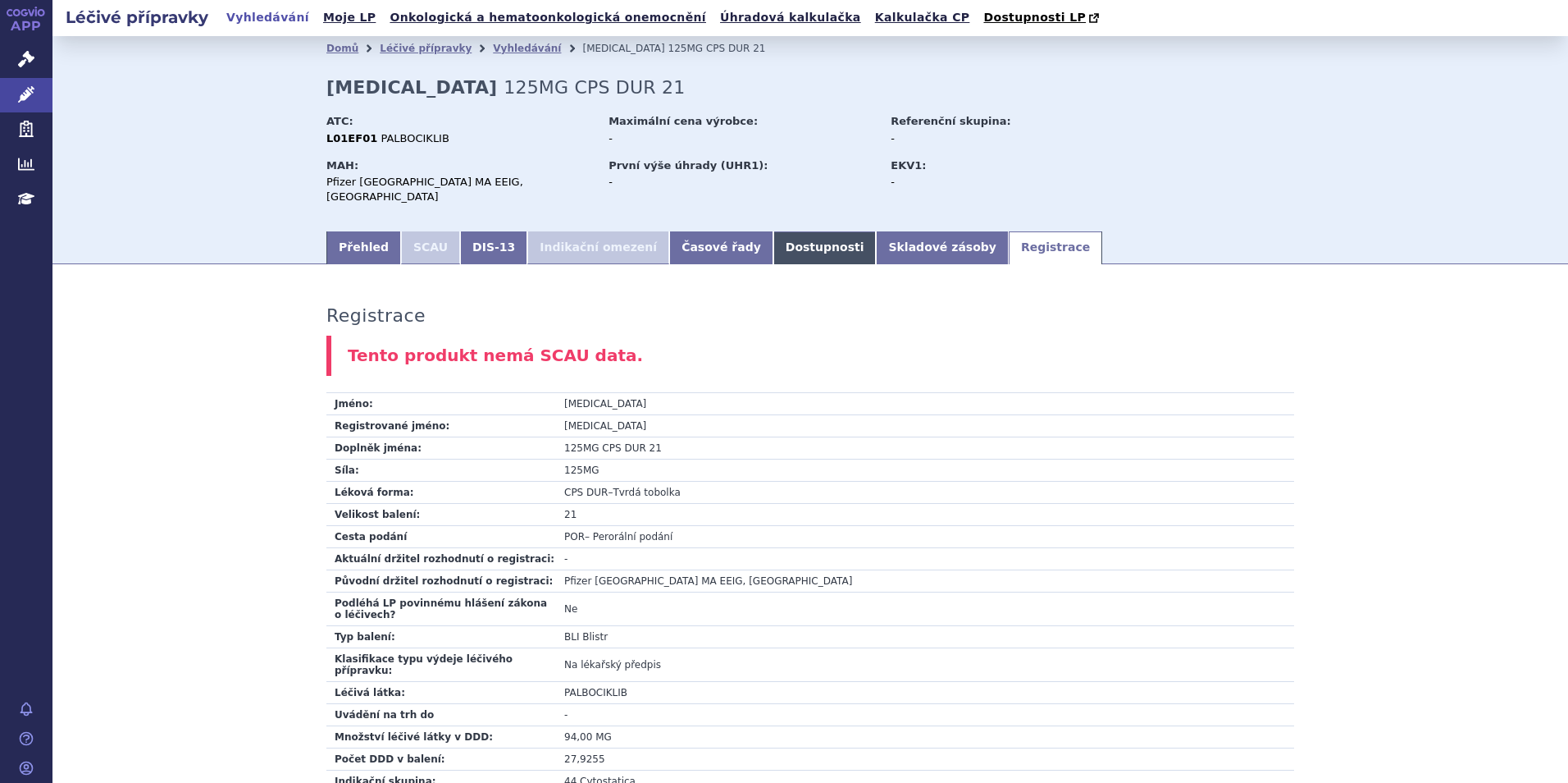
click at [773, 233] on link "Dostupnosti" at bounding box center [825, 247] width 104 height 33
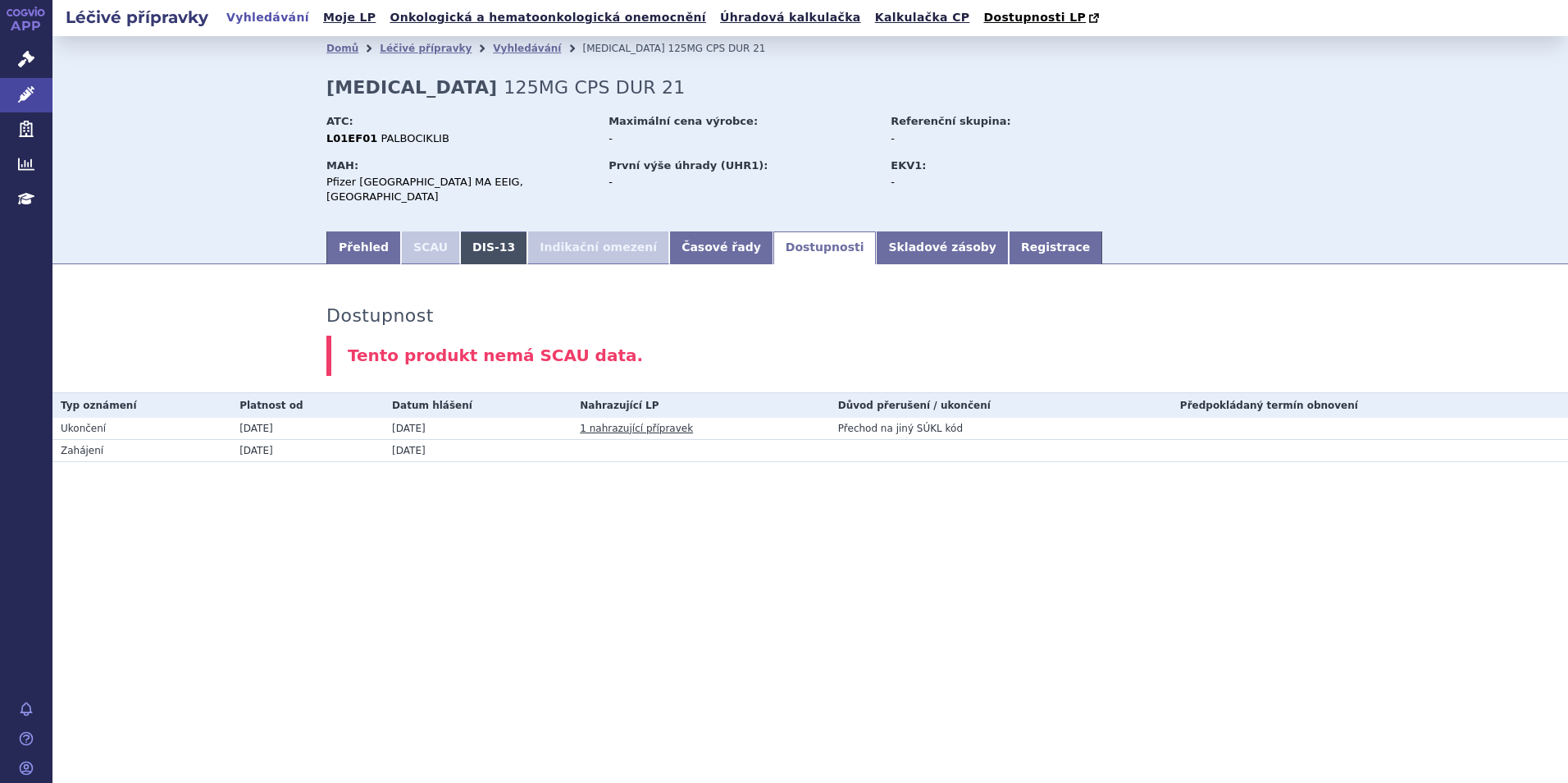
click at [474, 234] on link "DIS-13" at bounding box center [493, 247] width 67 height 33
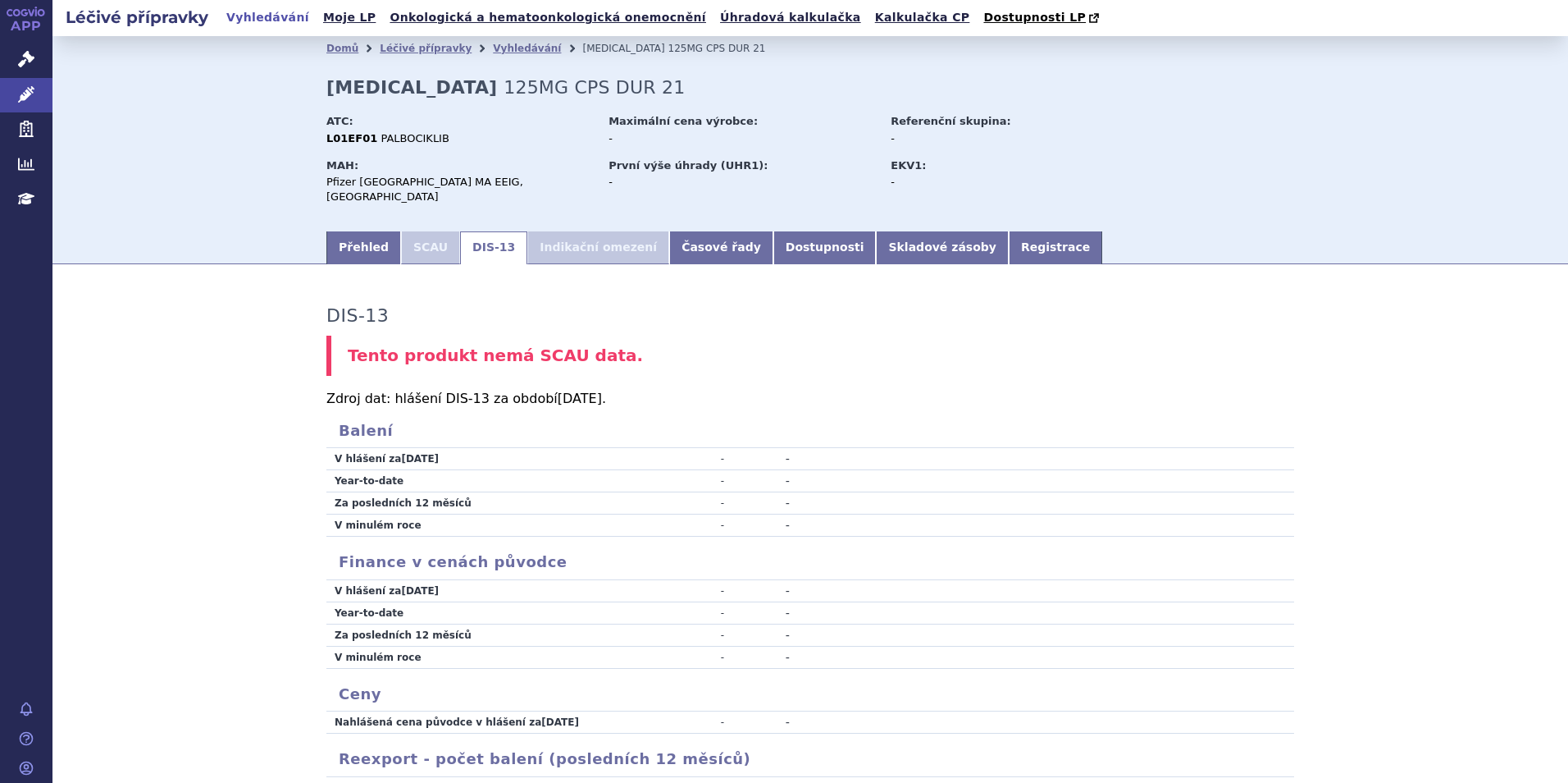
click at [573, 236] on li "Indikační omezení" at bounding box center [598, 247] width 142 height 33
click at [434, 240] on li "SCAU" at bounding box center [430, 247] width 59 height 33
click at [669, 231] on link "Časové řady" at bounding box center [721, 247] width 104 height 33
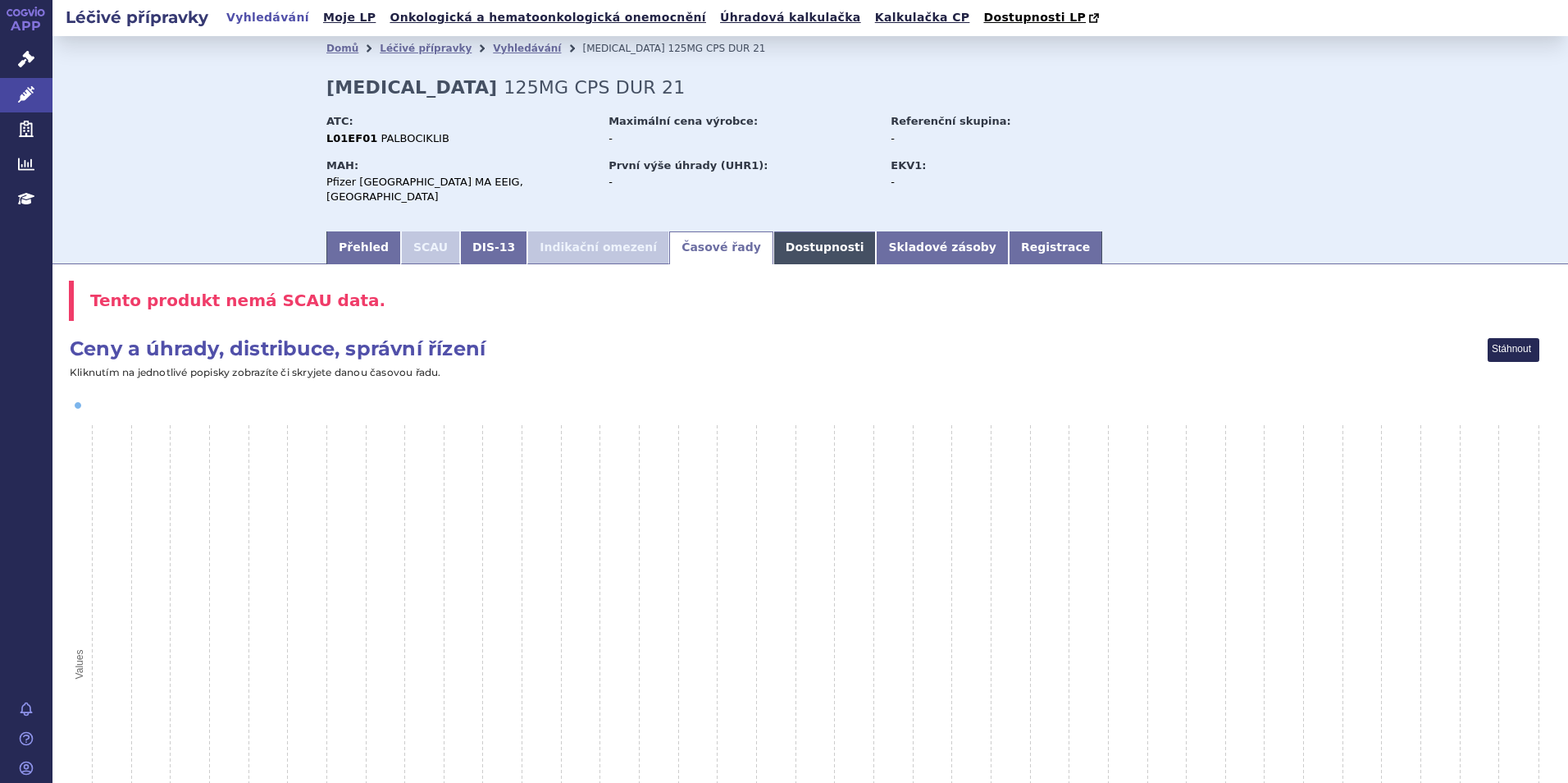
click at [773, 241] on link "Dostupnosti" at bounding box center [825, 247] width 104 height 33
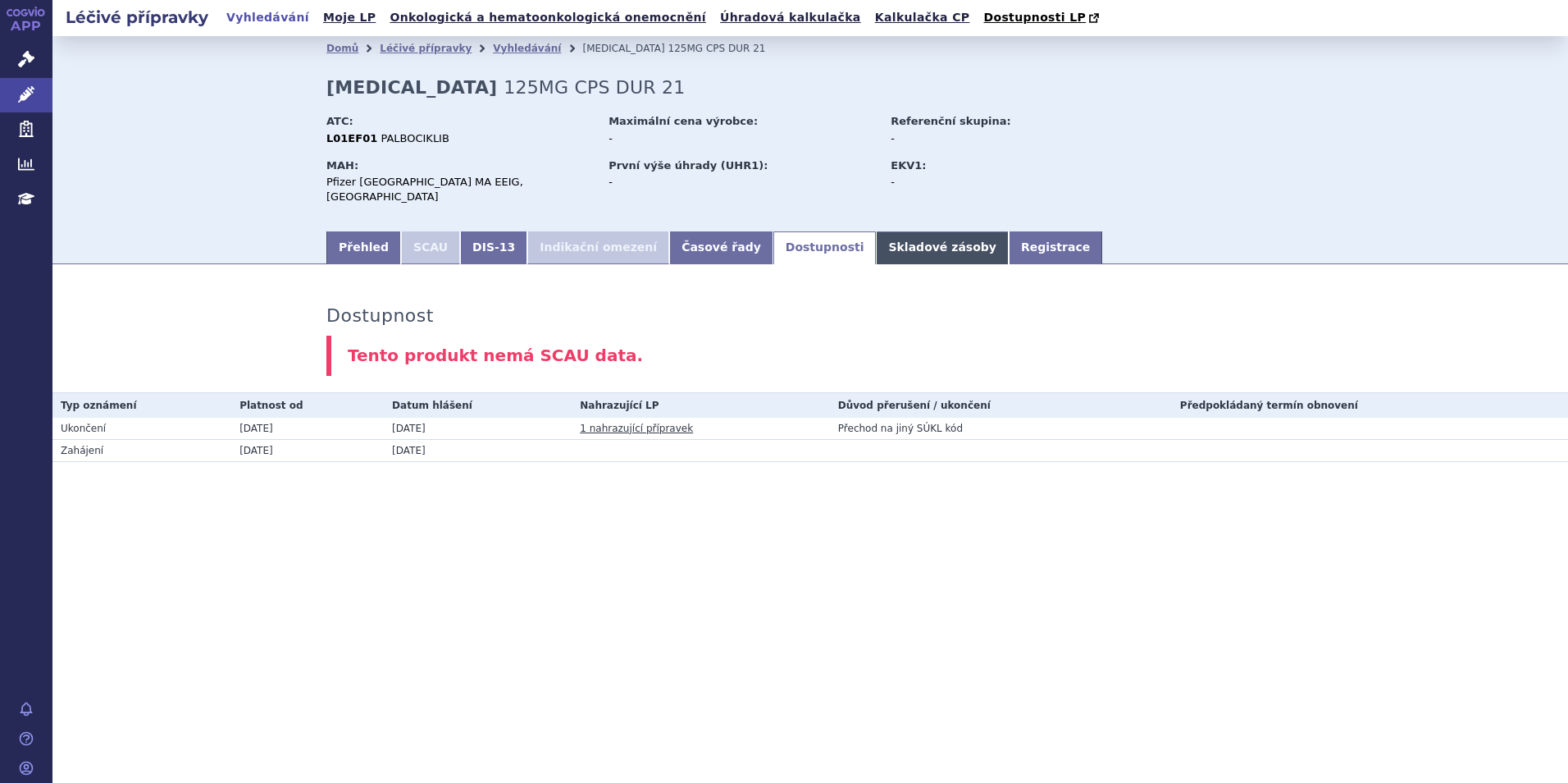
click at [876, 231] on link "Skladové zásoby" at bounding box center [942, 247] width 132 height 33
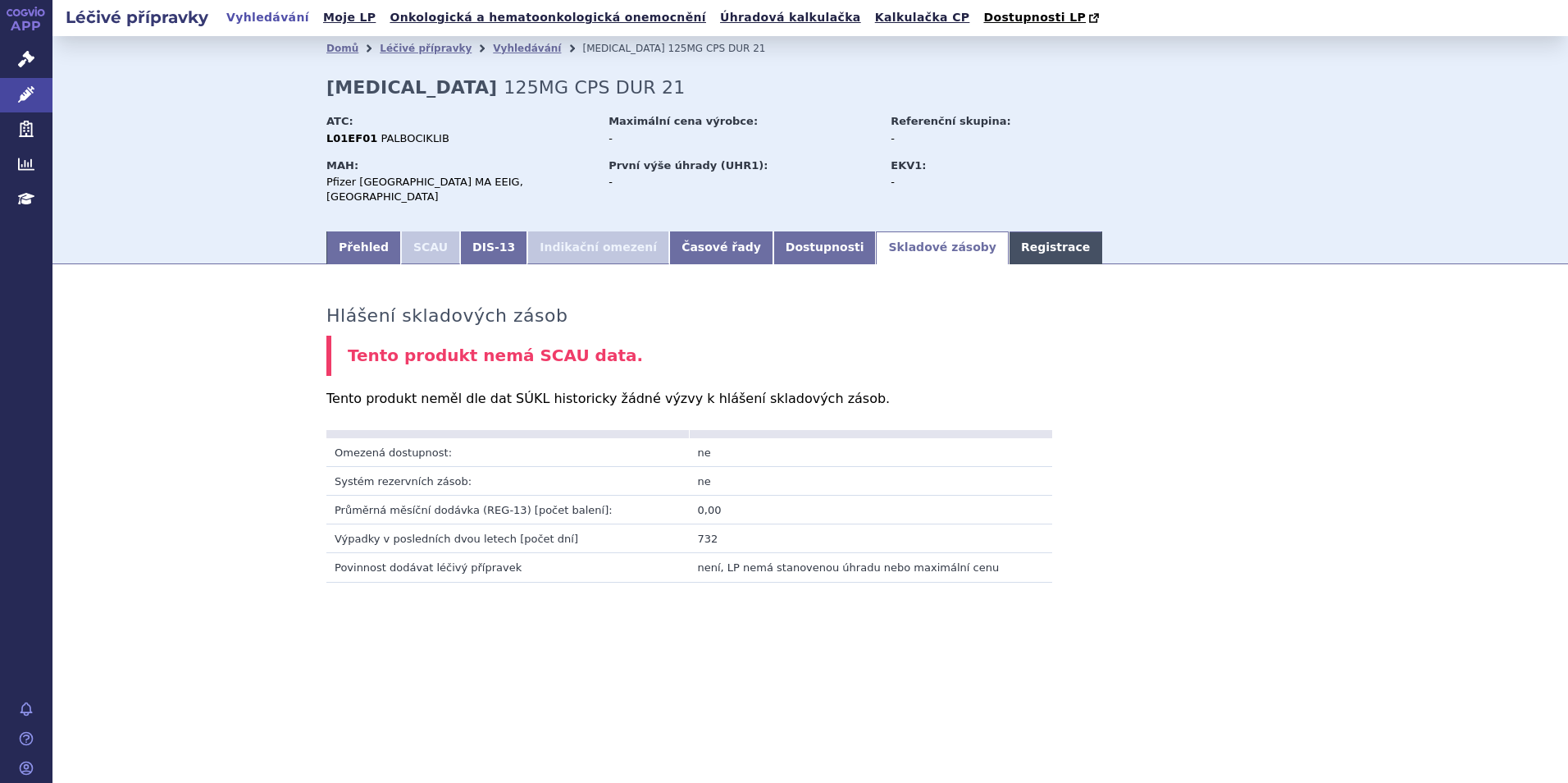
click at [1008, 231] on link "Registrace" at bounding box center [1055, 247] width 93 height 33
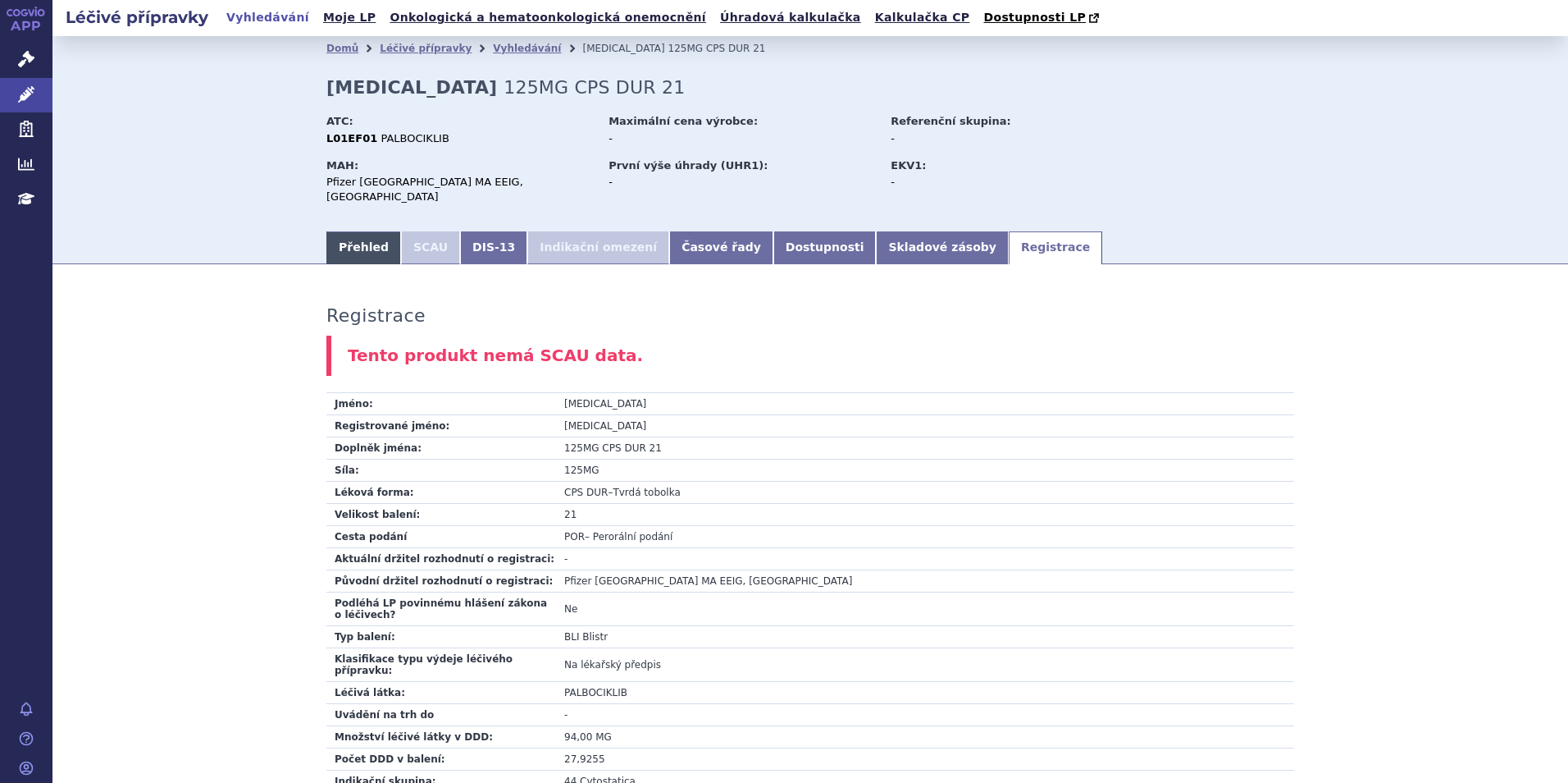
click at [326, 238] on link "Přehled" at bounding box center [364, 247] width 75 height 33
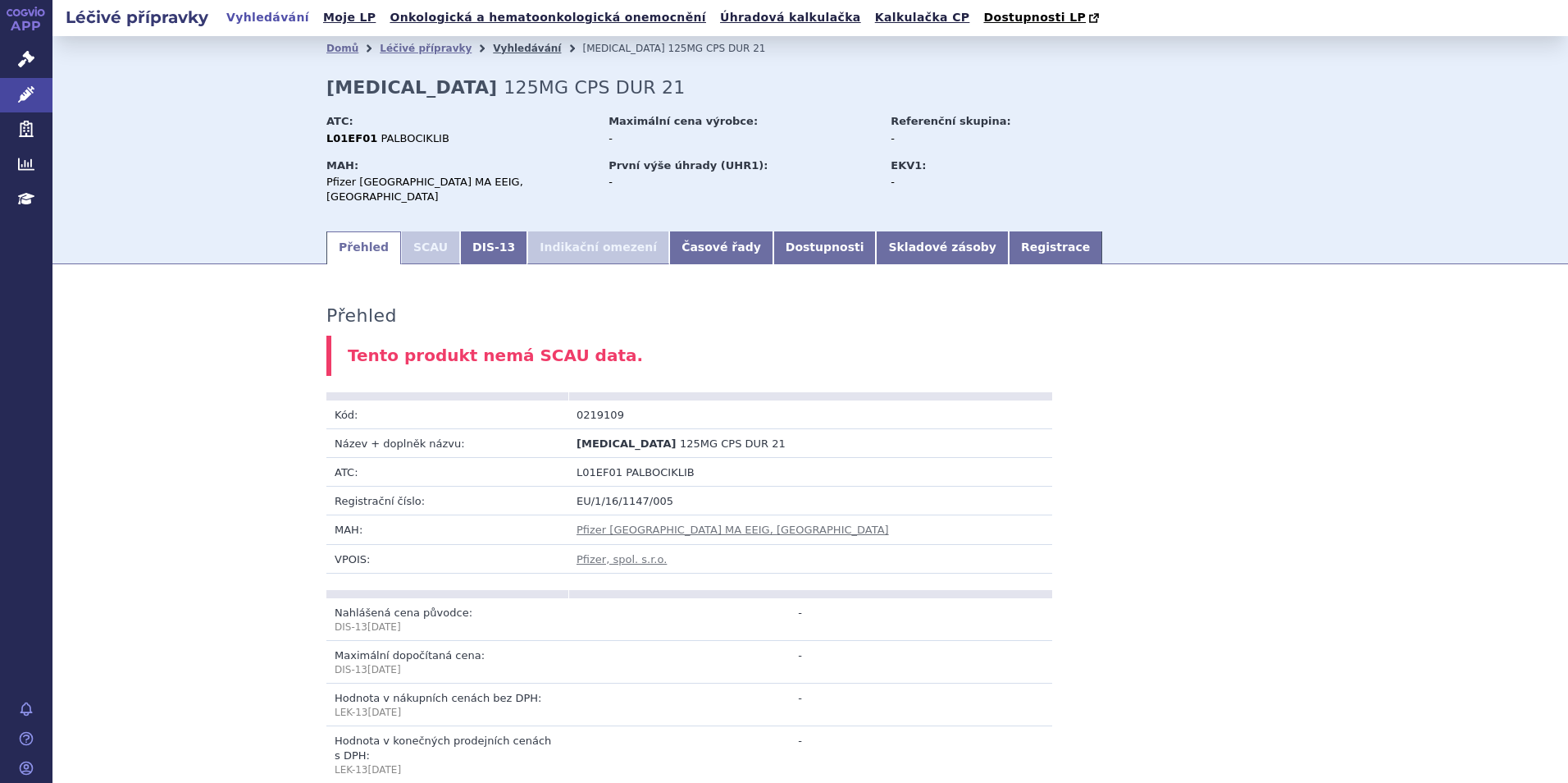
click at [493, 49] on link "Vyhledávání" at bounding box center [526, 49] width 68 height 11
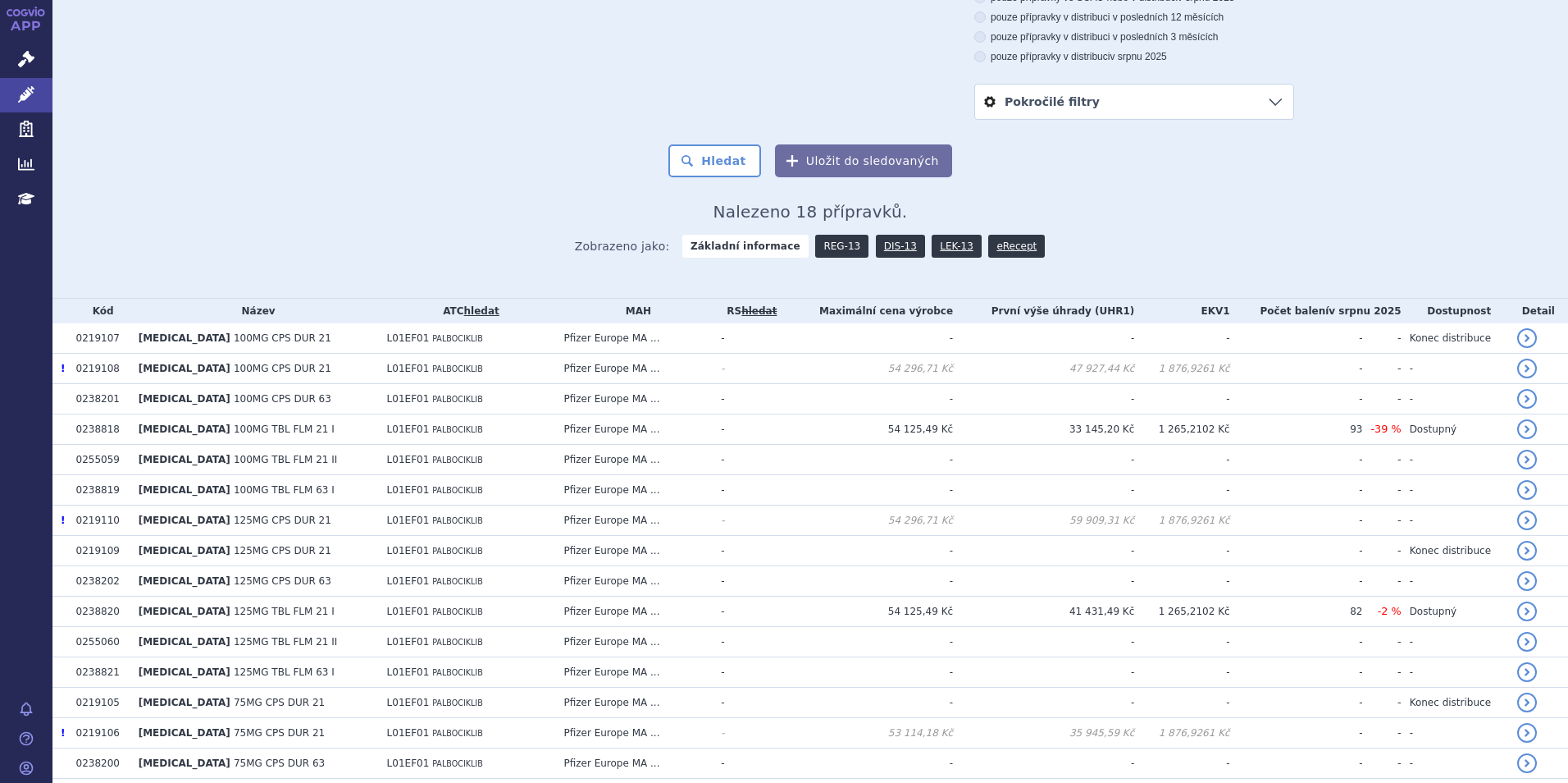
scroll to position [318, 0]
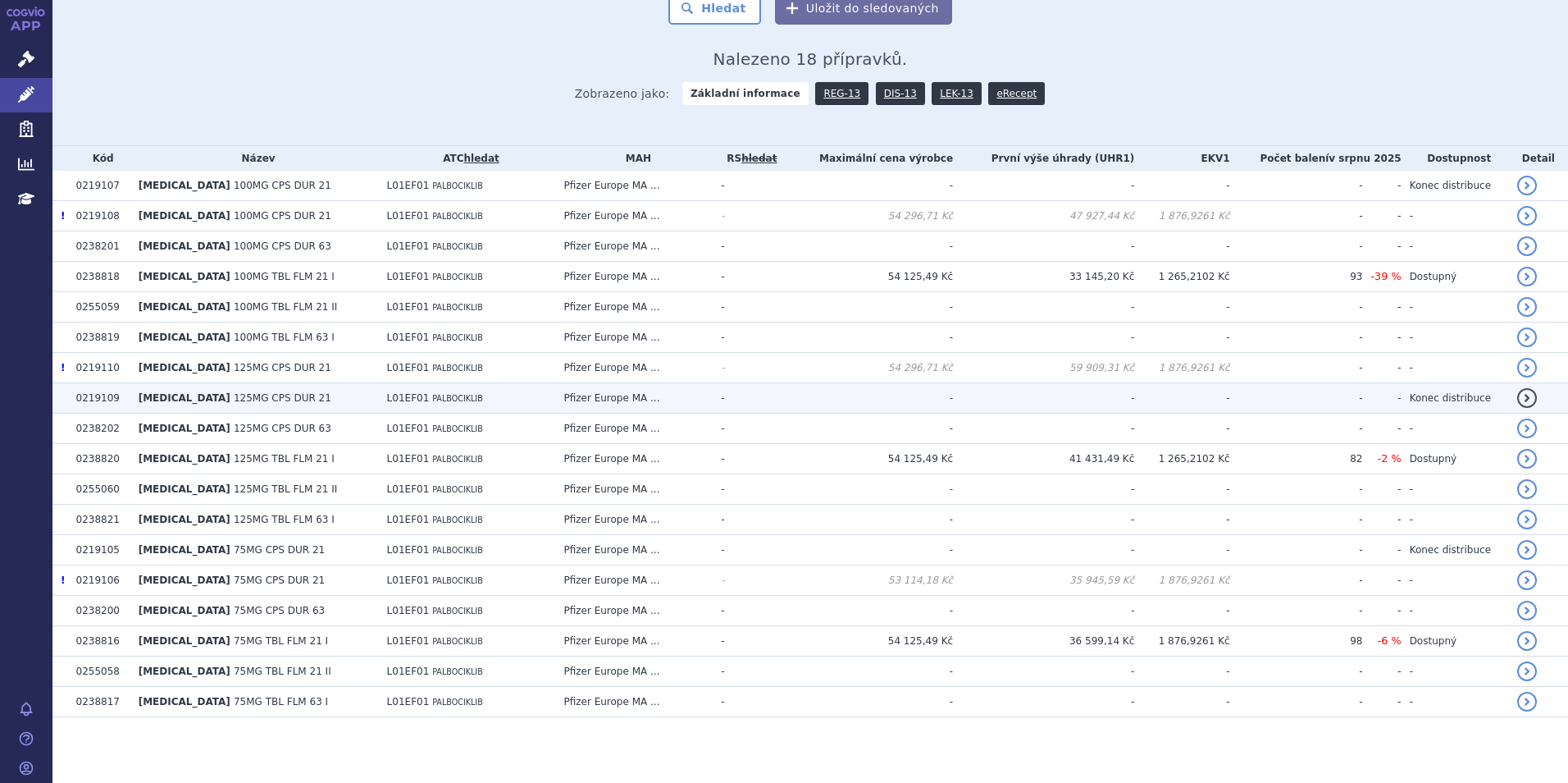
click at [1517, 393] on link "detail" at bounding box center [1526, 398] width 20 height 20
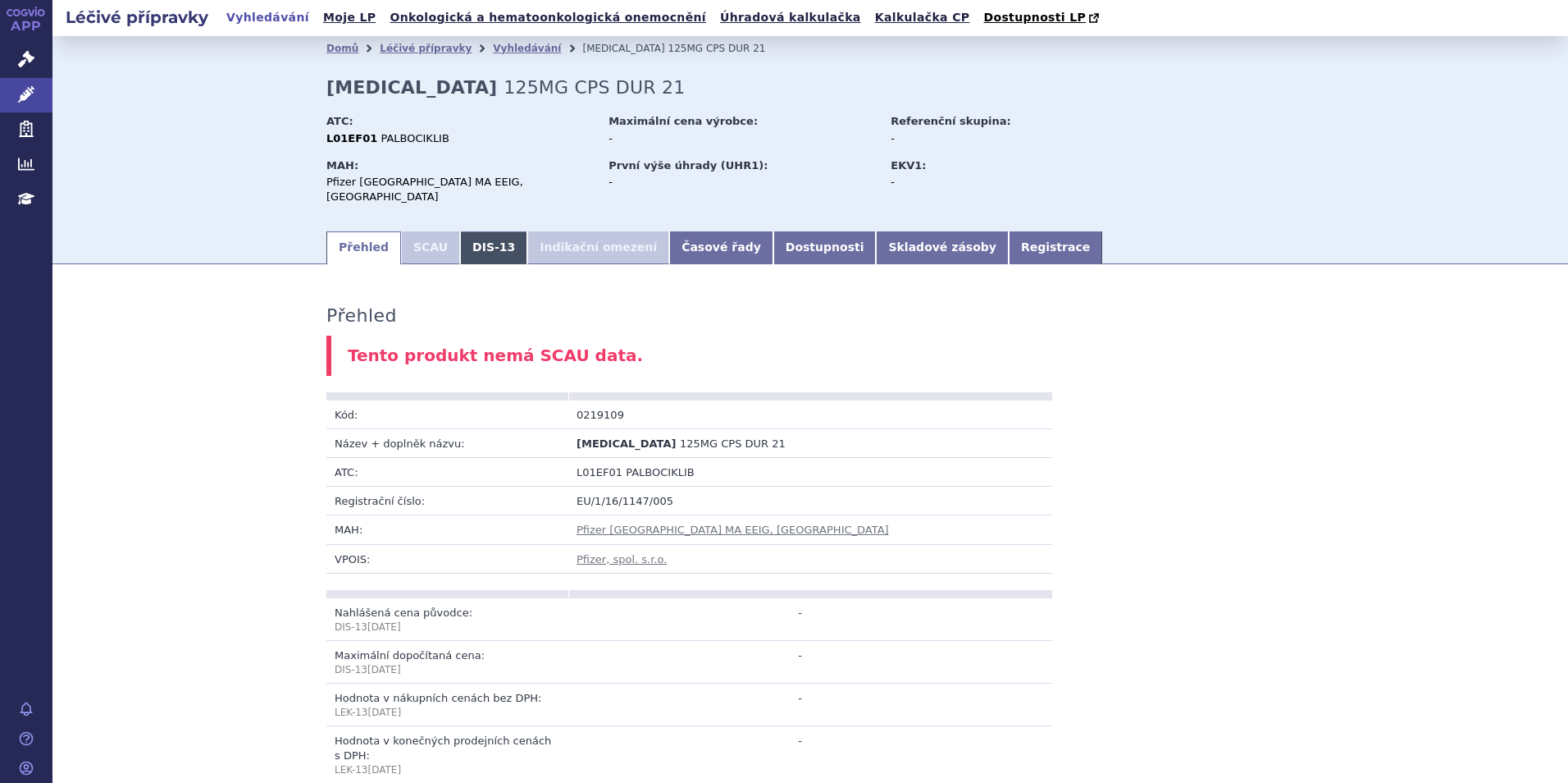
click at [462, 235] on link "DIS-13" at bounding box center [493, 247] width 67 height 33
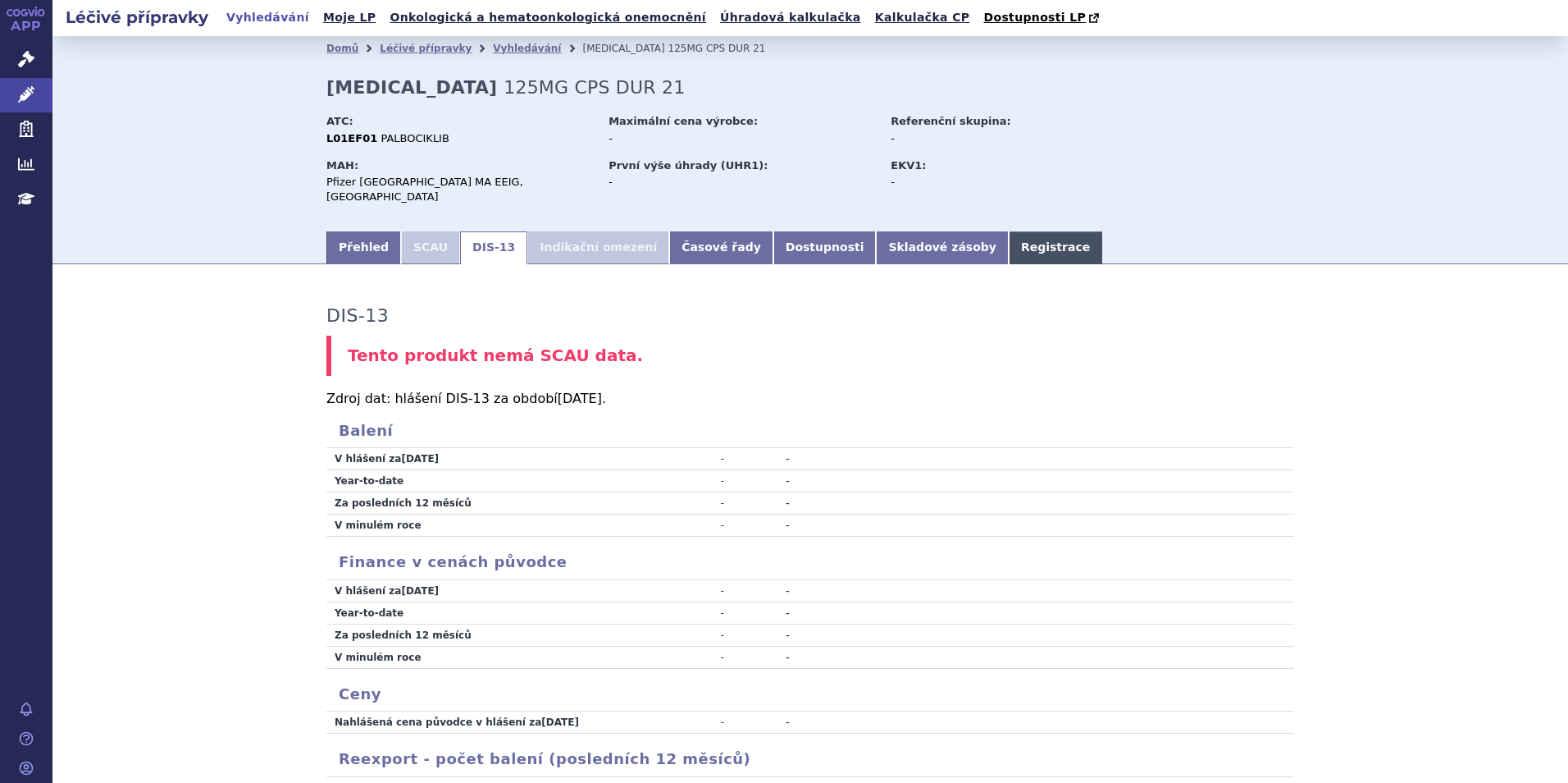
click at [1008, 231] on link "Registrace" at bounding box center [1055, 247] width 93 height 33
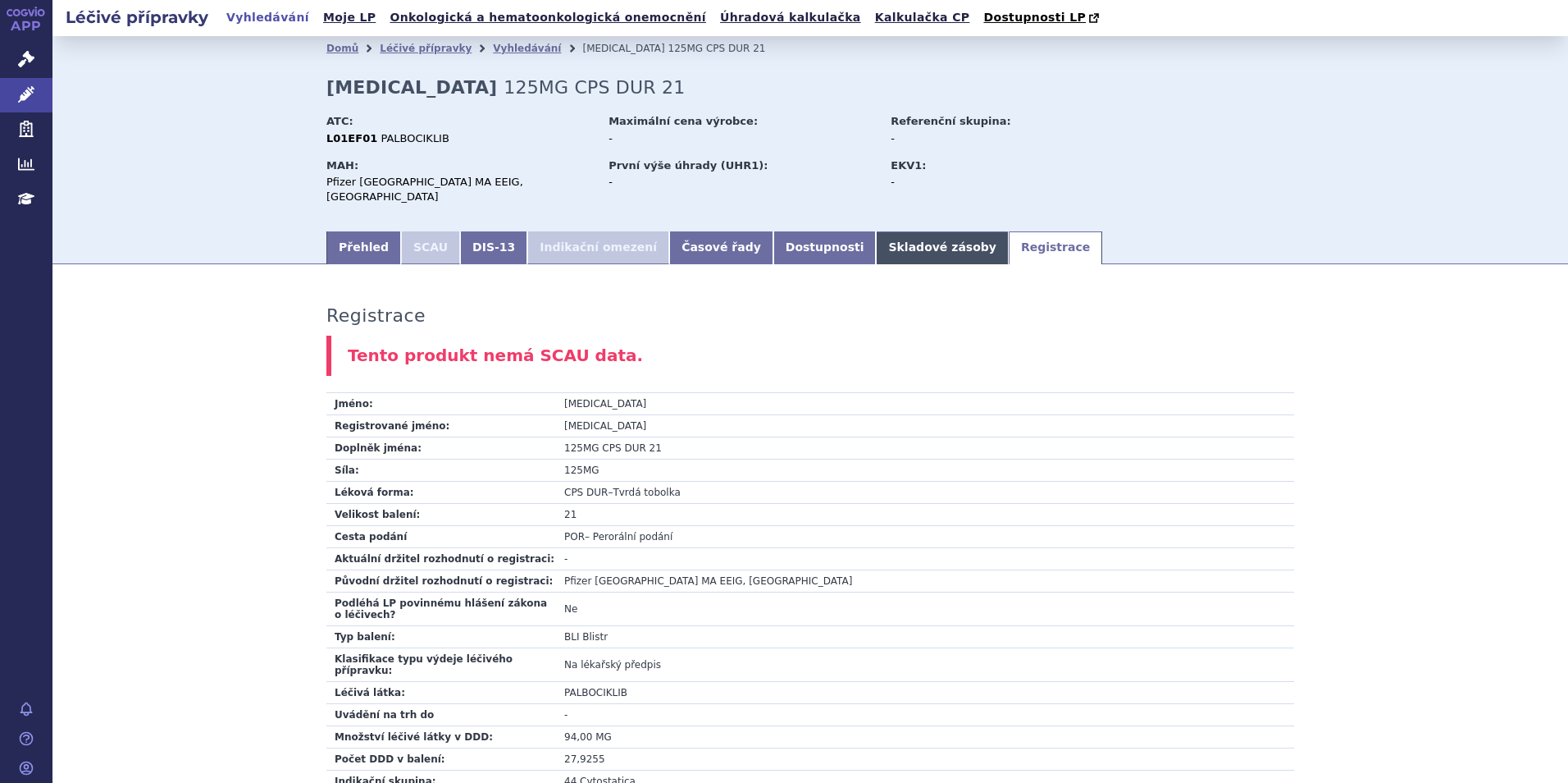
click at [876, 244] on link "Skladové zásoby" at bounding box center [942, 247] width 132 height 33
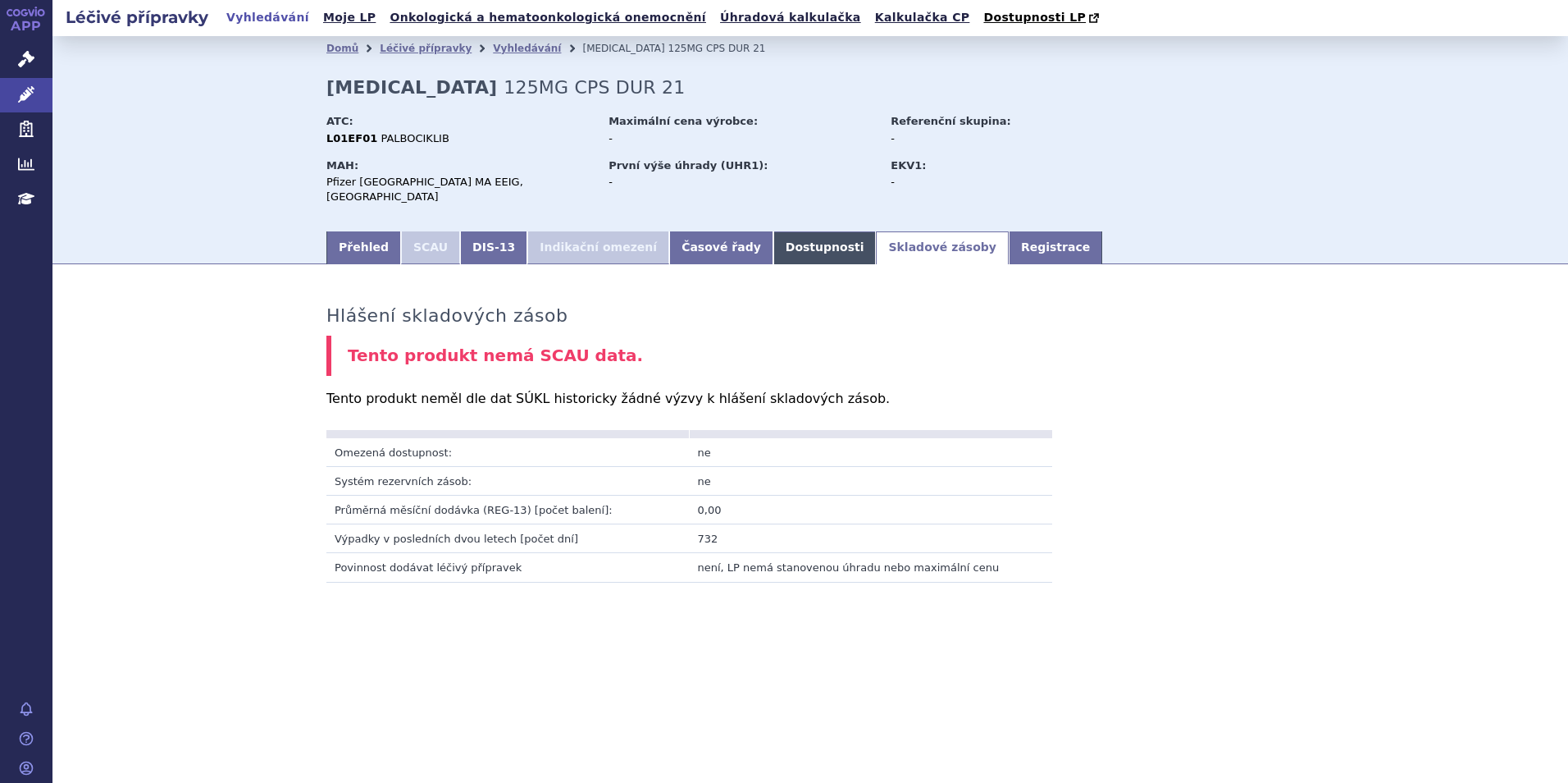
click at [773, 241] on link "Dostupnosti" at bounding box center [825, 247] width 104 height 33
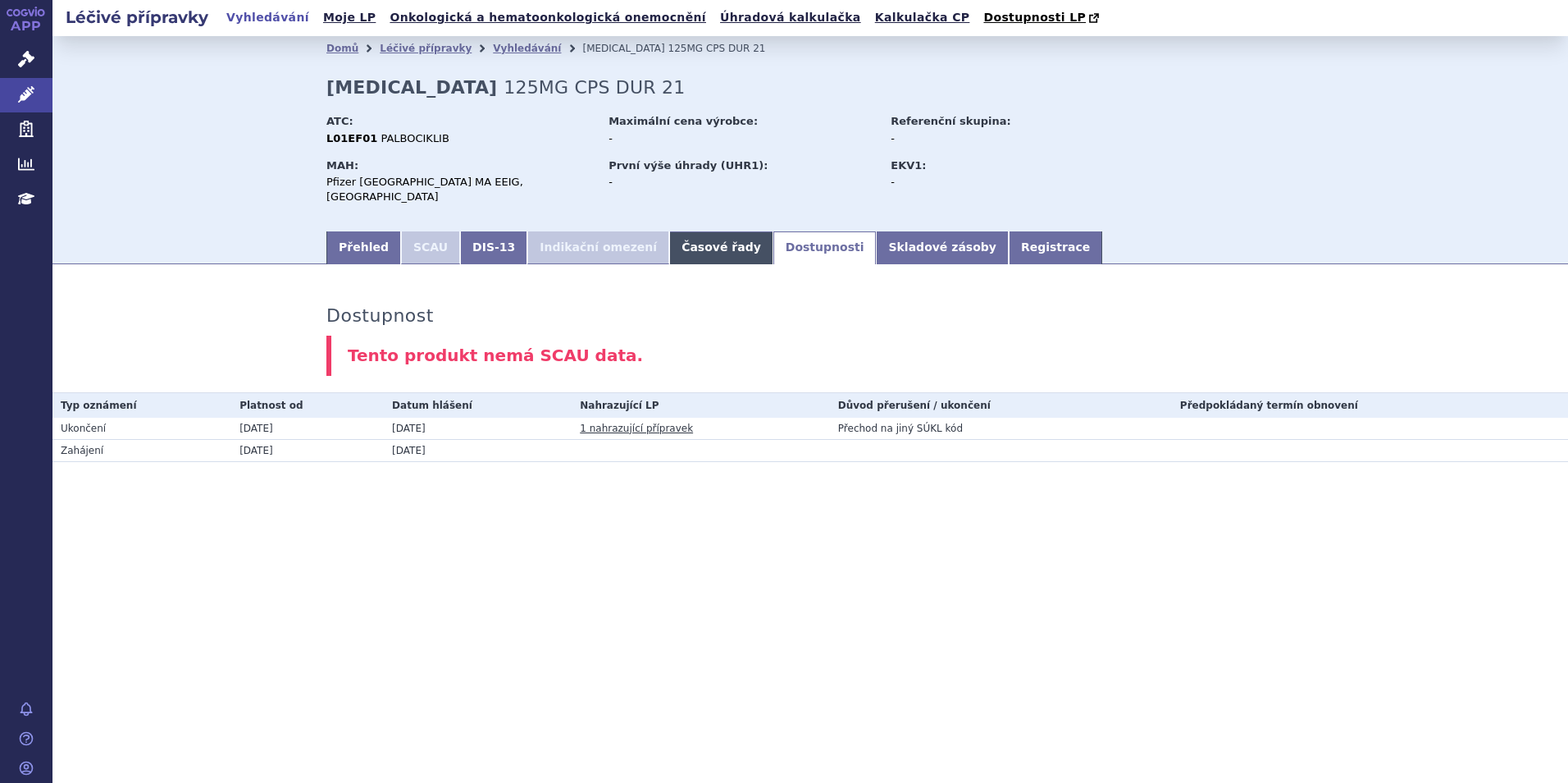
click at [688, 246] on link "Časové řady" at bounding box center [721, 247] width 104 height 33
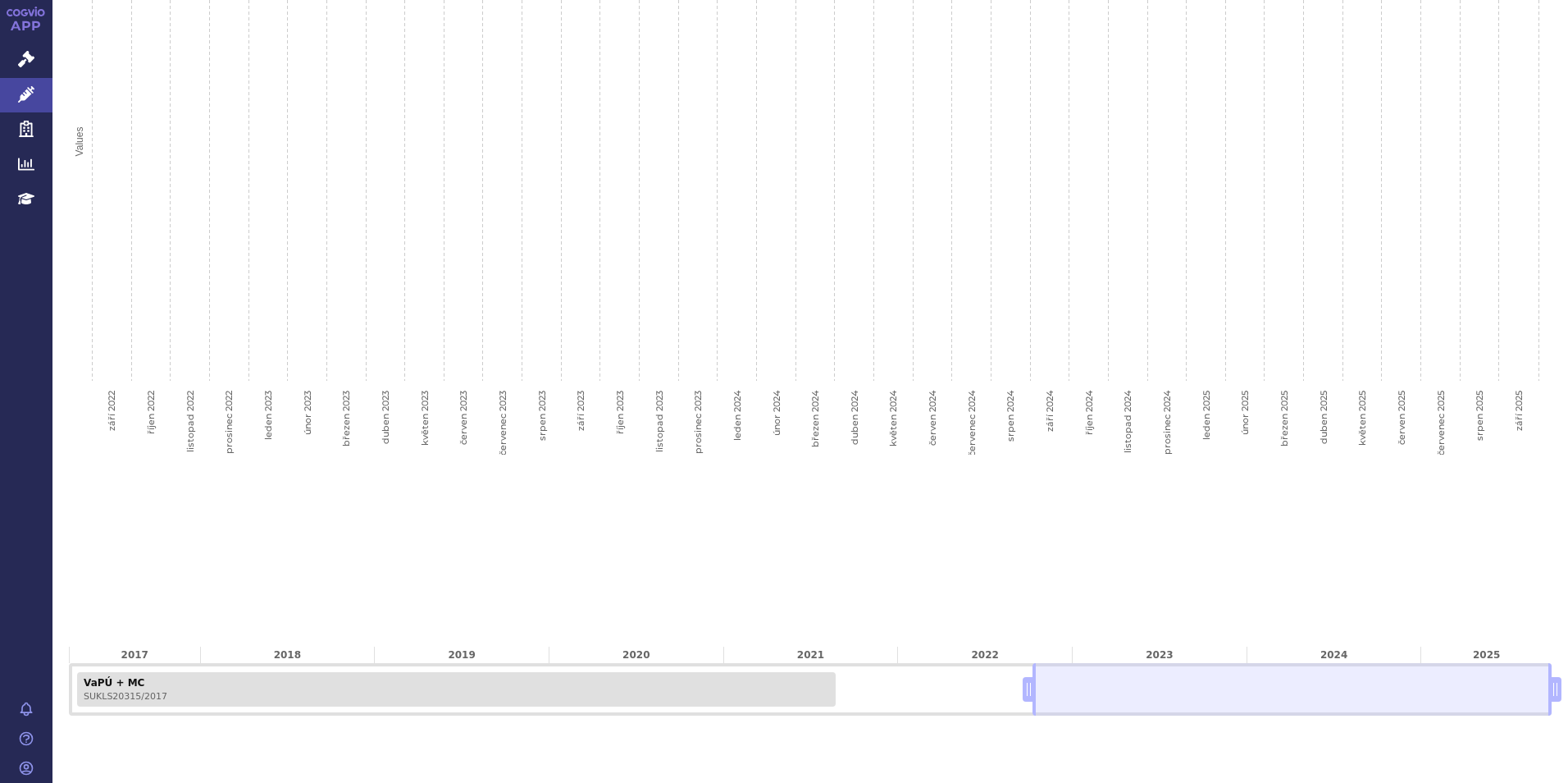
scroll to position [539, 0]
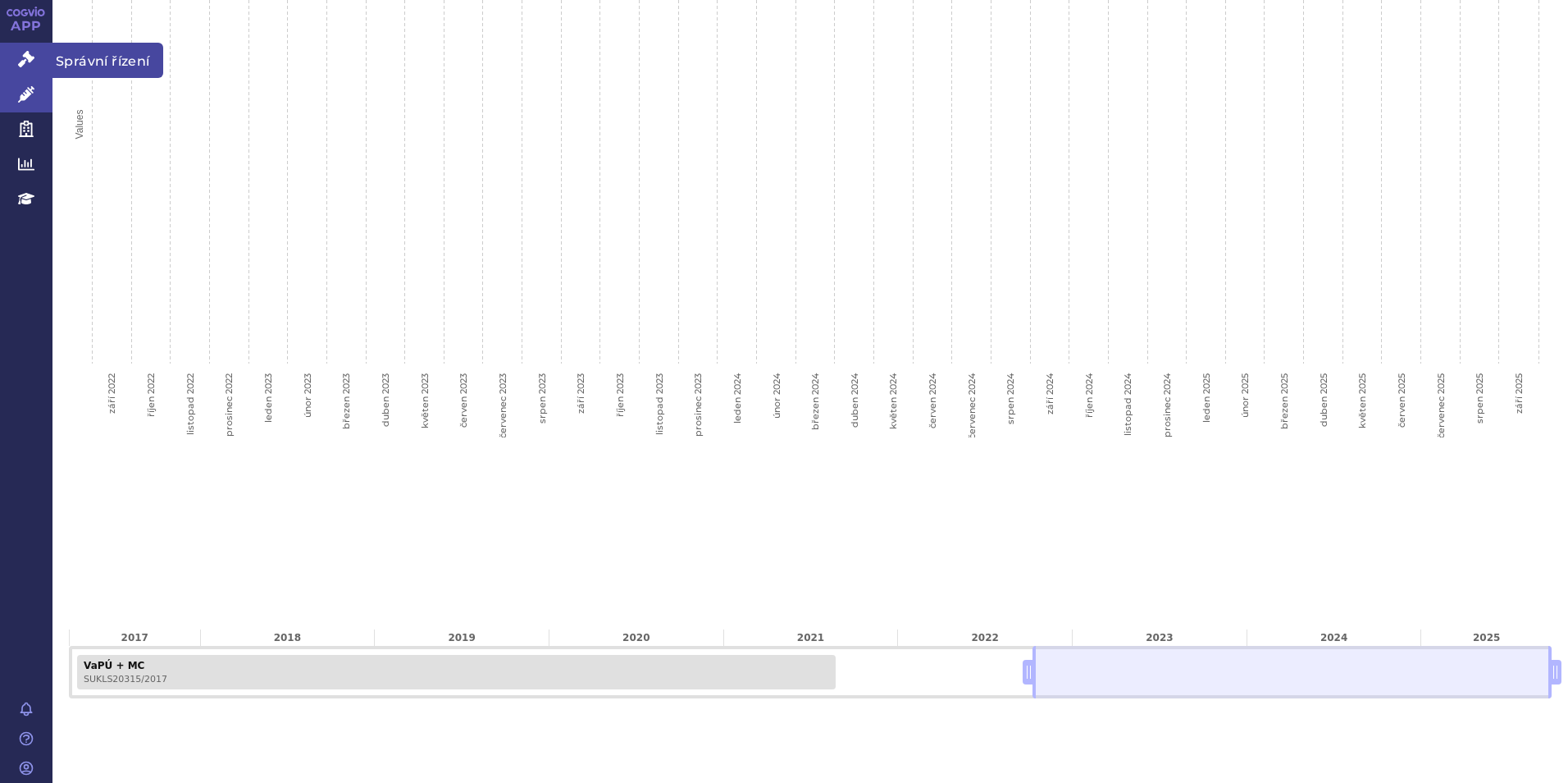
click at [31, 59] on icon at bounding box center [26, 59] width 17 height 17
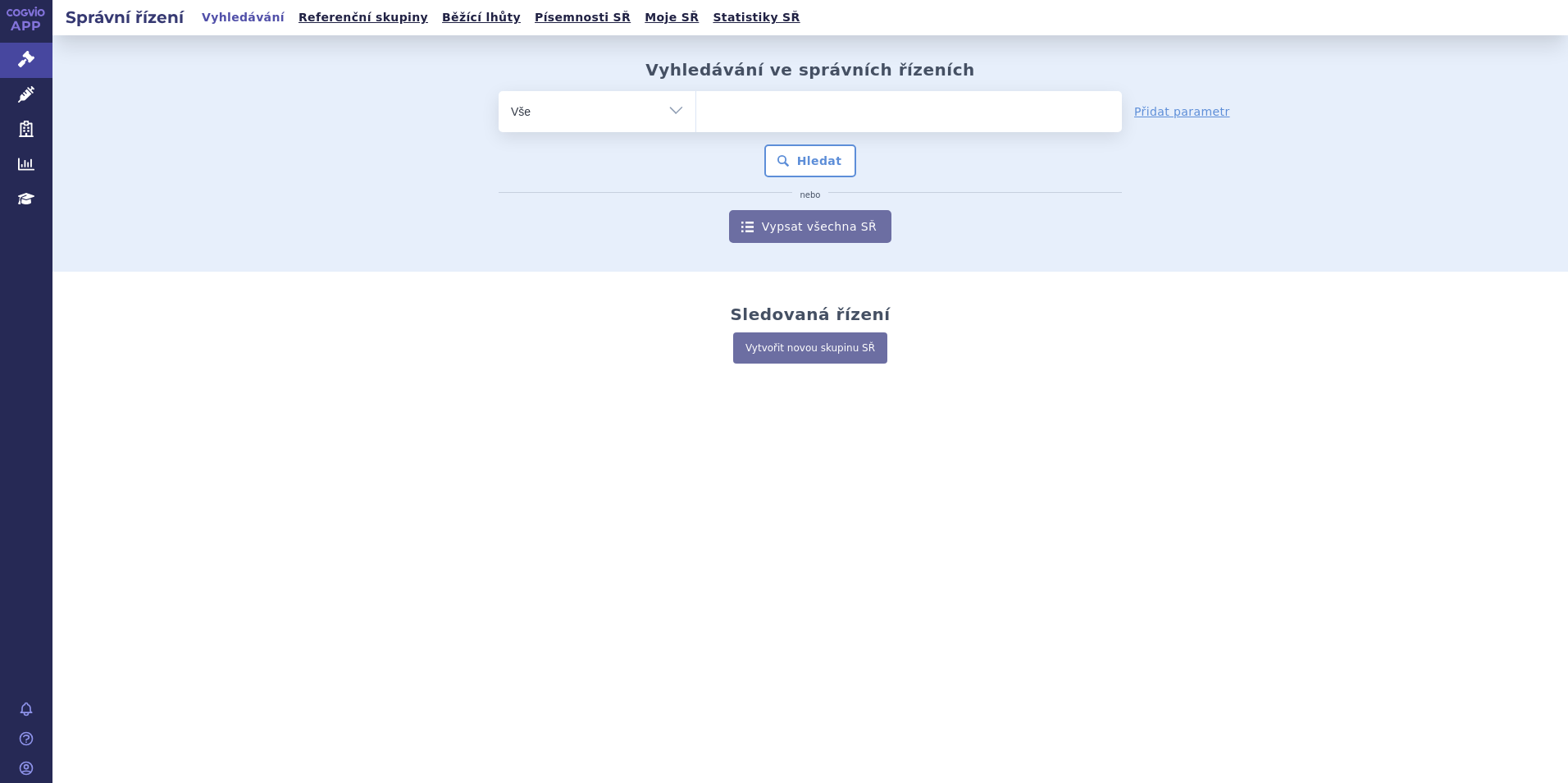
click at [769, 116] on ul at bounding box center [909, 108] width 425 height 35
click at [696, 116] on select at bounding box center [695, 111] width 1 height 41
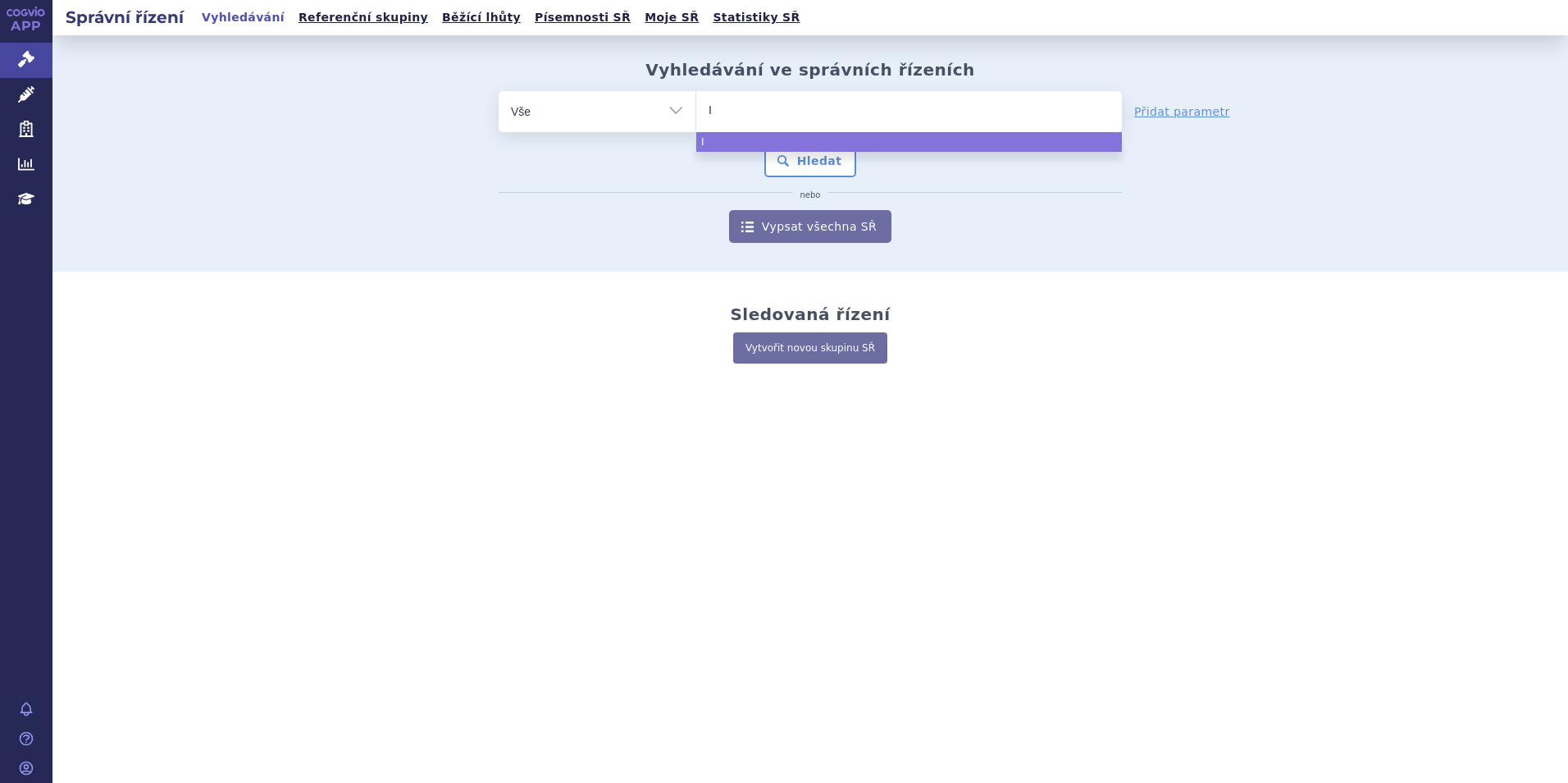
type input "IB"
type input "IBRA"
type input "[PERSON_NAME]"
type input "[MEDICAL_DATA]"
select select "[MEDICAL_DATA]"
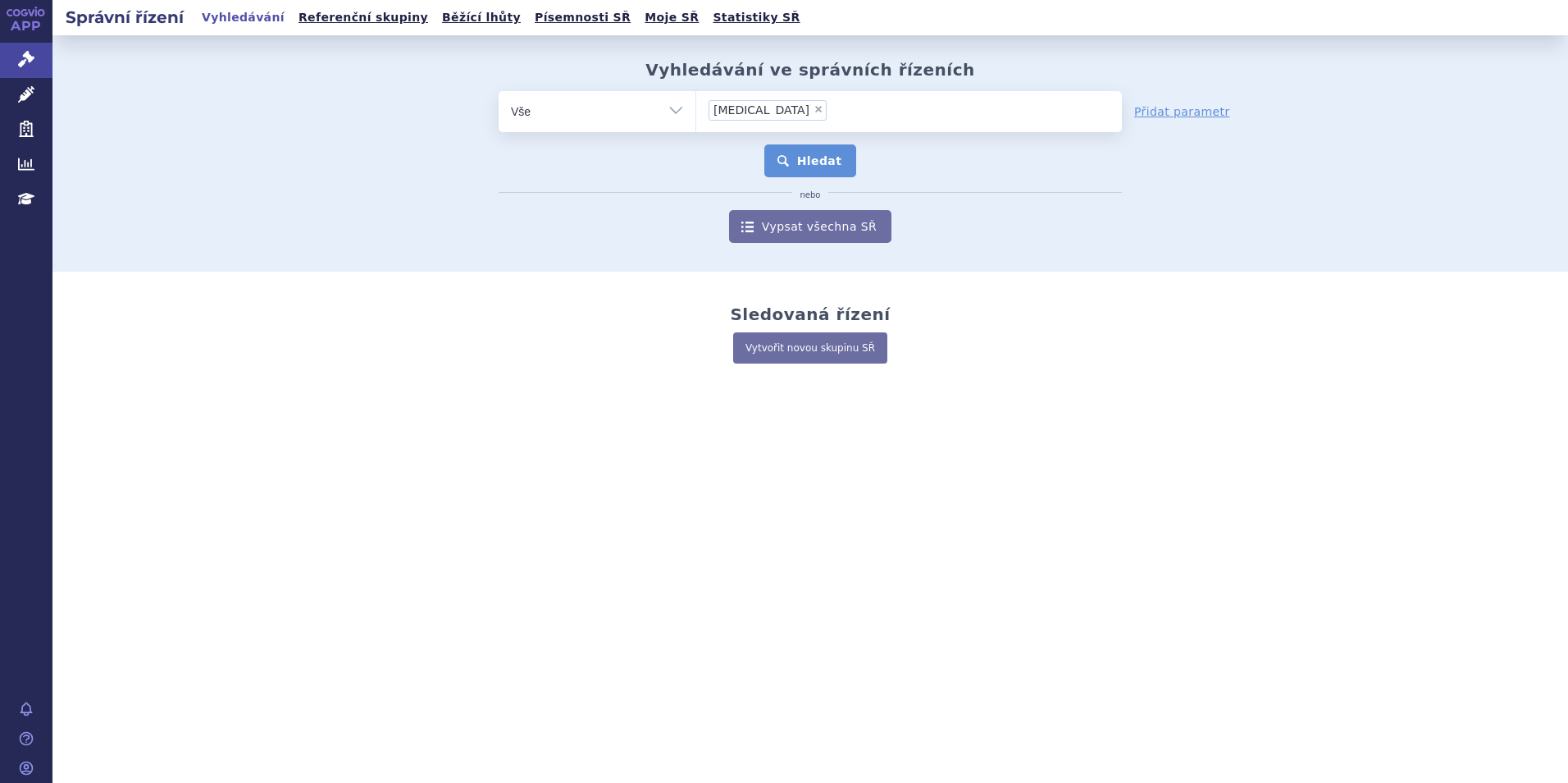
click at [843, 155] on button "Hledat" at bounding box center [810, 161] width 92 height 33
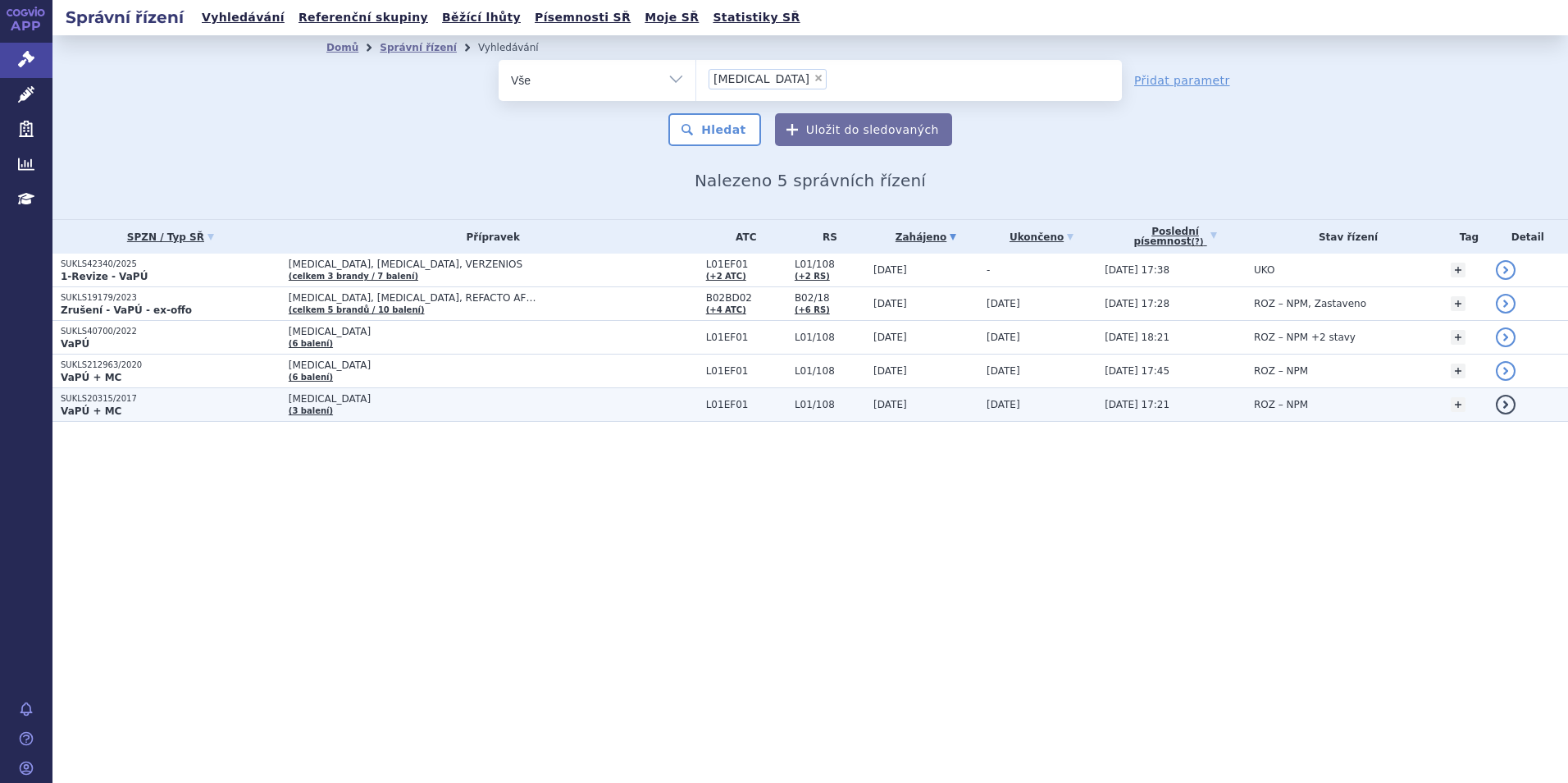
click at [271, 404] on p "VaPÚ + MC" at bounding box center [171, 411] width 220 height 13
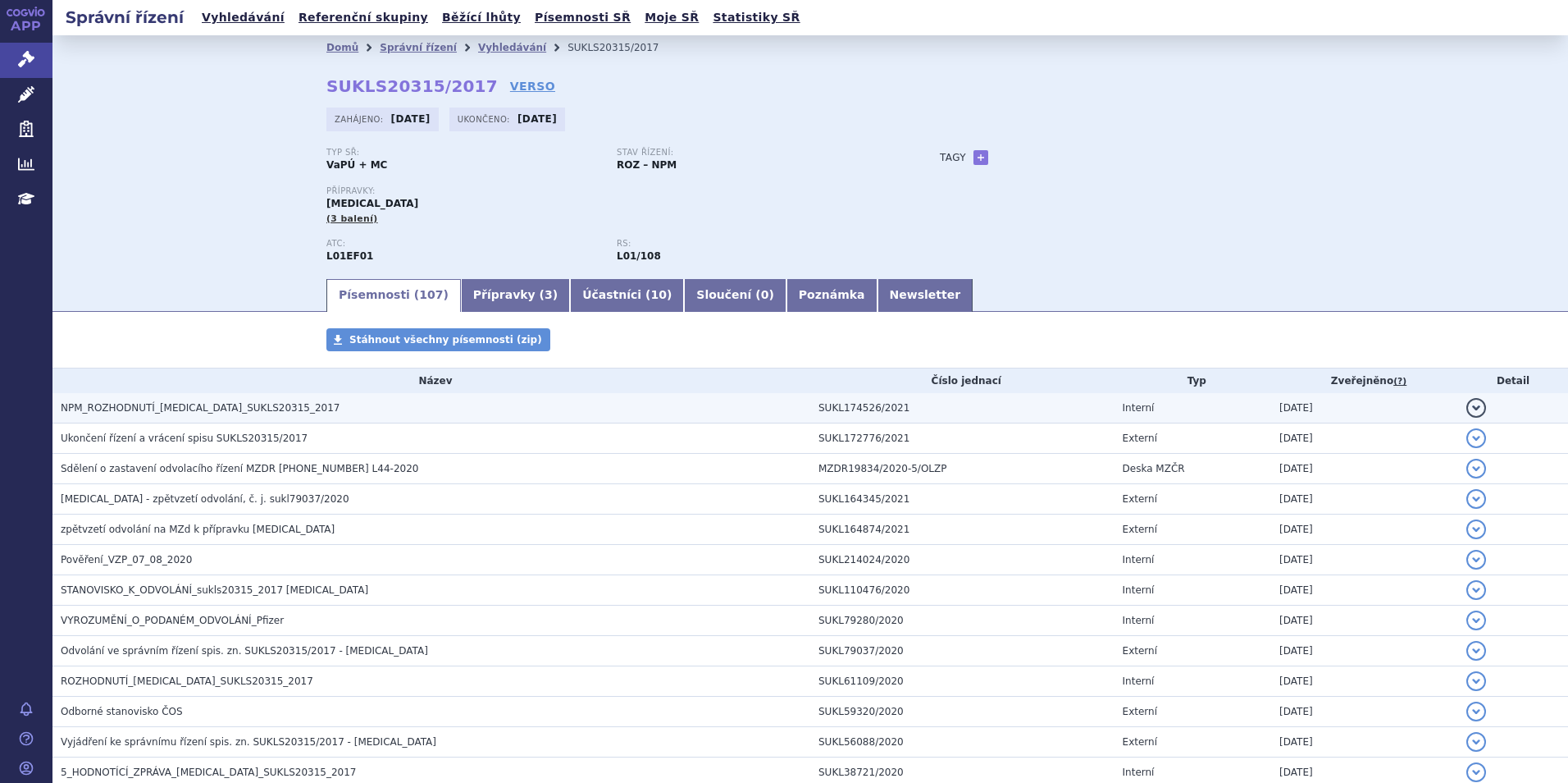
click at [181, 408] on span "NPM_ROZHODNUTÍ_IBRANCE_SUKLS20315_2017" at bounding box center [200, 408] width 279 height 11
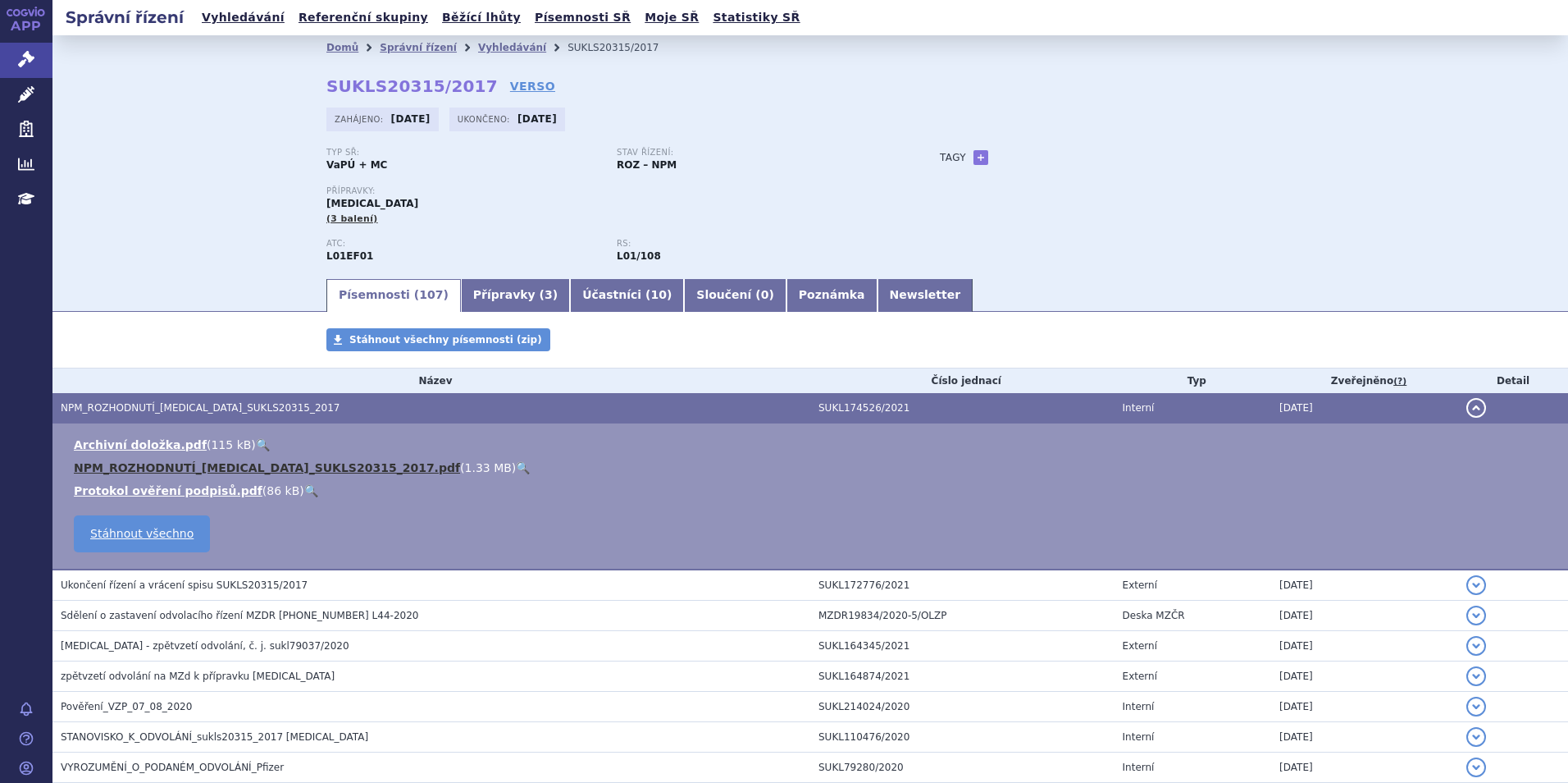
click at [146, 468] on link "NPM_ROZHODNUTÍ_IBRANCE_SUKLS20315_2017.pdf" at bounding box center [267, 468] width 386 height 13
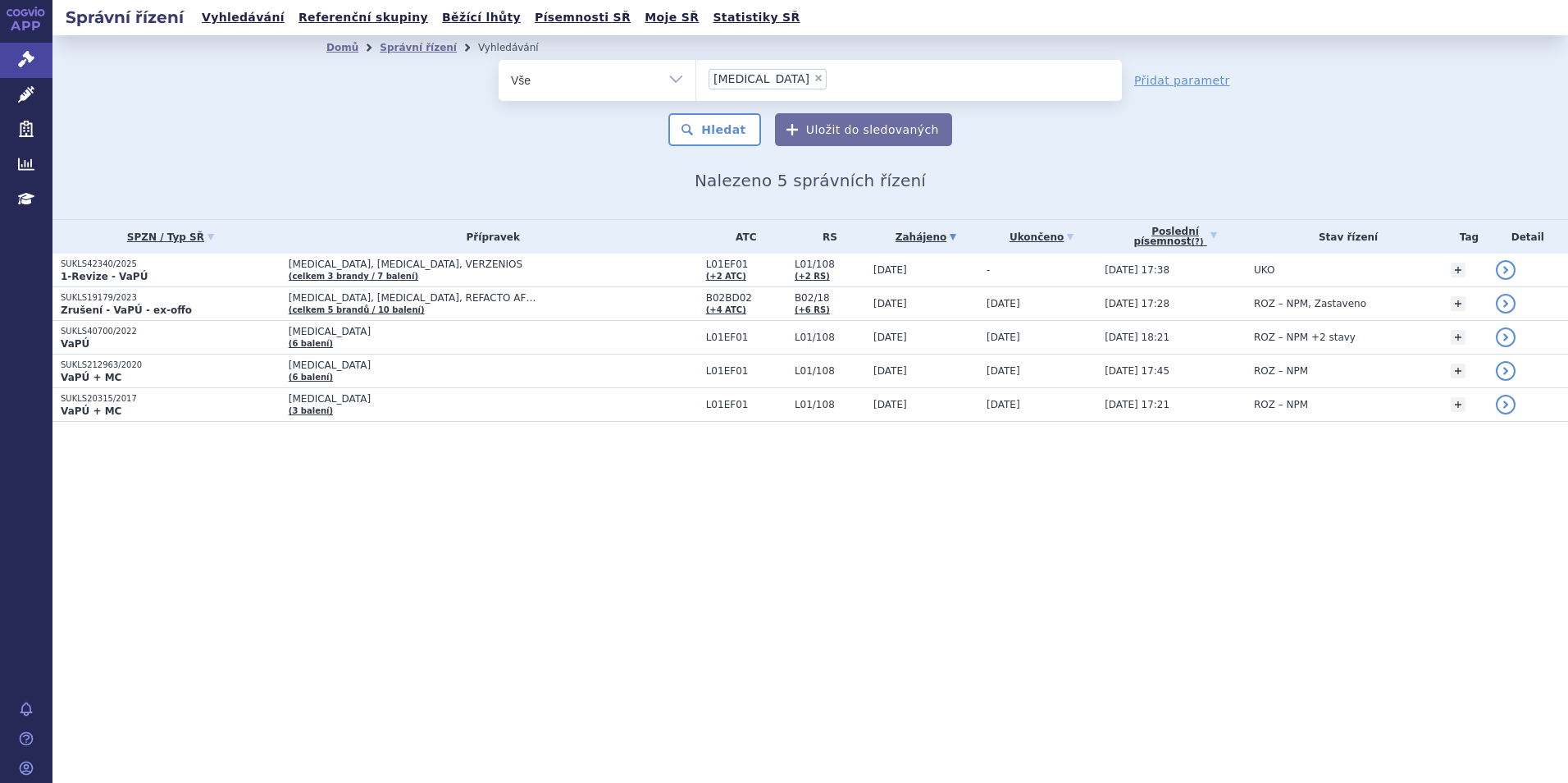
click at [813, 77] on span "×" at bounding box center [818, 77] width 10 height 10
click at [696, 77] on select "[MEDICAL_DATA]" at bounding box center [695, 79] width 1 height 41
click at [769, 81] on ul "× IBRANCE" at bounding box center [909, 77] width 425 height 36
click at [696, 81] on select "[MEDICAL_DATA]" at bounding box center [695, 79] width 1 height 41
select select
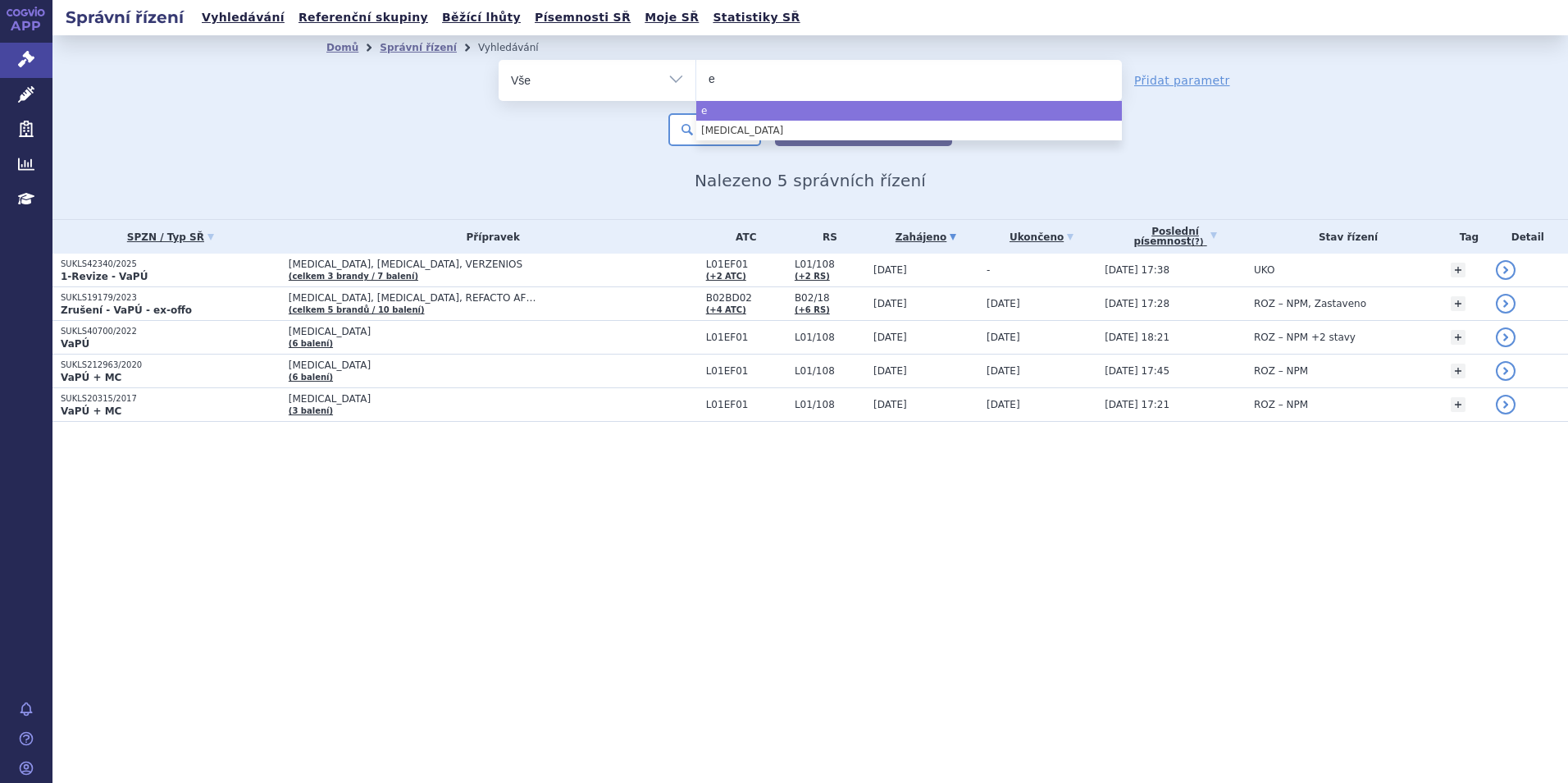
type input "em"
type input "e"
type input "en"
type input "enhe"
type input "enher"
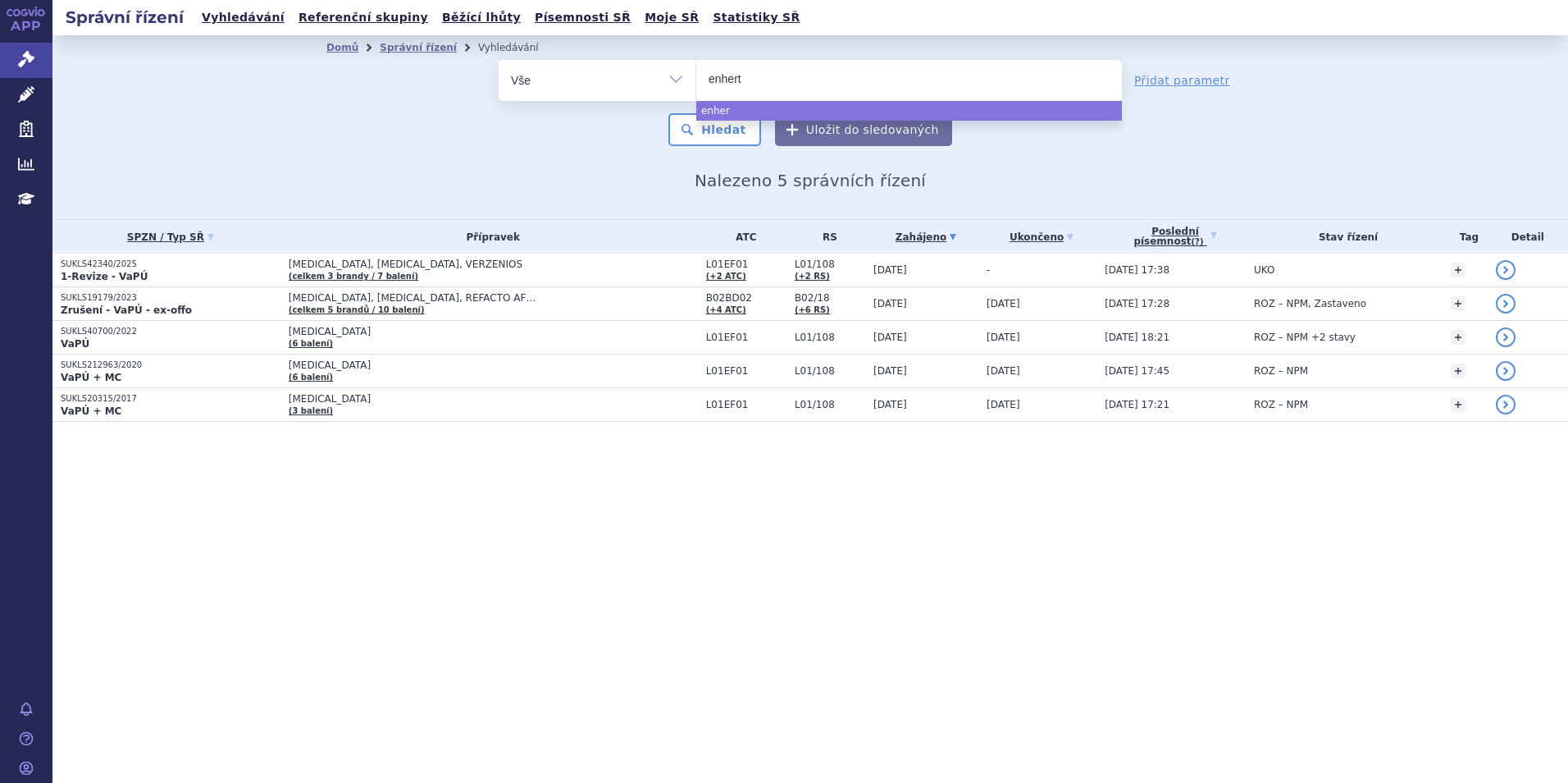
type input "enhertu"
select select "enhertu"
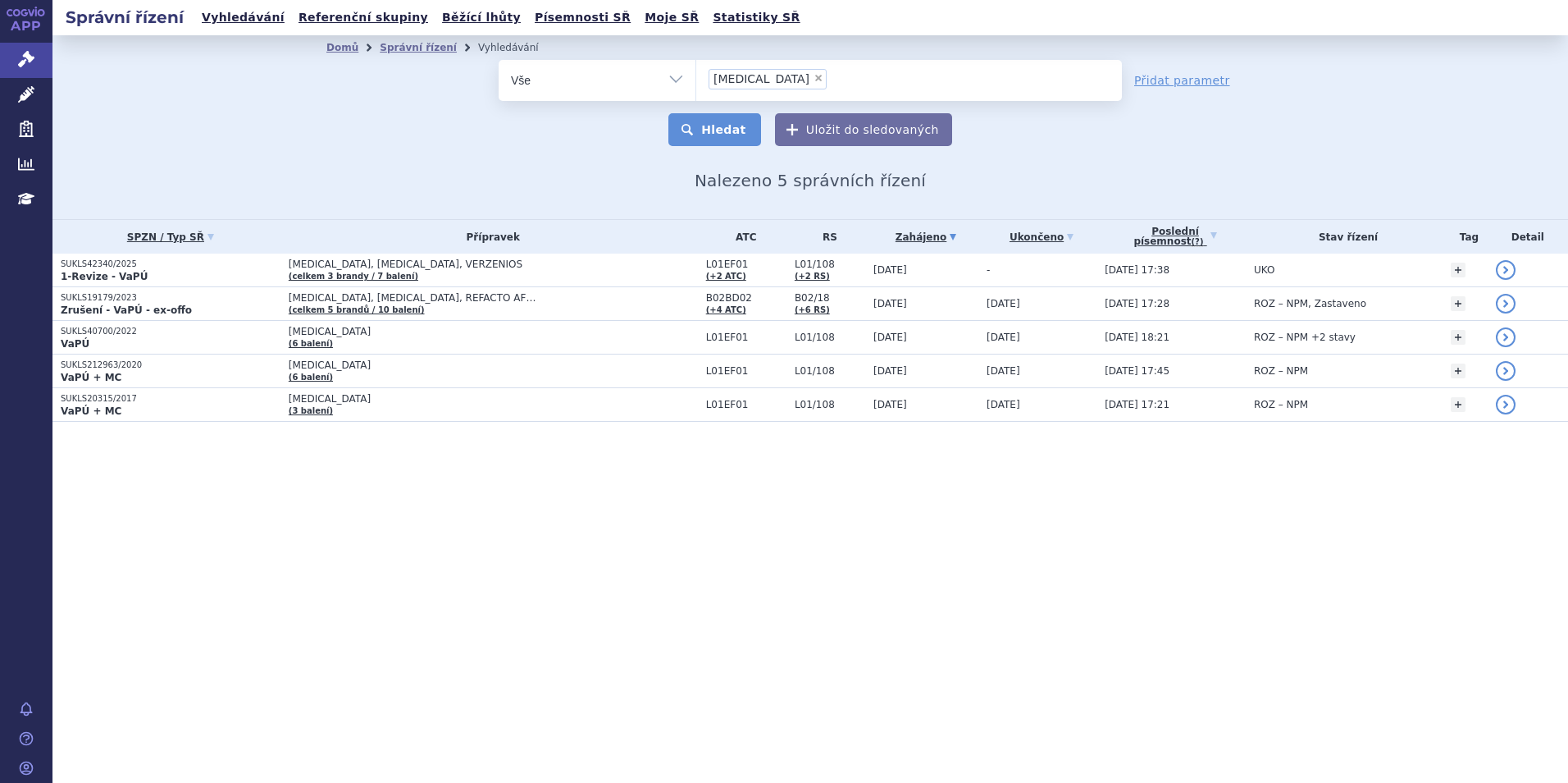
click at [734, 119] on button "Hledat" at bounding box center [714, 129] width 92 height 33
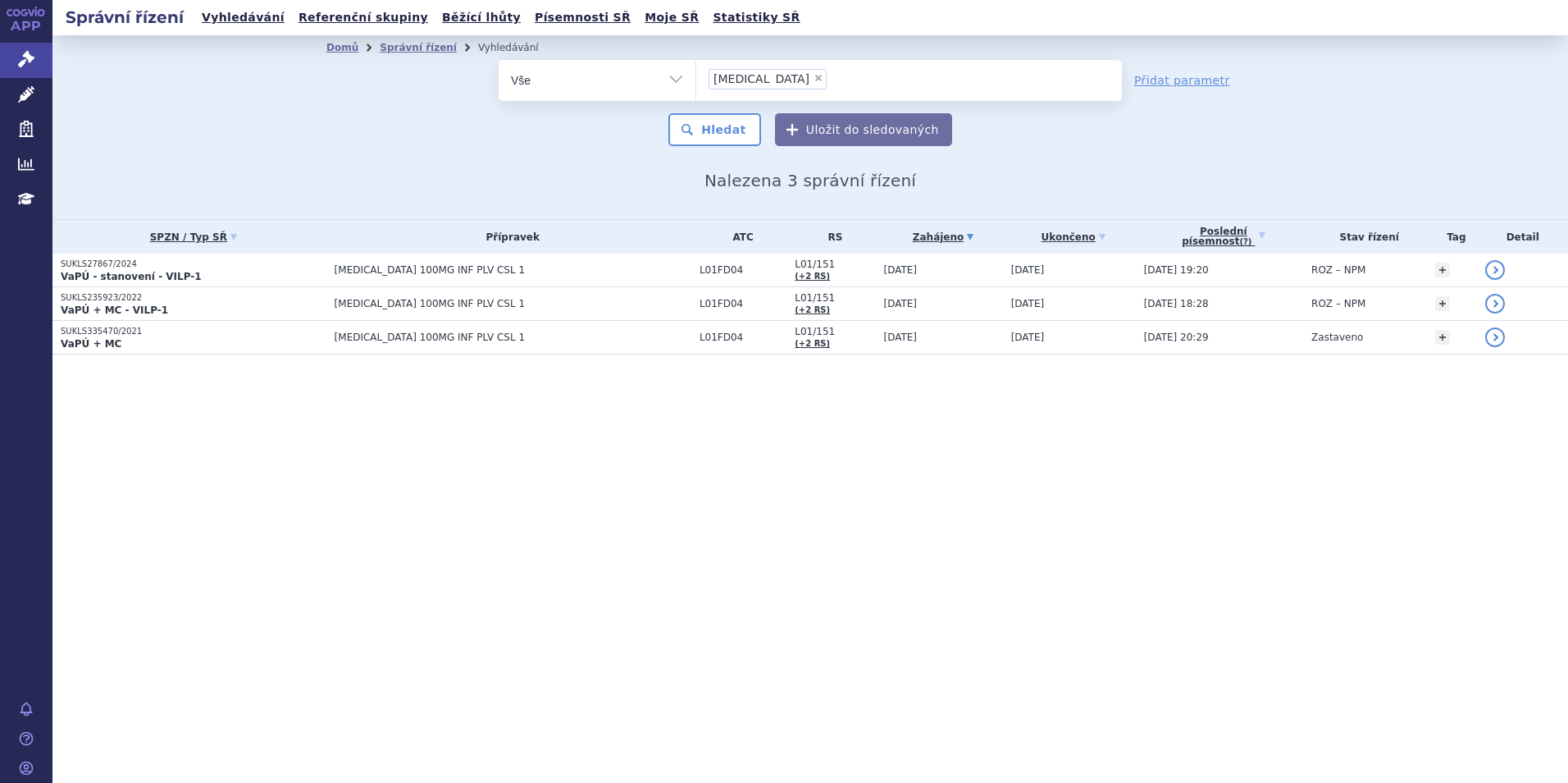
click at [813, 81] on span "×" at bounding box center [818, 77] width 10 height 10
click at [696, 81] on select "enhertu" at bounding box center [695, 79] width 1 height 41
select select
click at [767, 80] on ul at bounding box center [909, 77] width 425 height 35
click at [696, 80] on select "enhertu" at bounding box center [695, 79] width 1 height 41
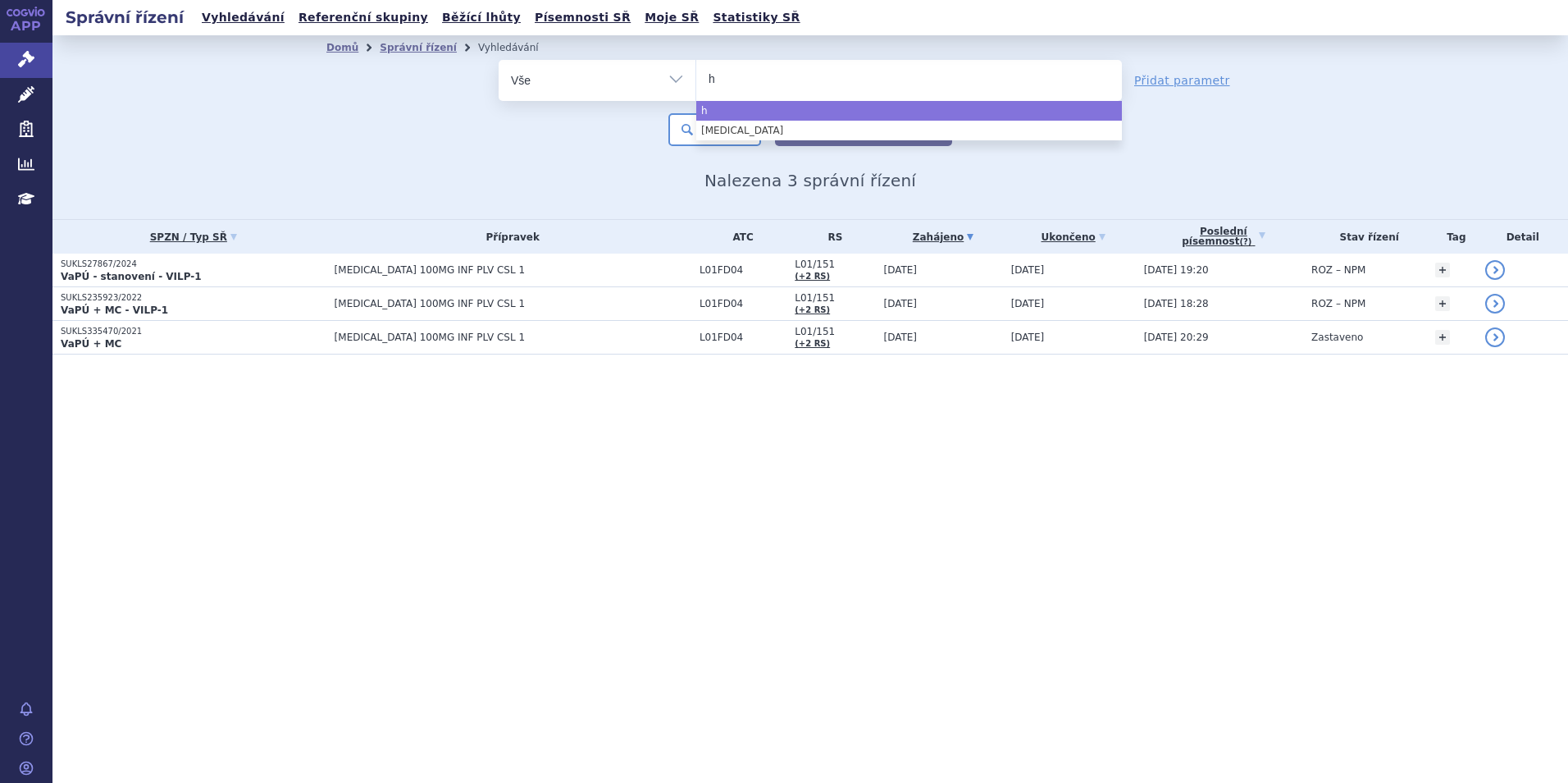
type input "hu"
type input "hul"
type input "[MEDICAL_DATA]"
select select "[MEDICAL_DATA]"
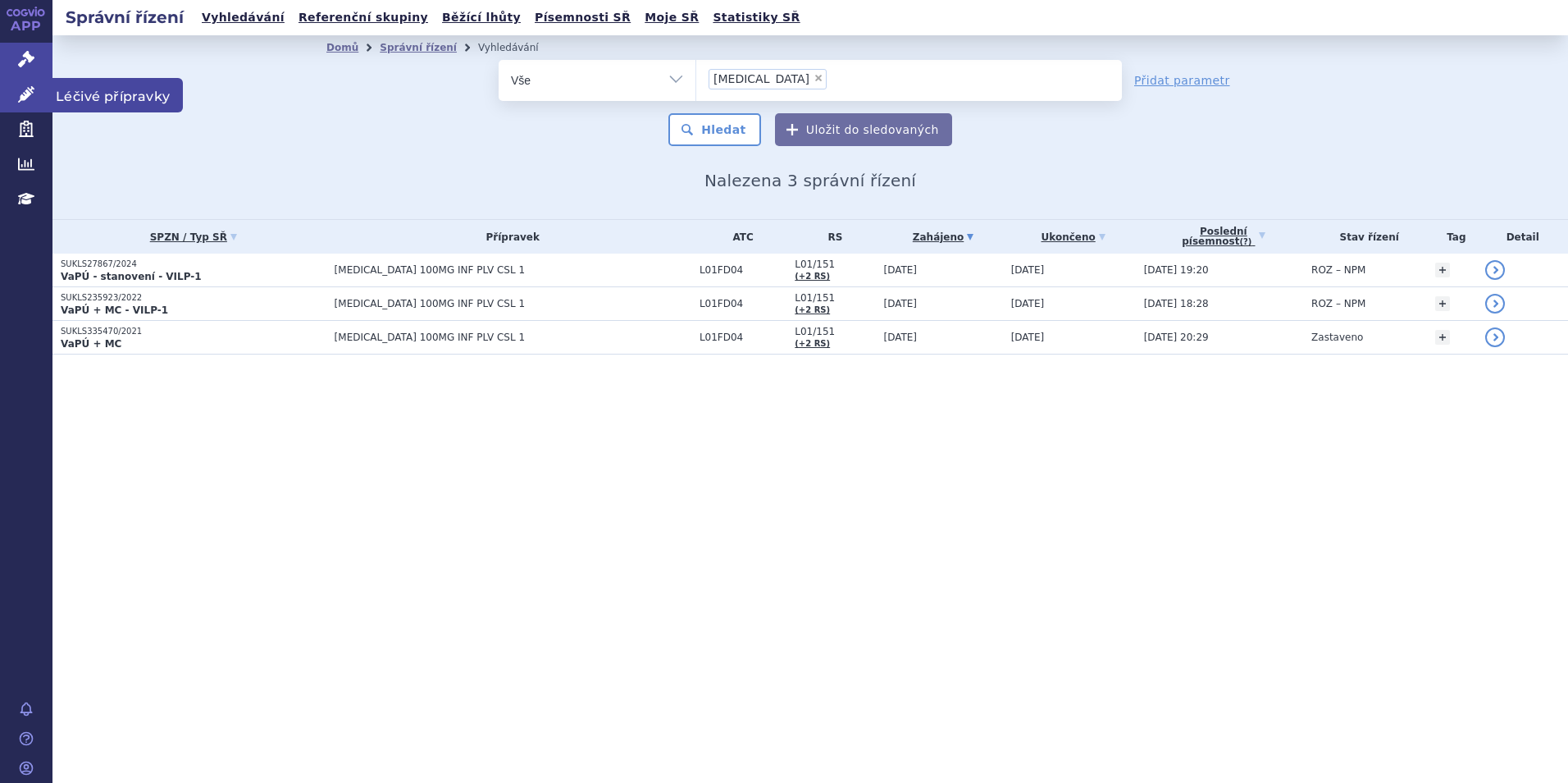
click at [13, 95] on link "Léčivé přípravky" at bounding box center [26, 95] width 52 height 35
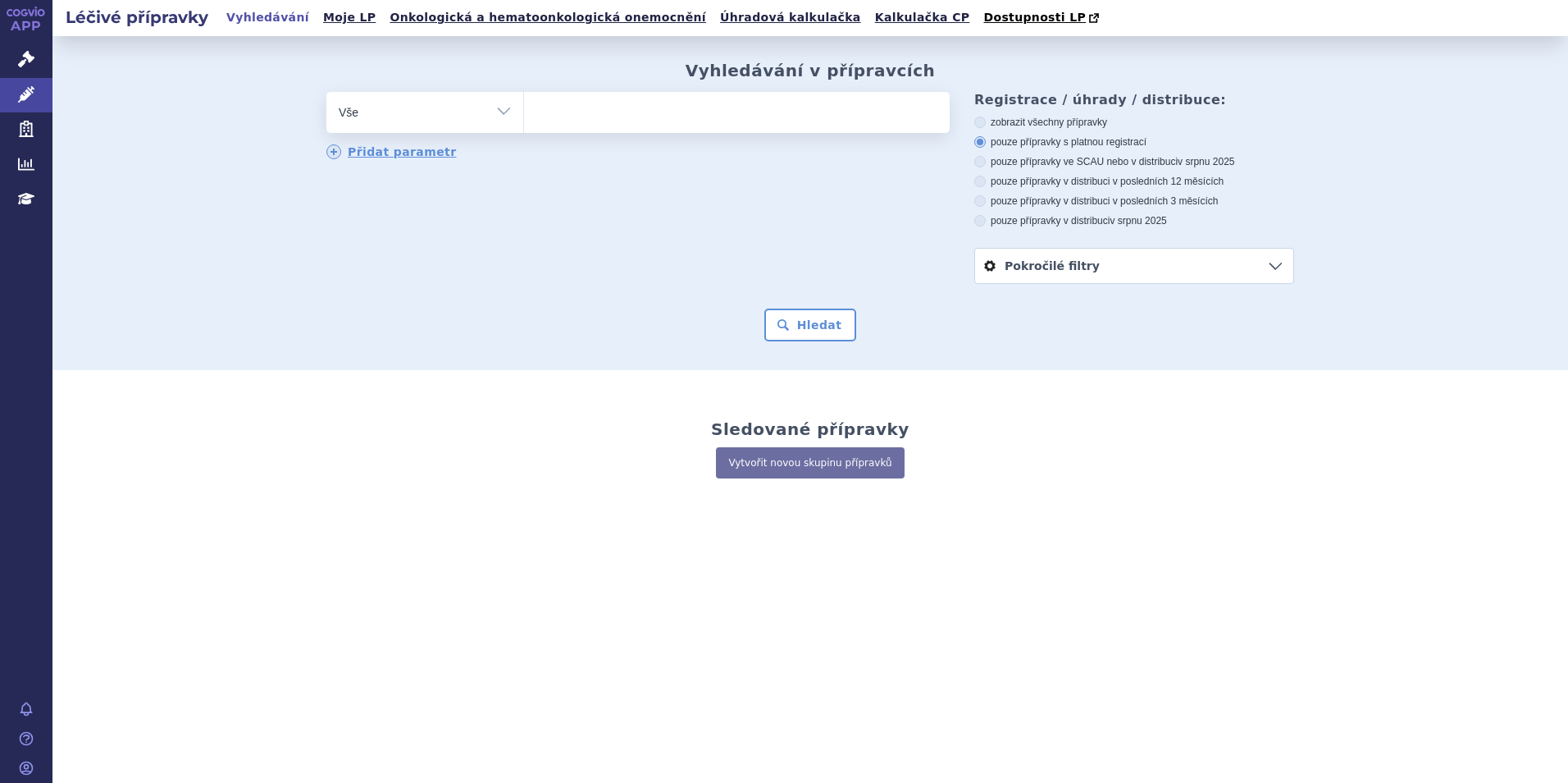
click at [705, 133] on span at bounding box center [737, 112] width 425 height 41
click at [524, 133] on select at bounding box center [523, 112] width 1 height 41
type input "uli"
type input "ul"
type input "u"
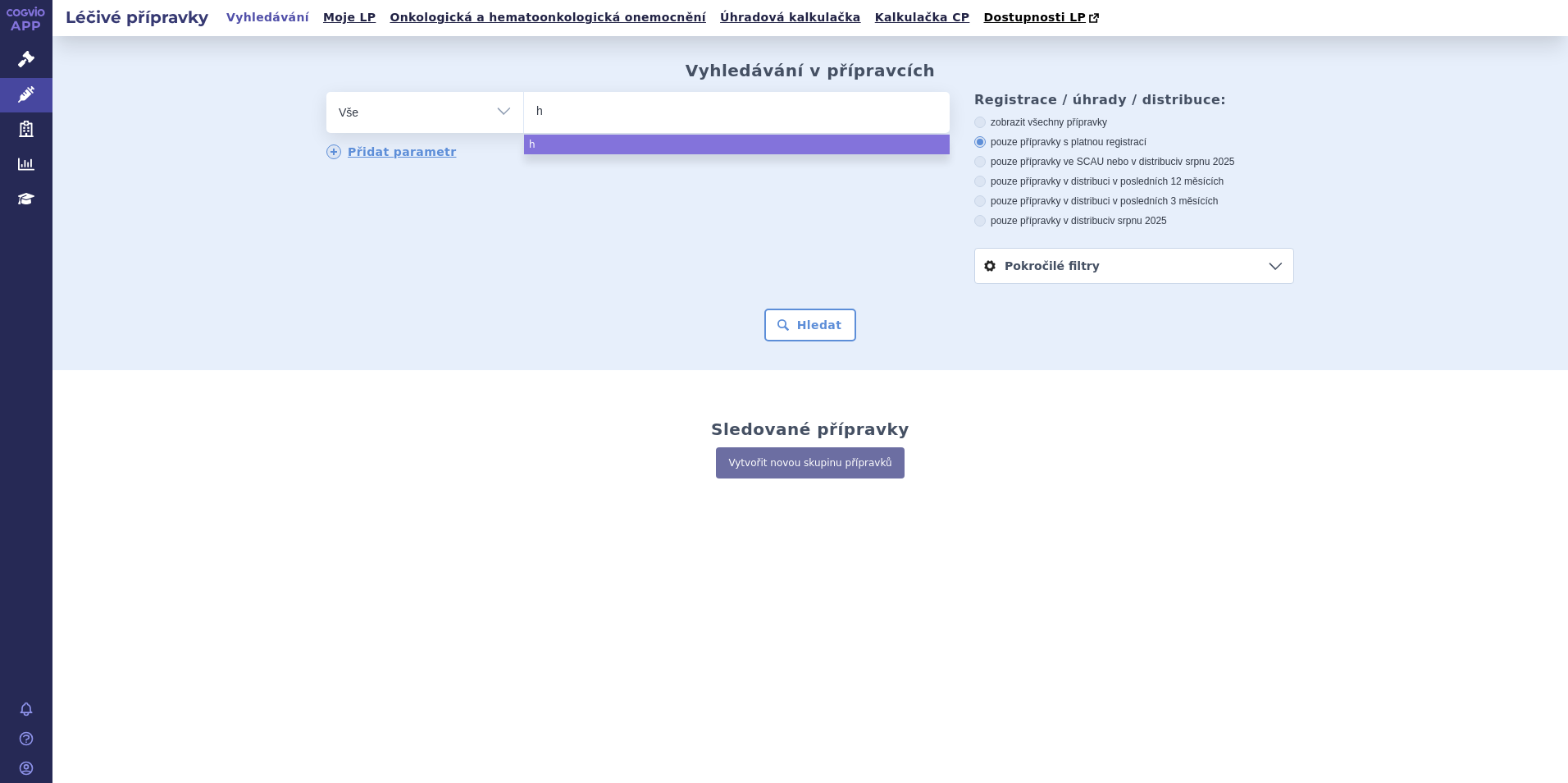
type input "hu"
type input "huli"
type input "hulio"
select select "[MEDICAL_DATA]"
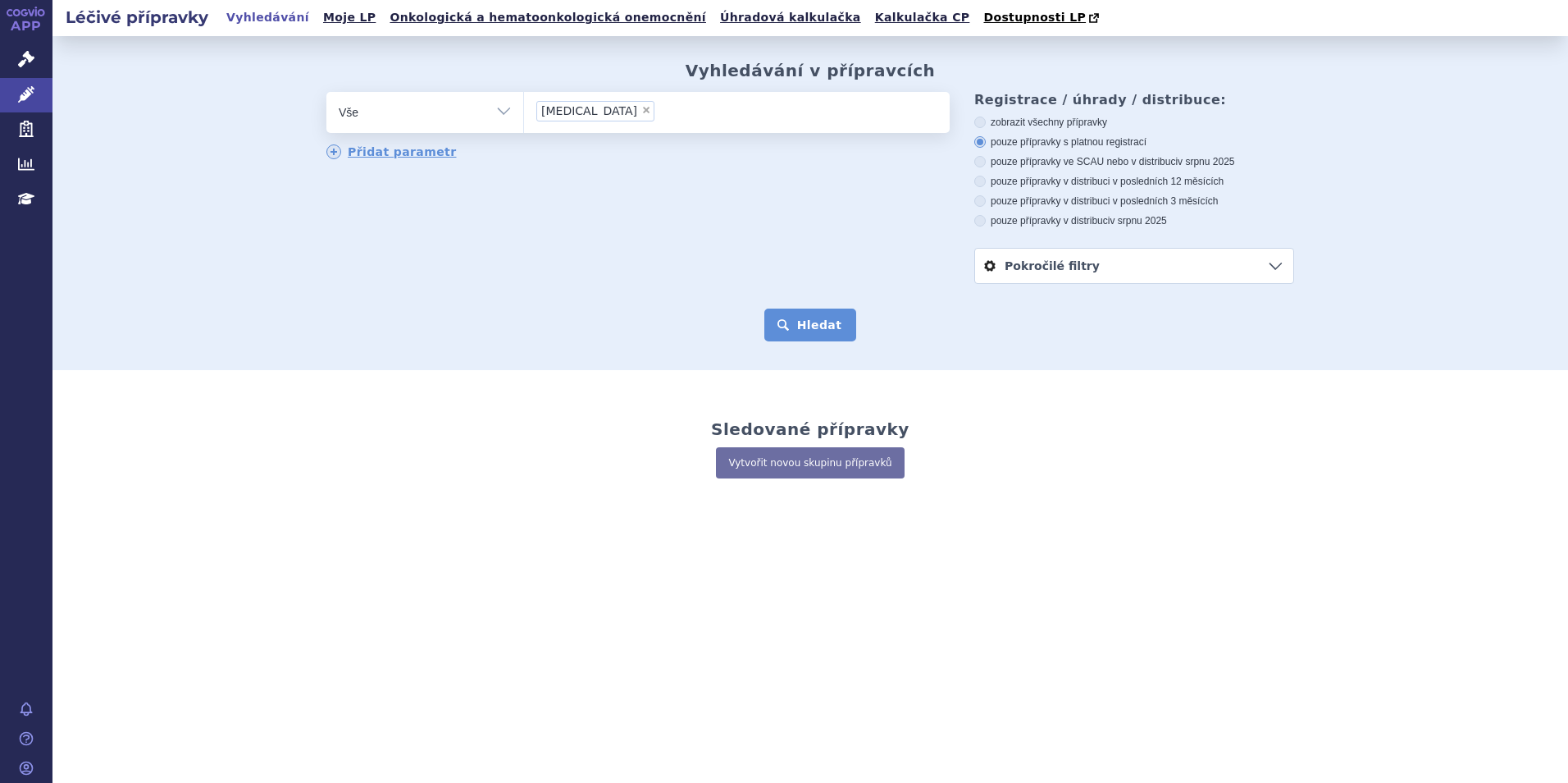
click at [823, 329] on button "Hledat" at bounding box center [810, 324] width 92 height 33
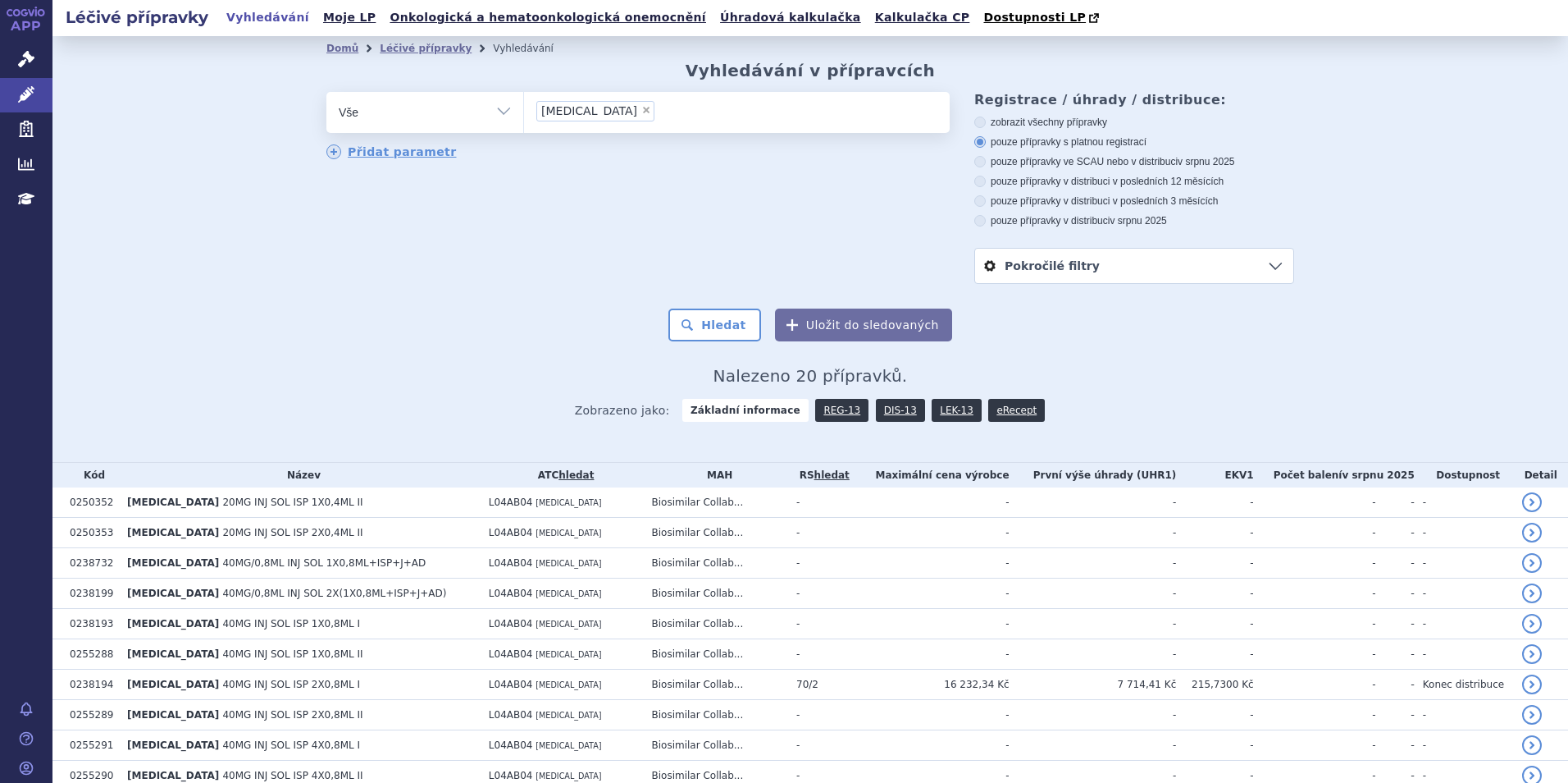
scroll to position [379, 0]
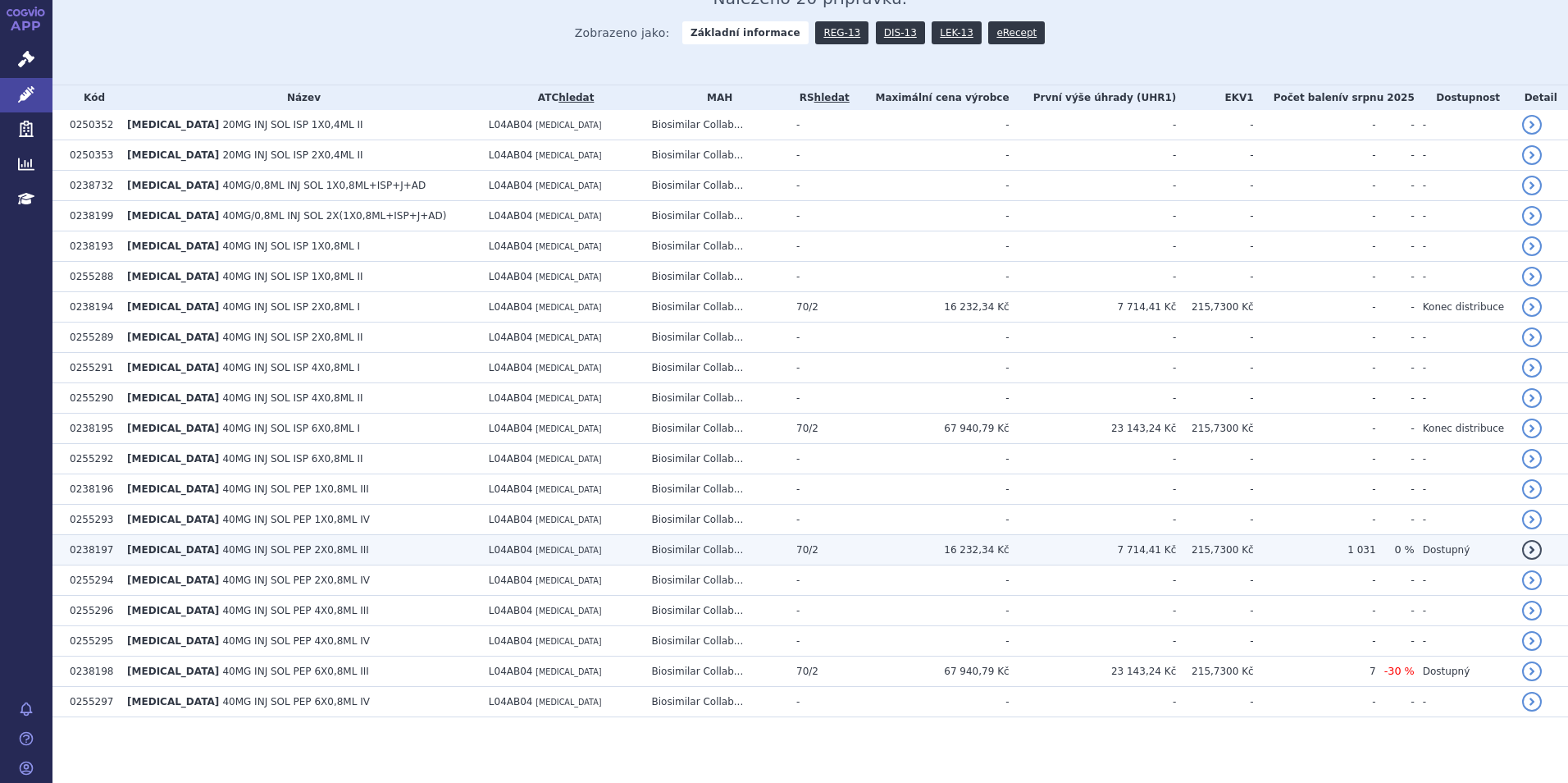
click at [93, 552] on td "0238197" at bounding box center [90, 550] width 58 height 31
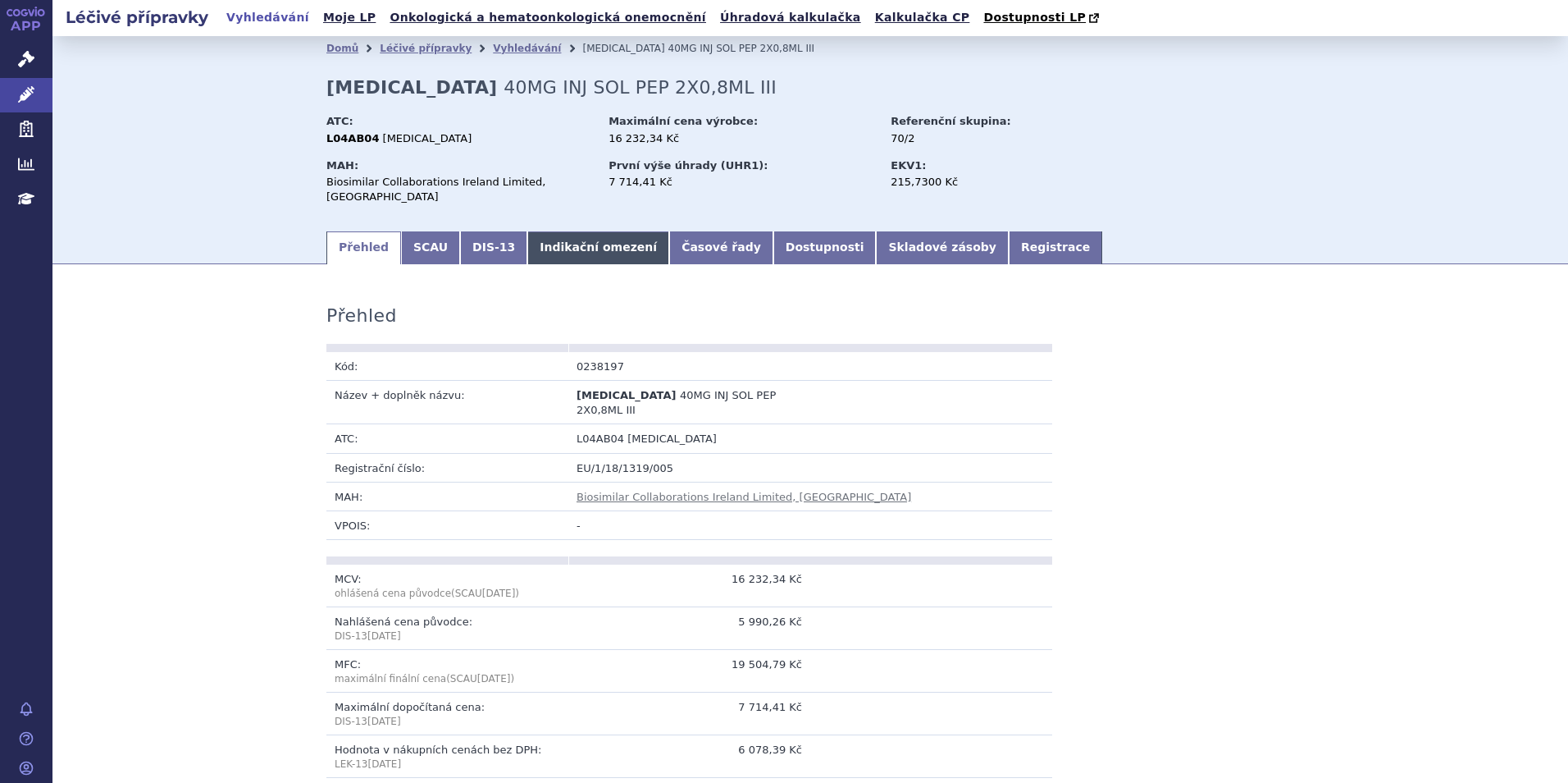
click at [559, 234] on link "Indikační omezení" at bounding box center [598, 247] width 142 height 33
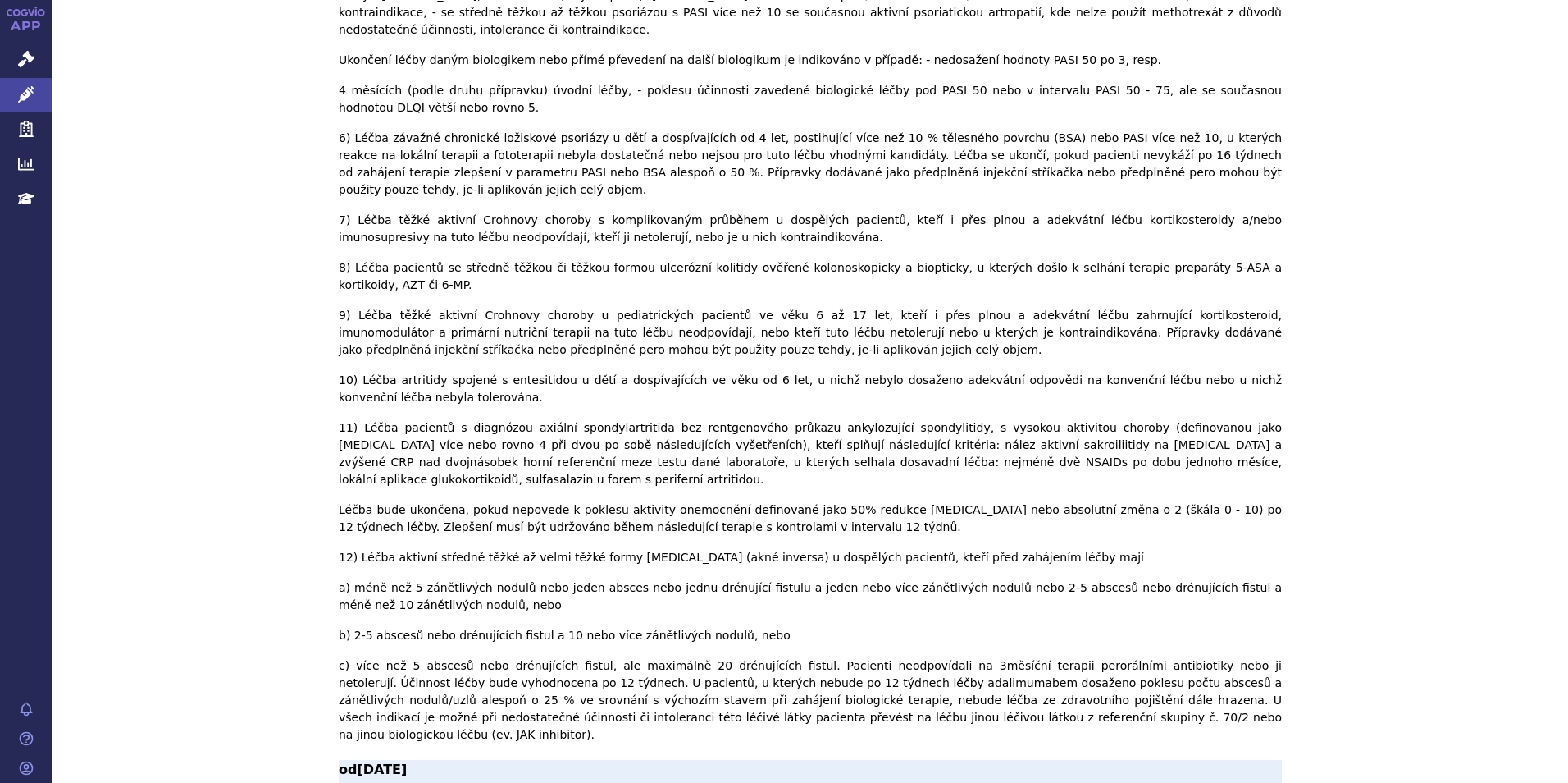
scroll to position [2985, 0]
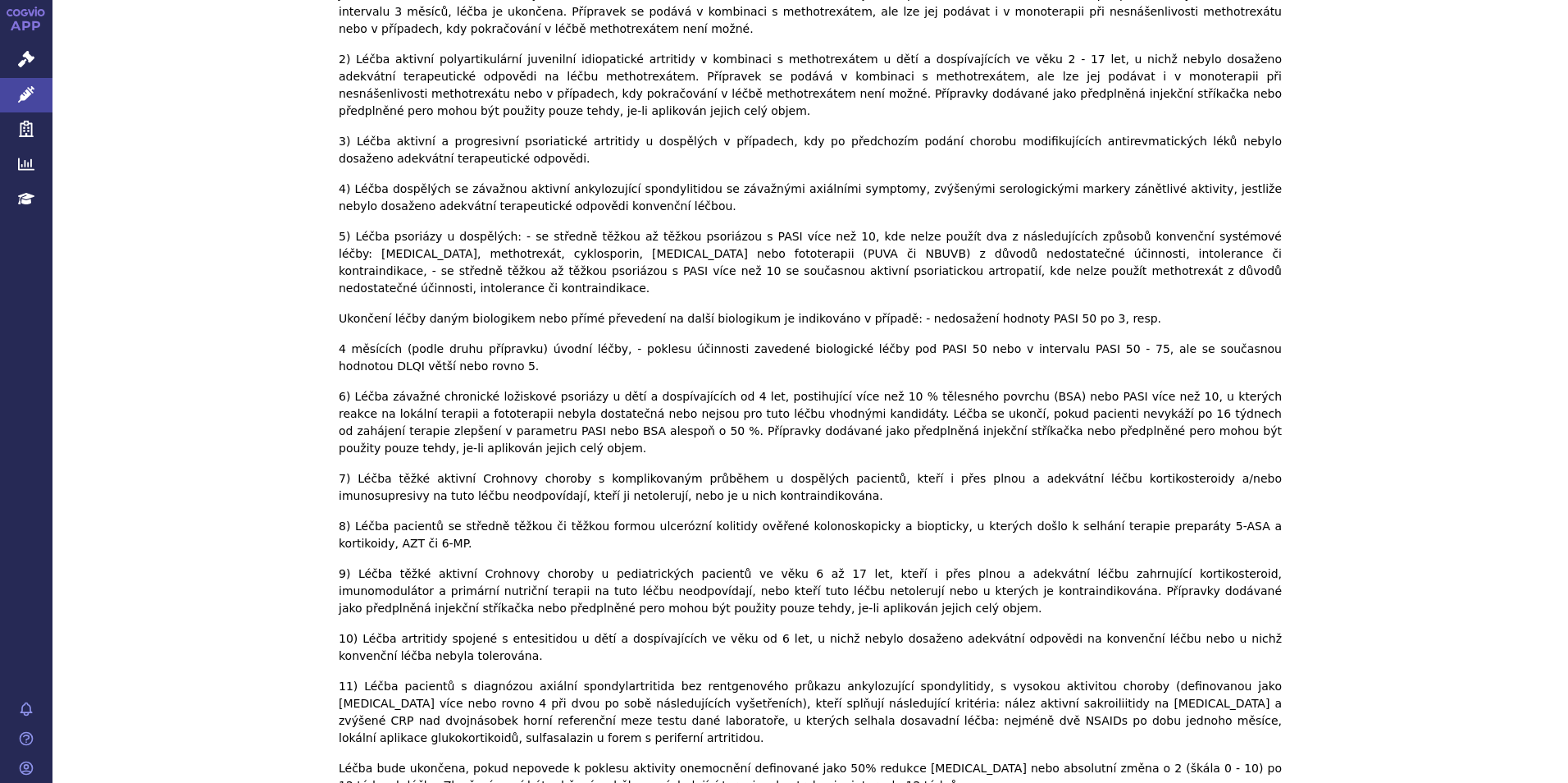
drag, startPoint x: 488, startPoint y: 382, endPoint x: 260, endPoint y: 284, distance: 248.2
click at [260, 284] on div "Indikační omezení Zobrazit úhrady: Zobrazit vše Skrýt vše První úhrada Zvýrazni…" at bounding box center [810, 300] width 1515 height 6006
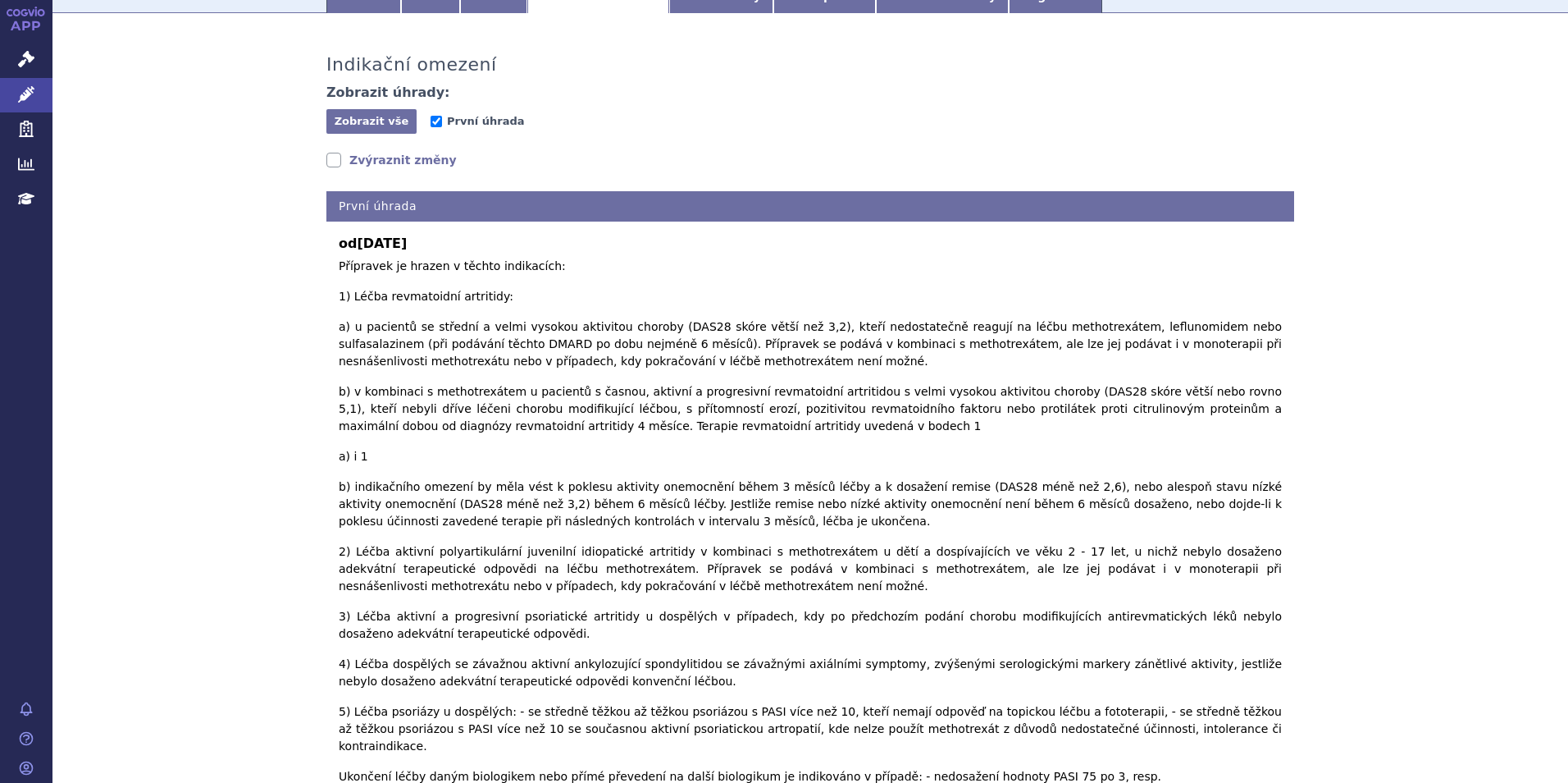
scroll to position [0, 0]
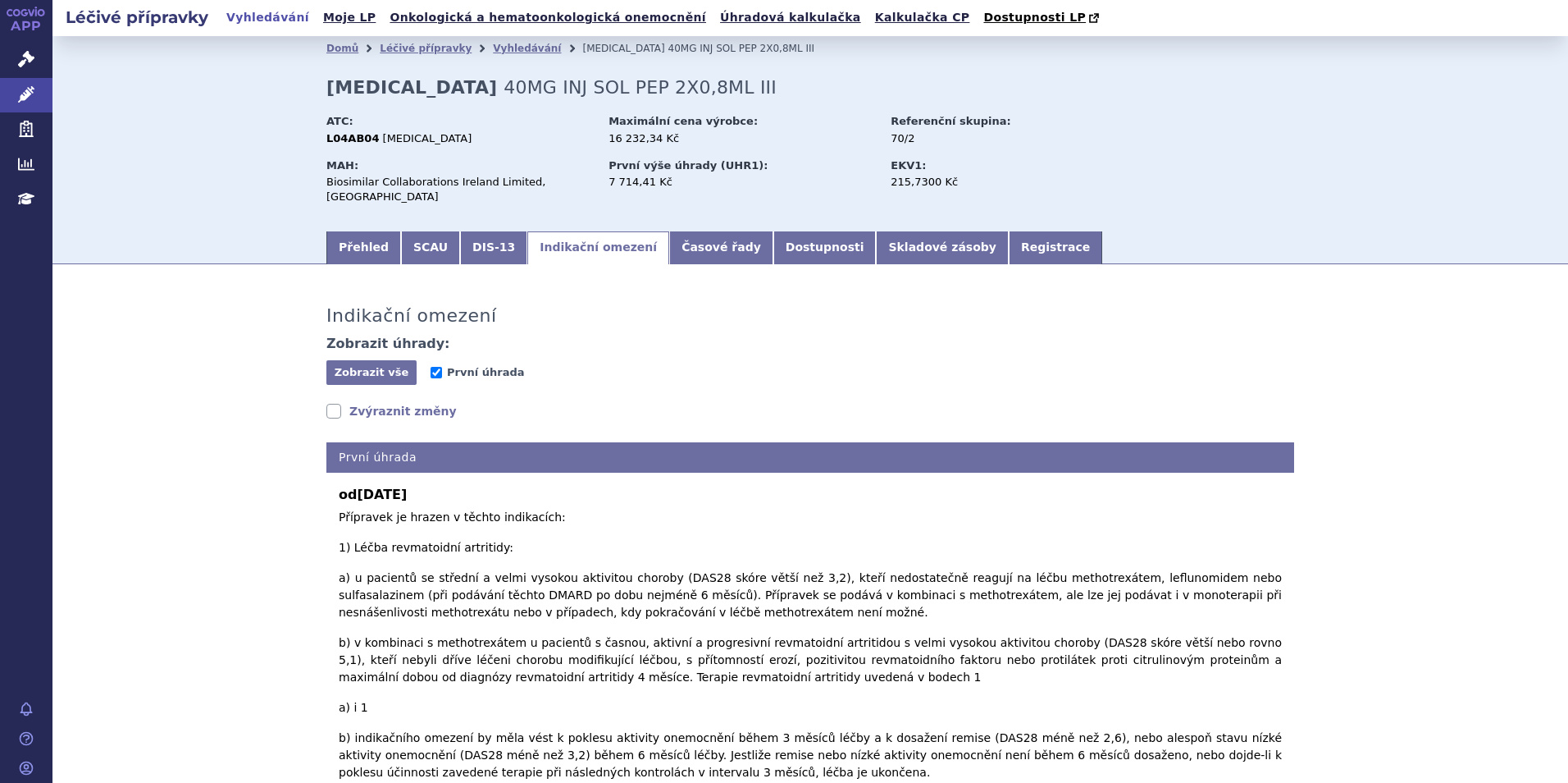
click at [410, 403] on link "Zvýraznit změny" at bounding box center [392, 412] width 131 height 17
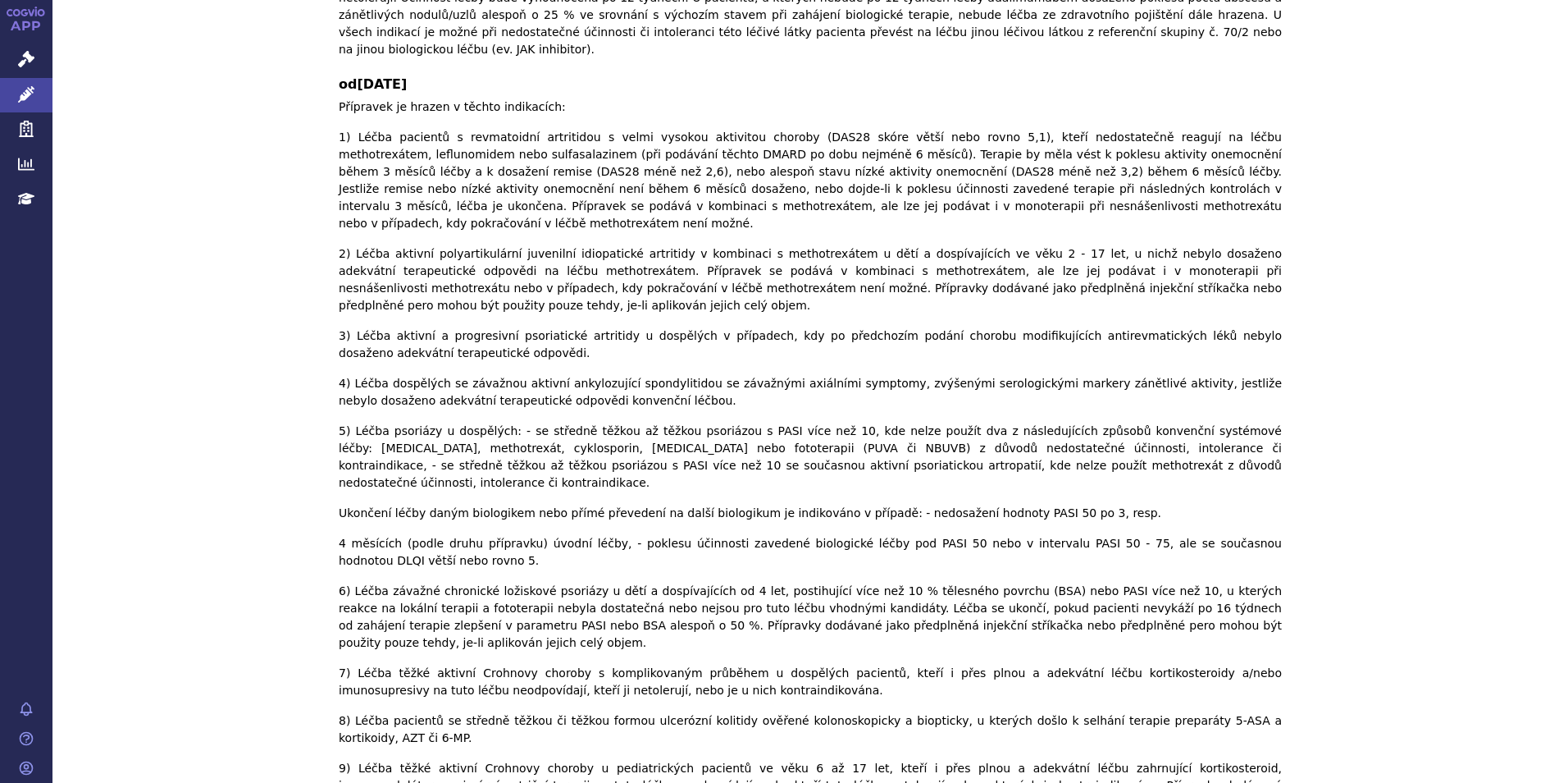
scroll to position [2789, 0]
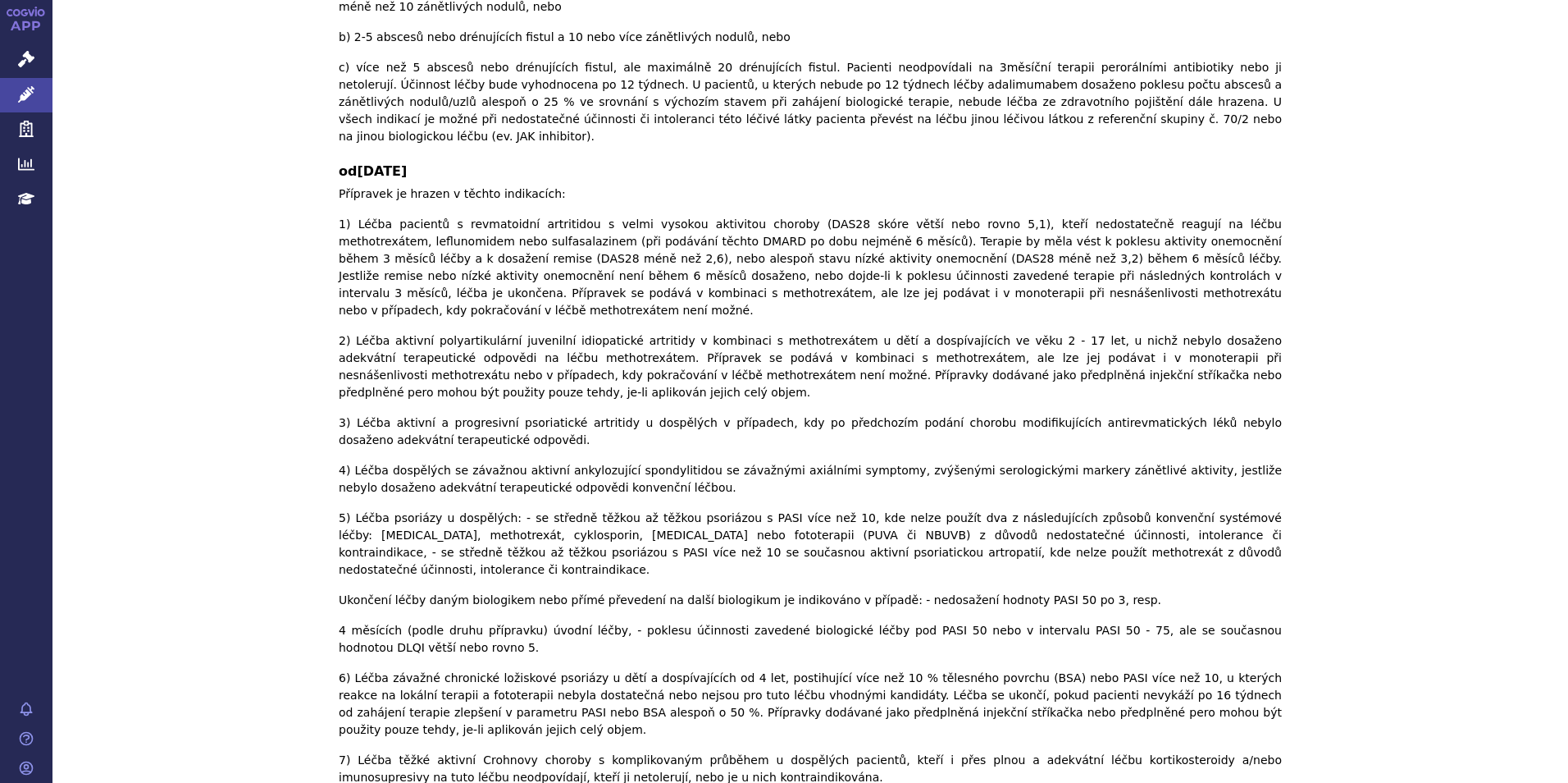
drag, startPoint x: 346, startPoint y: 417, endPoint x: 1151, endPoint y: 439, distance: 805.3
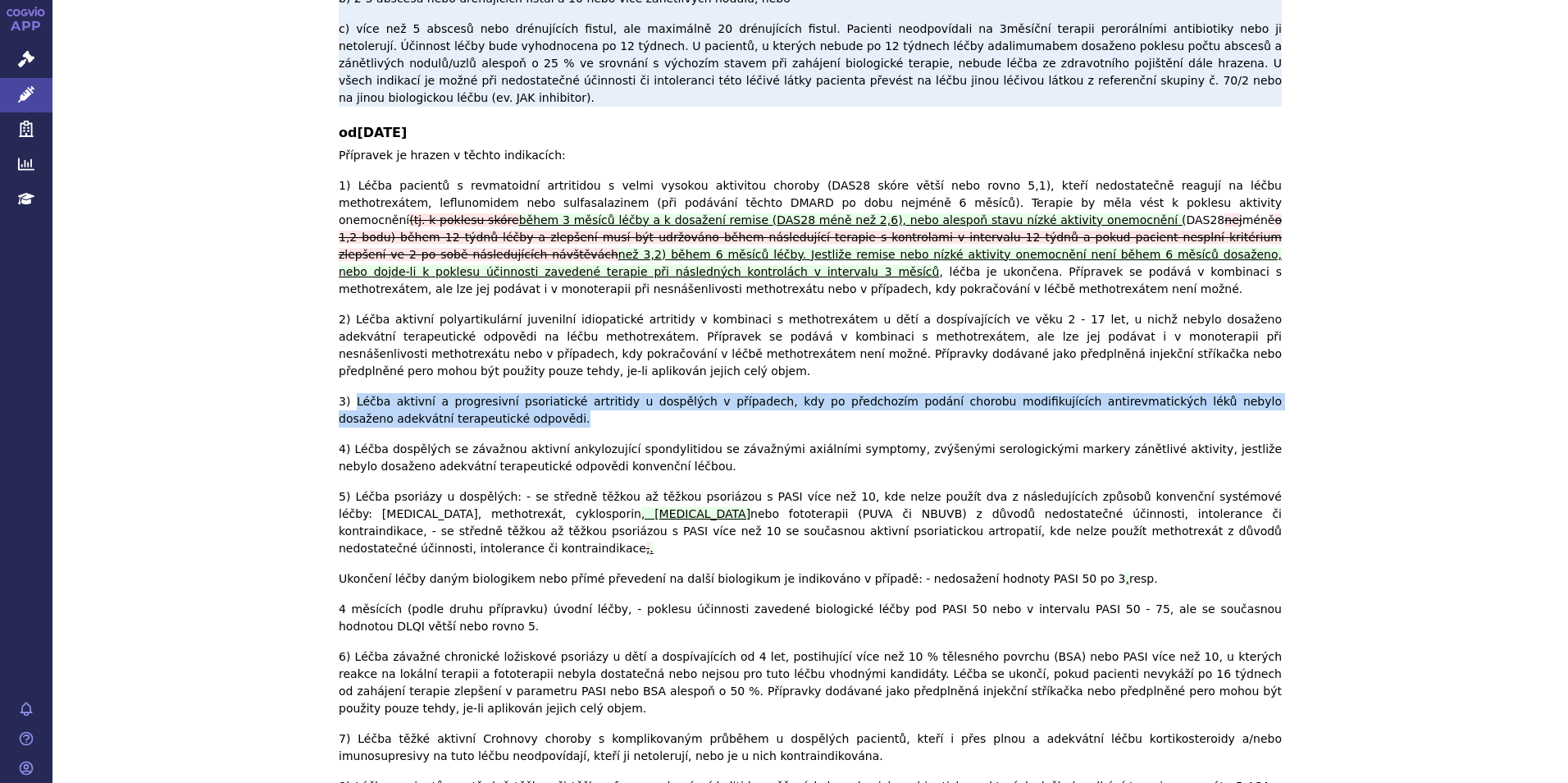
scroll to position [3973, 0]
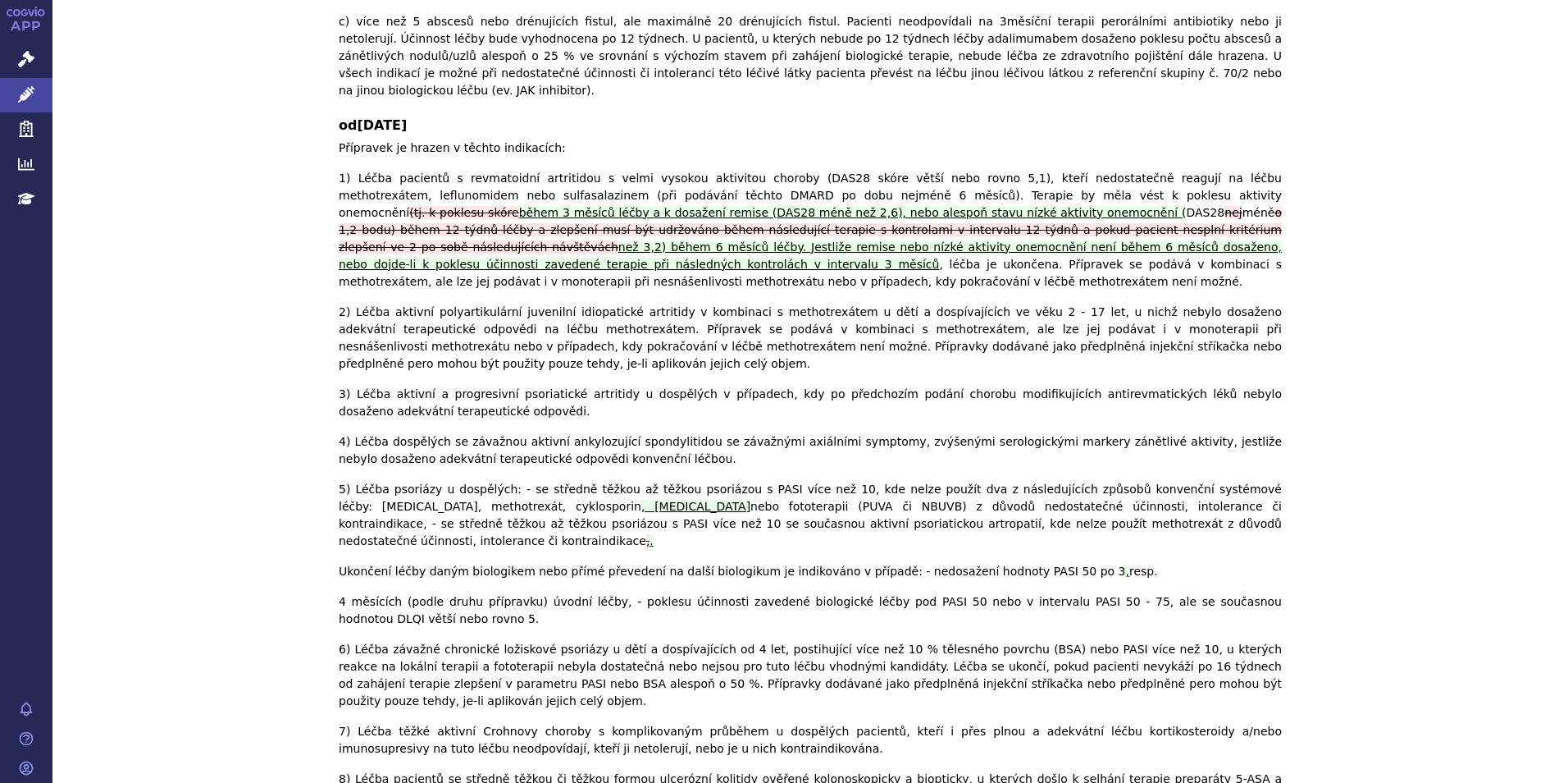
drag, startPoint x: 1392, startPoint y: 131, endPoint x: 1363, endPoint y: 121, distance: 30.7
